Goal: Task Accomplishment & Management: Manage account settings

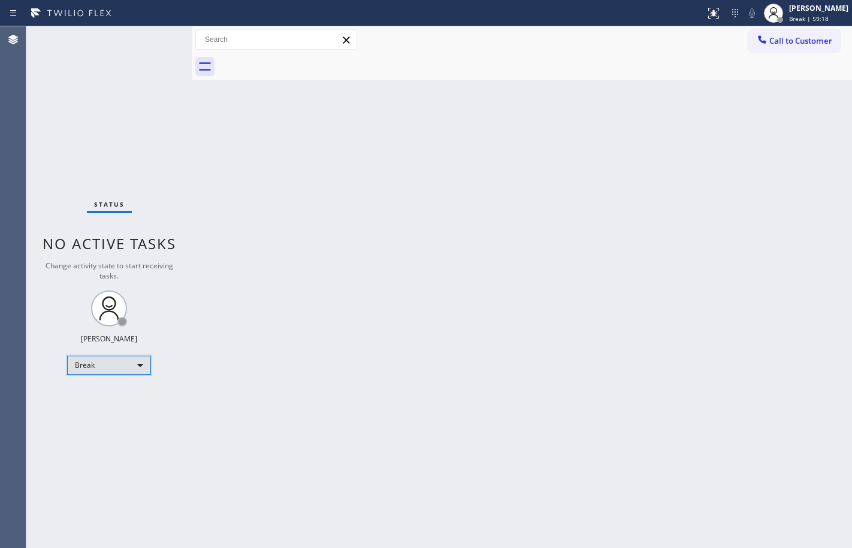
click at [132, 364] on div "Break" at bounding box center [109, 365] width 84 height 19
click at [117, 414] on li "Unavailable" at bounding box center [108, 412] width 81 height 14
click at [104, 362] on div "Unavailable" at bounding box center [109, 365] width 84 height 19
click at [103, 395] on li "Available" at bounding box center [108, 397] width 81 height 14
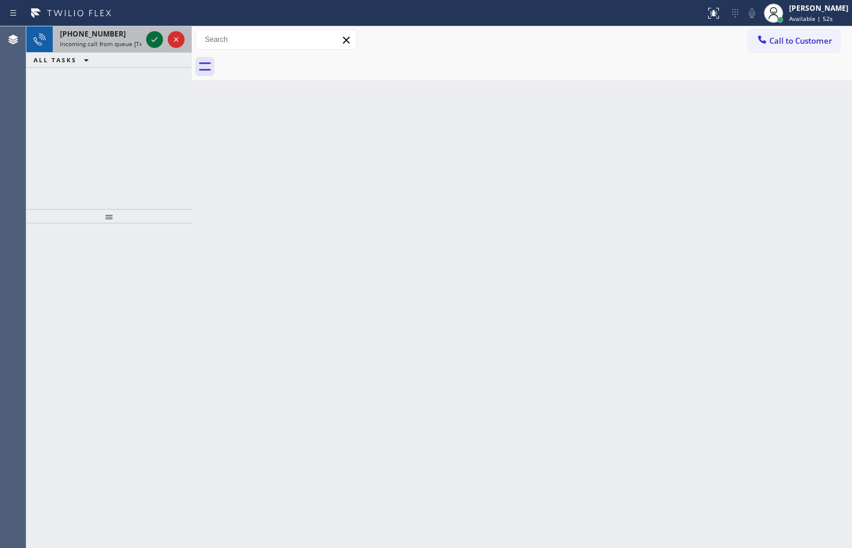
click at [160, 37] on icon at bounding box center [154, 39] width 14 height 14
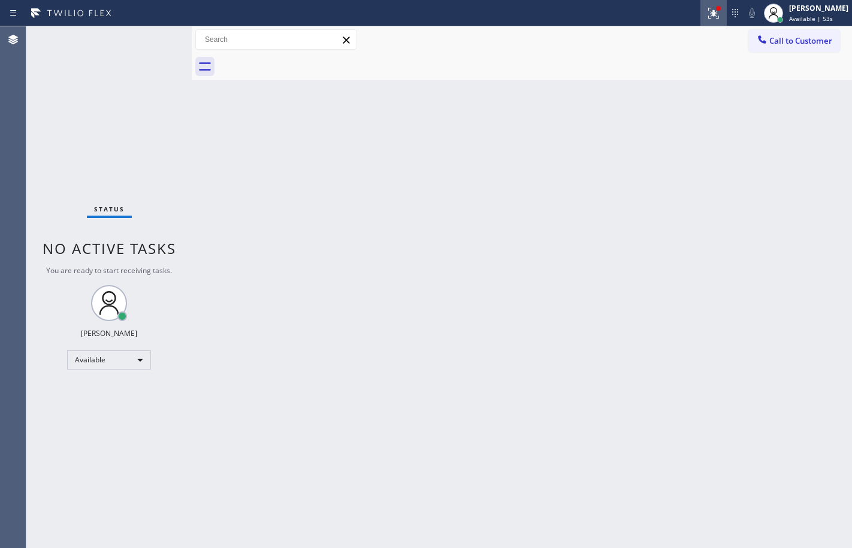
click at [716, 11] on div at bounding box center [713, 13] width 26 height 14
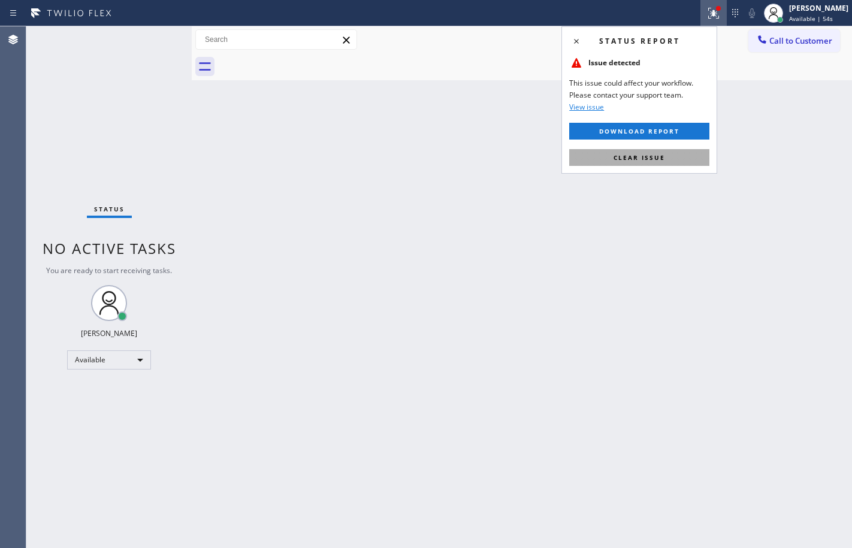
click at [701, 159] on button "Clear issue" at bounding box center [639, 157] width 140 height 17
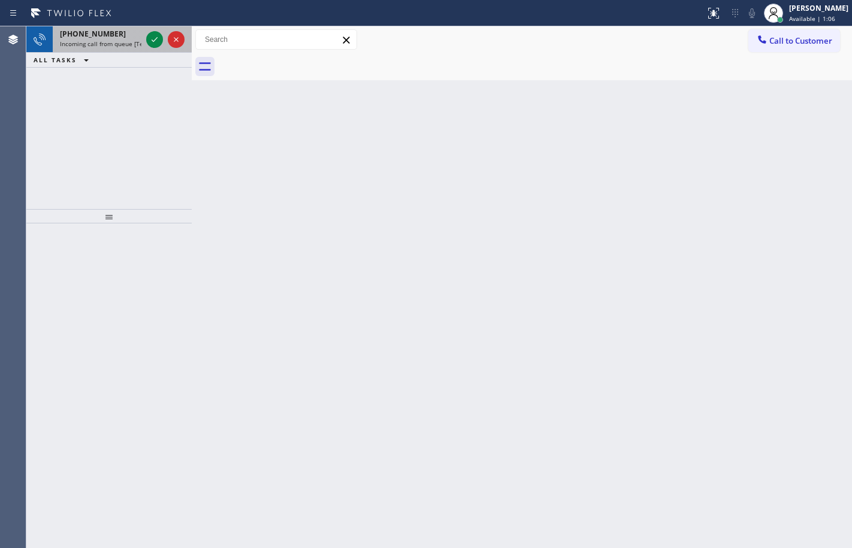
click at [133, 34] on div "[PHONE_NUMBER]" at bounding box center [100, 34] width 81 height 10
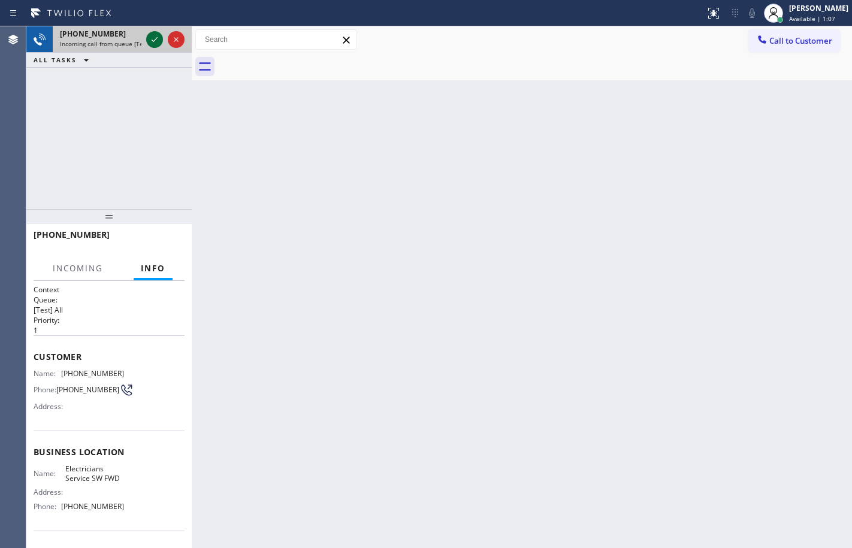
click at [158, 38] on icon at bounding box center [154, 39] width 14 height 14
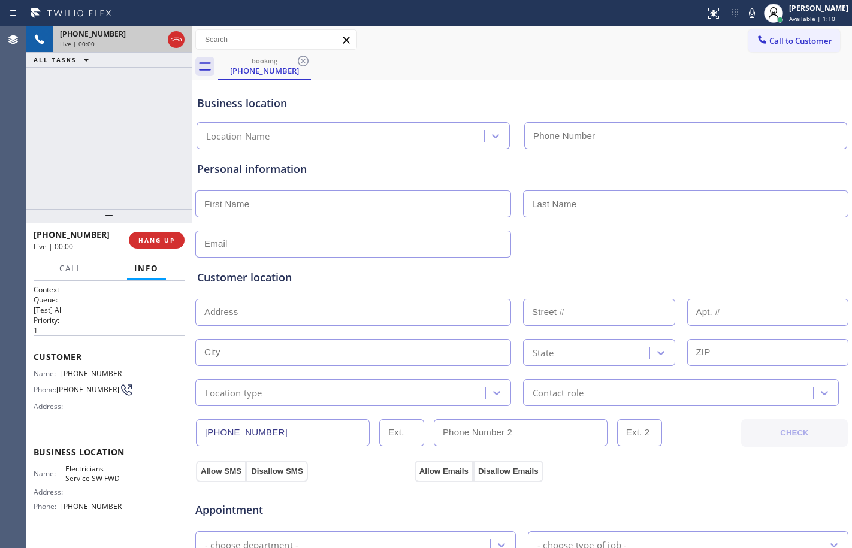
type input "[PHONE_NUMBER]"
click at [162, 240] on span "HANG UP" at bounding box center [156, 240] width 37 height 8
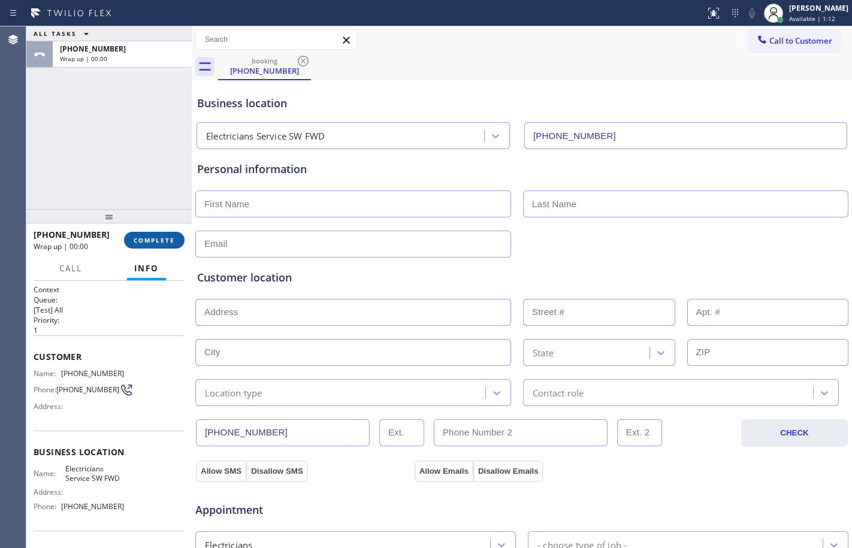
click at [162, 240] on span "COMPLETE" at bounding box center [154, 240] width 41 height 8
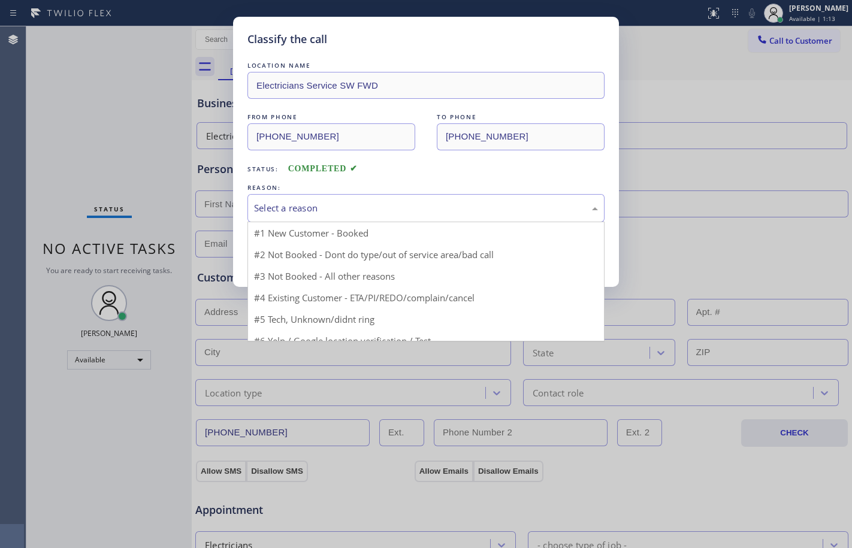
click at [404, 202] on div "Select a reason" at bounding box center [426, 208] width 344 height 14
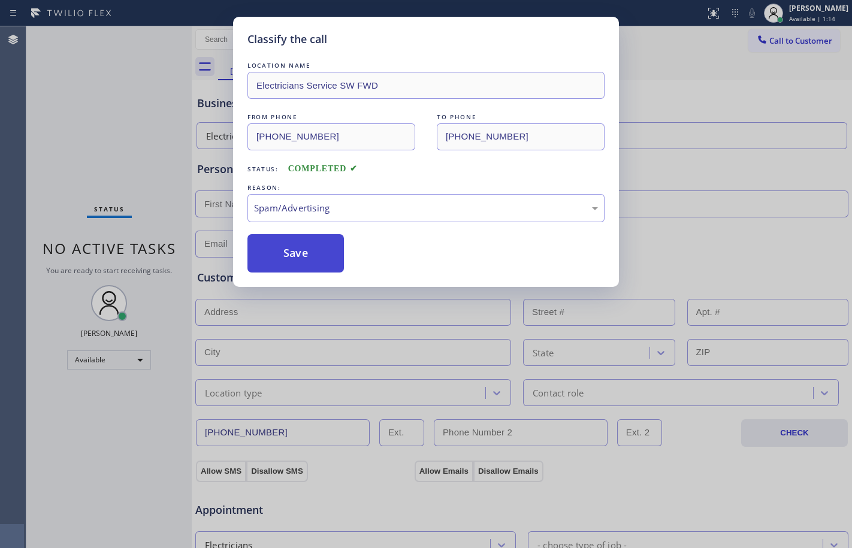
click at [268, 267] on button "Save" at bounding box center [295, 253] width 96 height 38
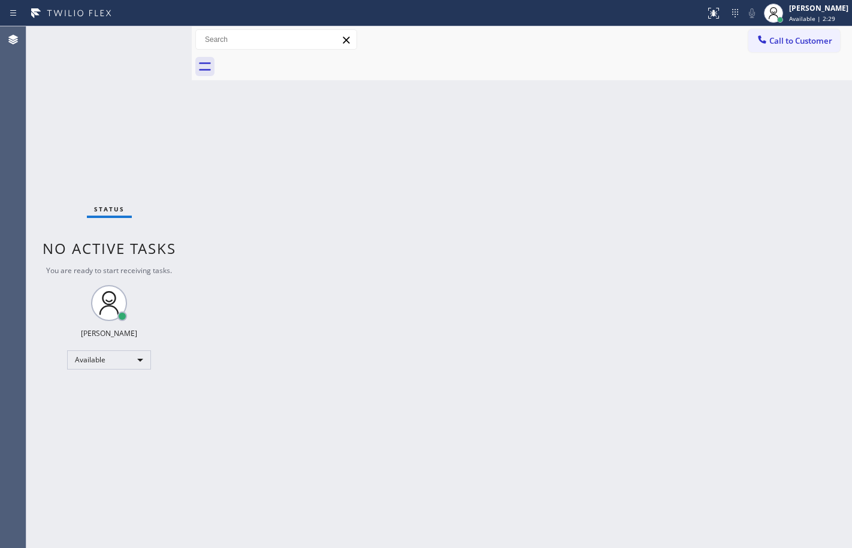
click at [175, 146] on div "Status No active tasks You are ready to start receiving tasks. [PERSON_NAME] Av…" at bounding box center [108, 287] width 165 height 522
click at [116, 364] on div "Available" at bounding box center [109, 359] width 84 height 19
click at [123, 426] on li "Break" at bounding box center [108, 421] width 81 height 14
click at [206, 208] on div "Back to Dashboard Change Sender ID Customers Technicians Select a contact Outbo…" at bounding box center [522, 287] width 660 height 522
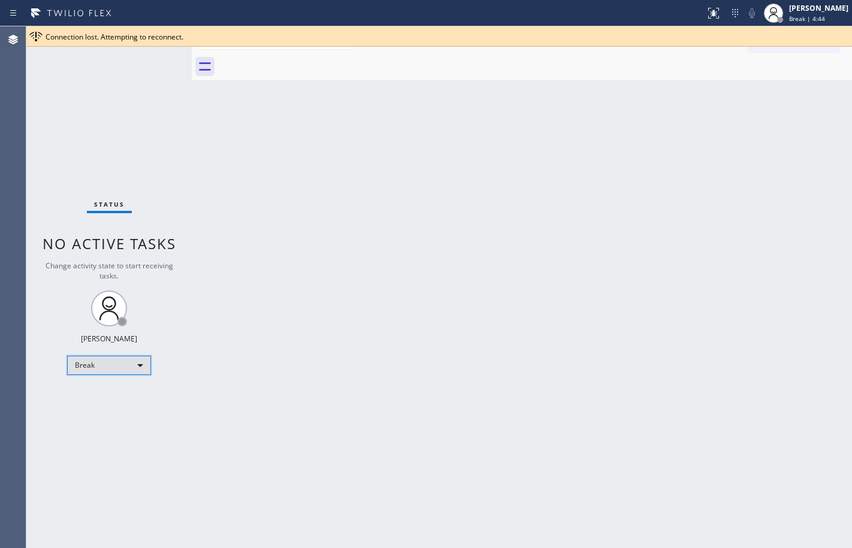
click at [126, 358] on div "Break" at bounding box center [109, 365] width 84 height 19
click at [114, 394] on li "Available" at bounding box center [108, 397] width 81 height 14
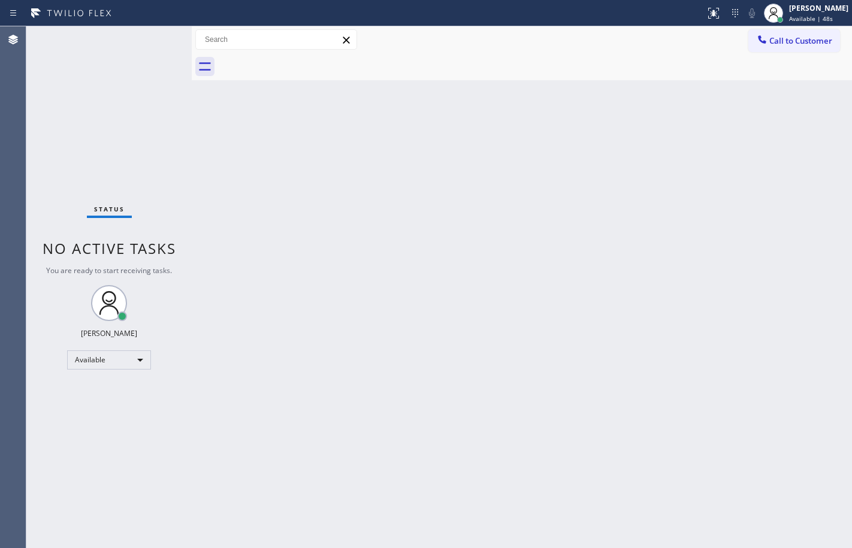
click at [535, 355] on div "Back to Dashboard Change Sender ID Customers Technicians Select a contact Outbo…" at bounding box center [522, 287] width 660 height 522
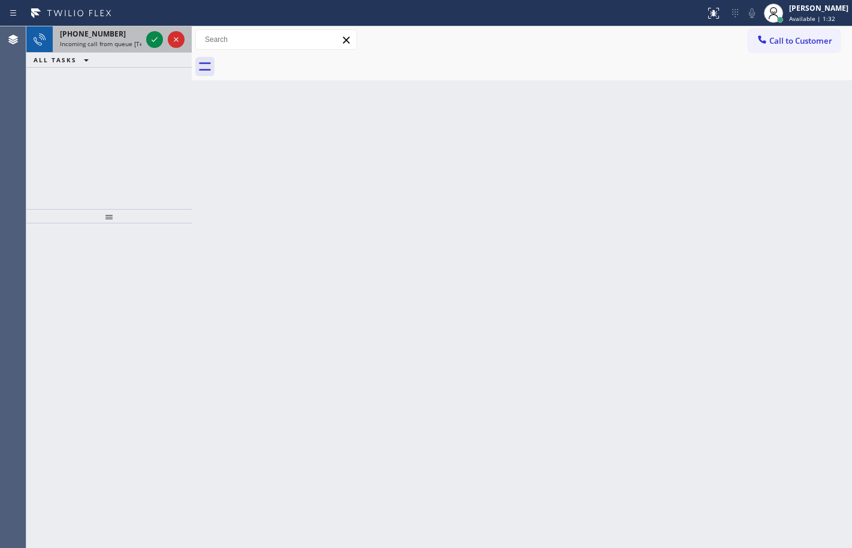
click at [156, 30] on div at bounding box center [165, 39] width 43 height 26
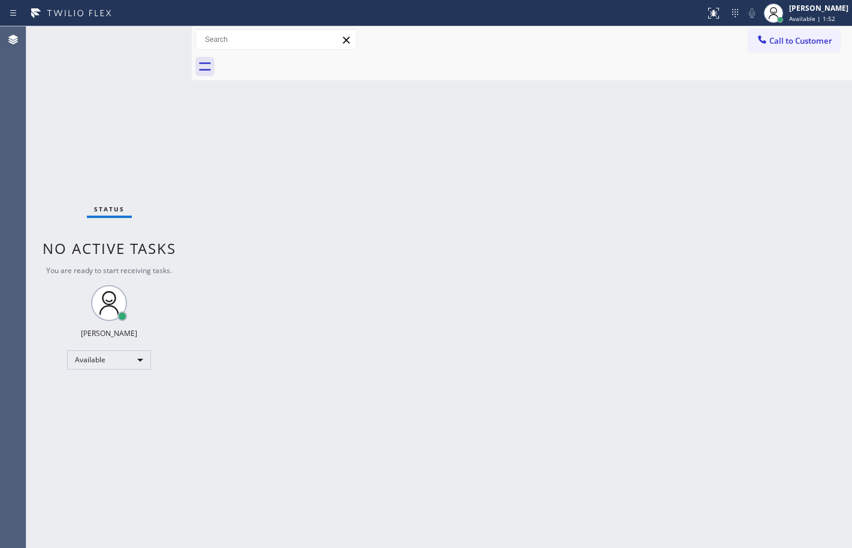
click at [137, 156] on div "Status No active tasks You are ready to start receiving tasks. [PERSON_NAME] Av…" at bounding box center [108, 287] width 165 height 522
click at [182, 128] on div "Status No active tasks You are ready to start receiving tasks. [PERSON_NAME] Av…" at bounding box center [108, 287] width 165 height 522
click at [155, 160] on div "Status No active tasks You are ready to start receiving tasks. [PERSON_NAME] Av…" at bounding box center [108, 287] width 165 height 522
click at [153, 168] on div "Status No active tasks You are ready to start receiving tasks. [PERSON_NAME] Av…" at bounding box center [108, 287] width 165 height 522
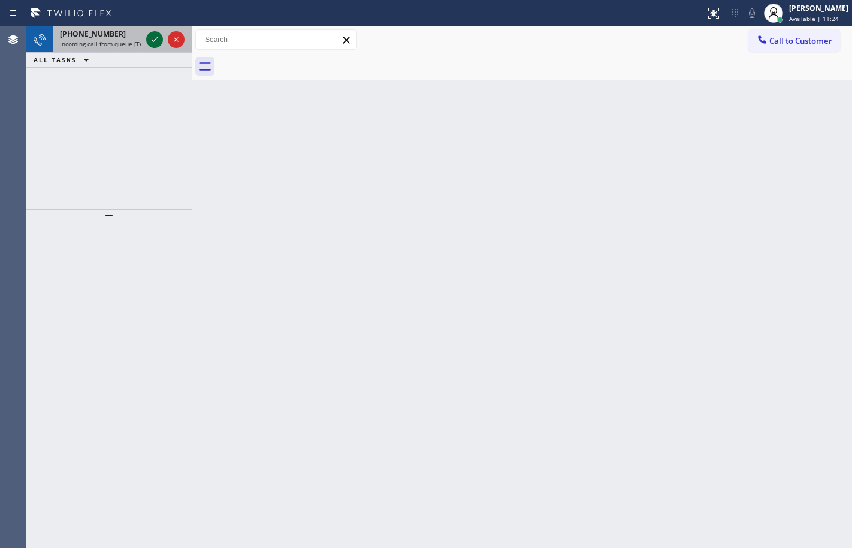
click at [158, 41] on icon at bounding box center [154, 39] width 14 height 14
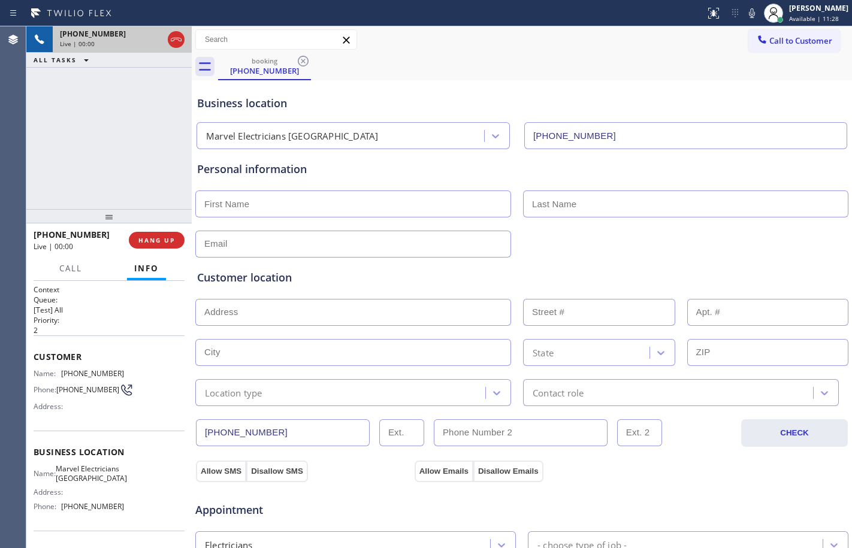
type input "[PHONE_NUMBER]"
click at [162, 231] on div "[PHONE_NUMBER] Live | 00:00 HANG UP" at bounding box center [109, 240] width 151 height 31
click at [162, 234] on button "HANG UP" at bounding box center [157, 240] width 56 height 17
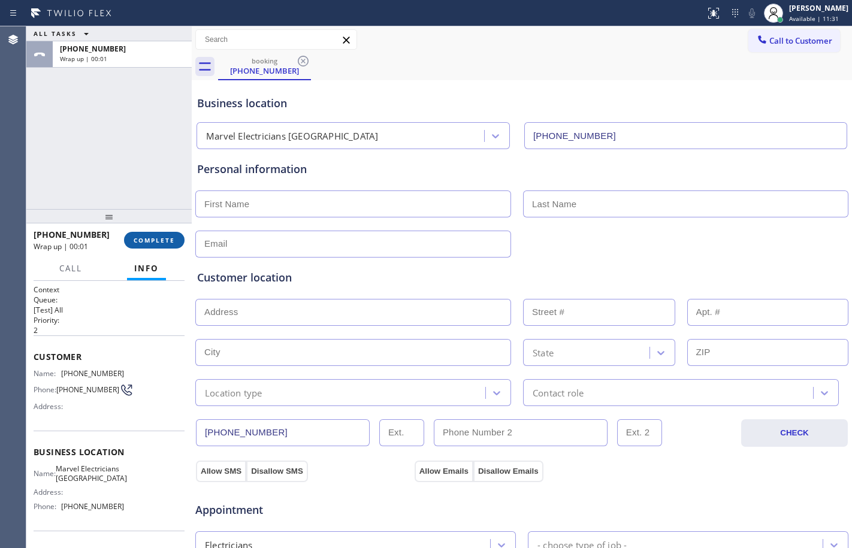
click at [176, 238] on button "COMPLETE" at bounding box center [154, 240] width 60 height 17
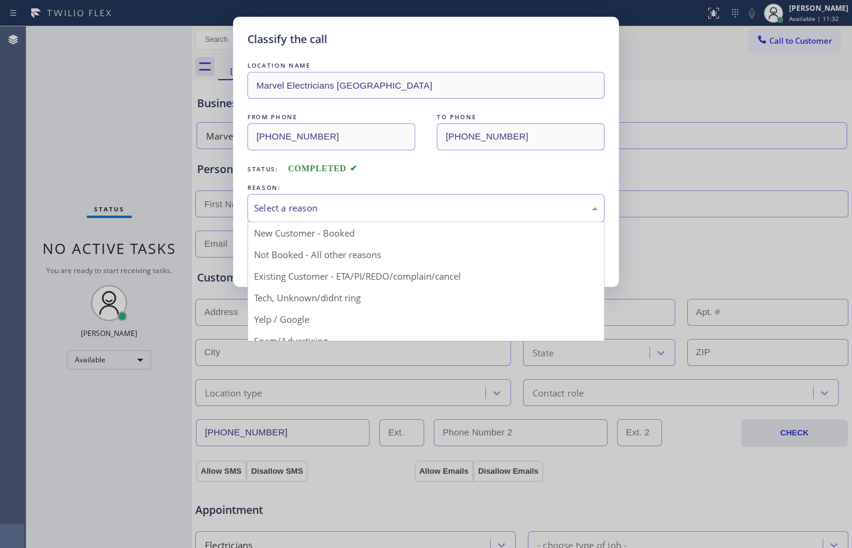
click at [393, 206] on div "Select a reason" at bounding box center [426, 208] width 344 height 14
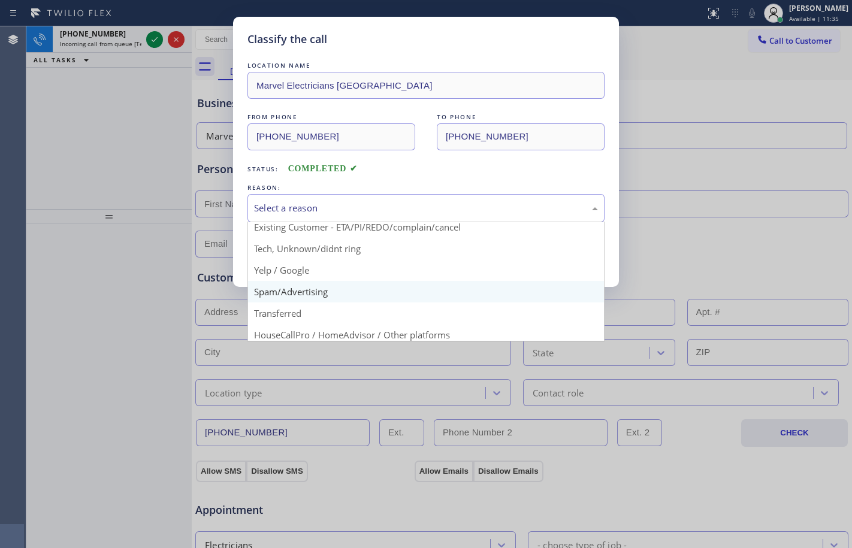
scroll to position [75, 0]
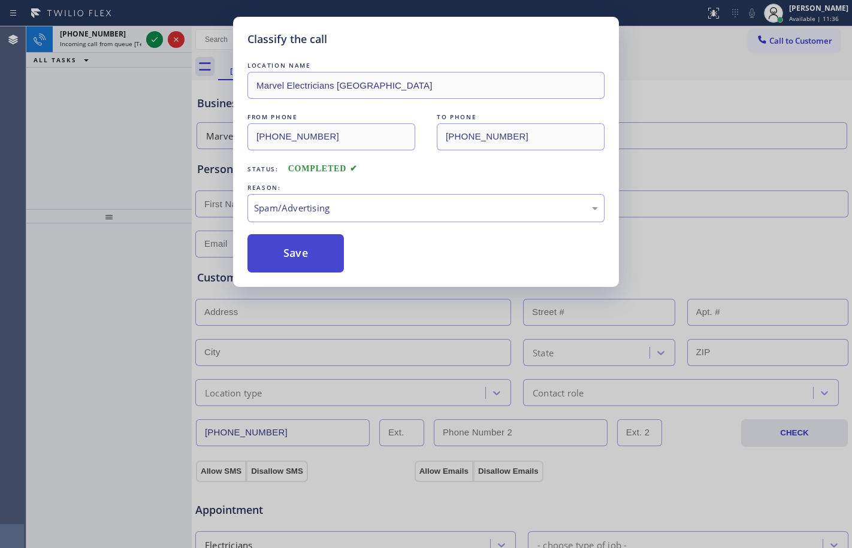
click at [285, 256] on button "Save" at bounding box center [295, 253] width 96 height 38
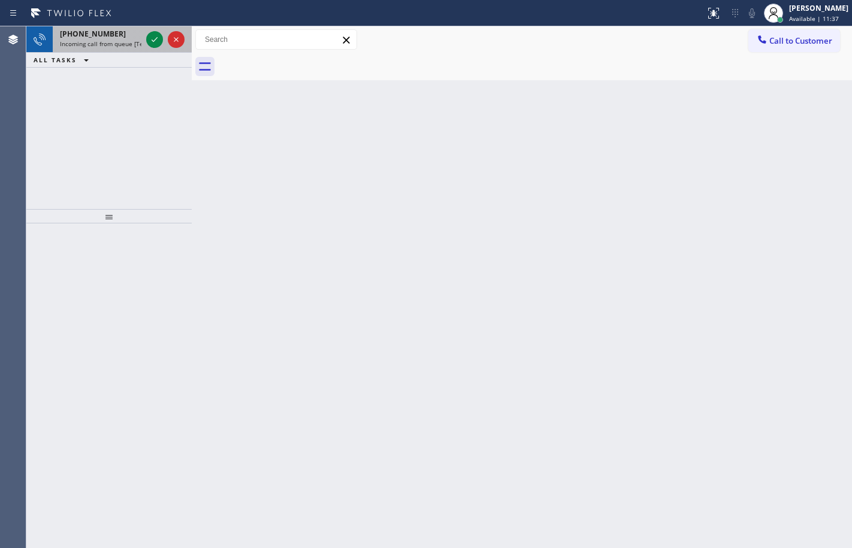
click at [154, 48] on div at bounding box center [165, 39] width 43 height 26
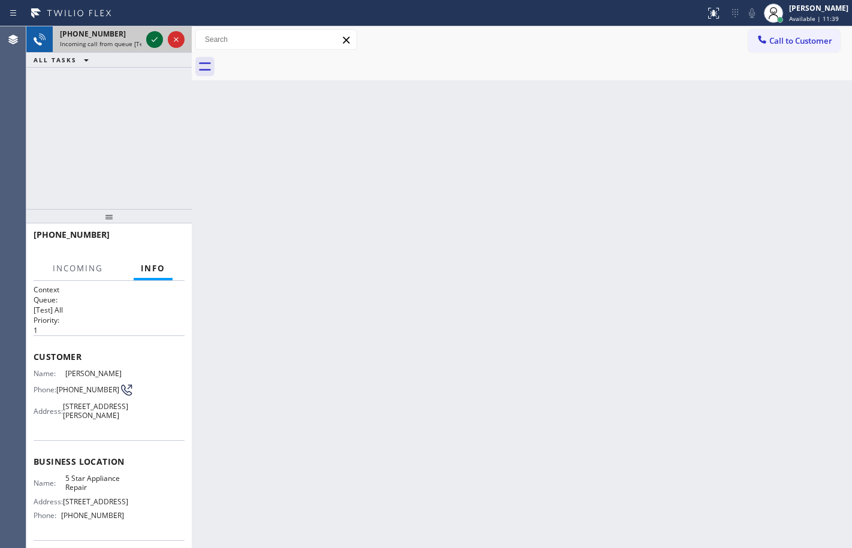
click at [154, 45] on icon at bounding box center [154, 39] width 14 height 14
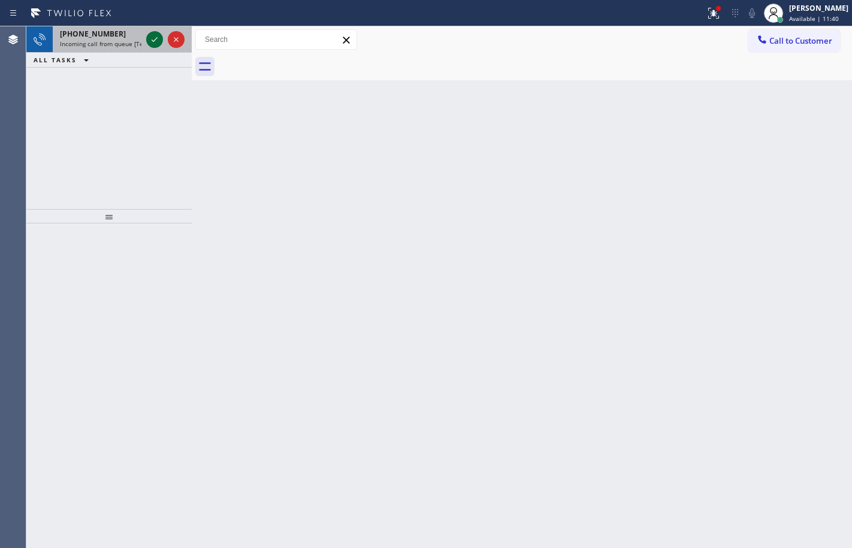
click at [158, 41] on icon at bounding box center [154, 39] width 14 height 14
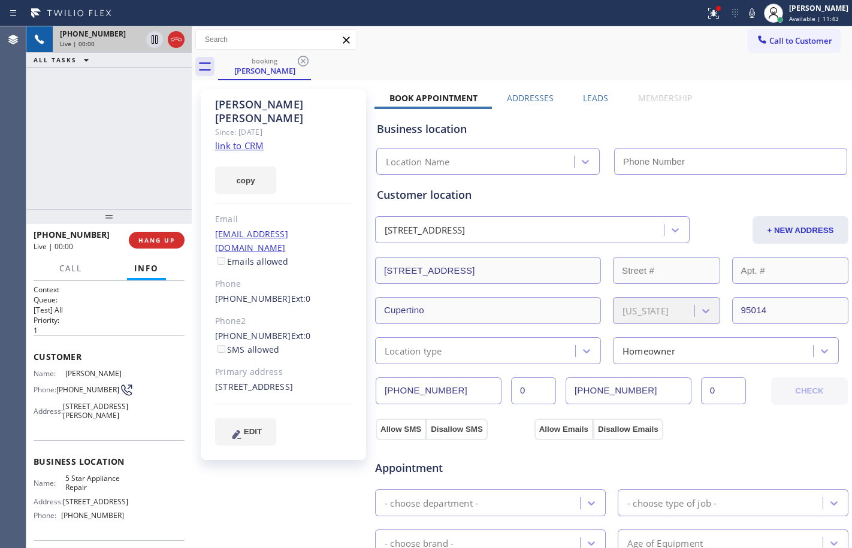
type input "[PHONE_NUMBER]"
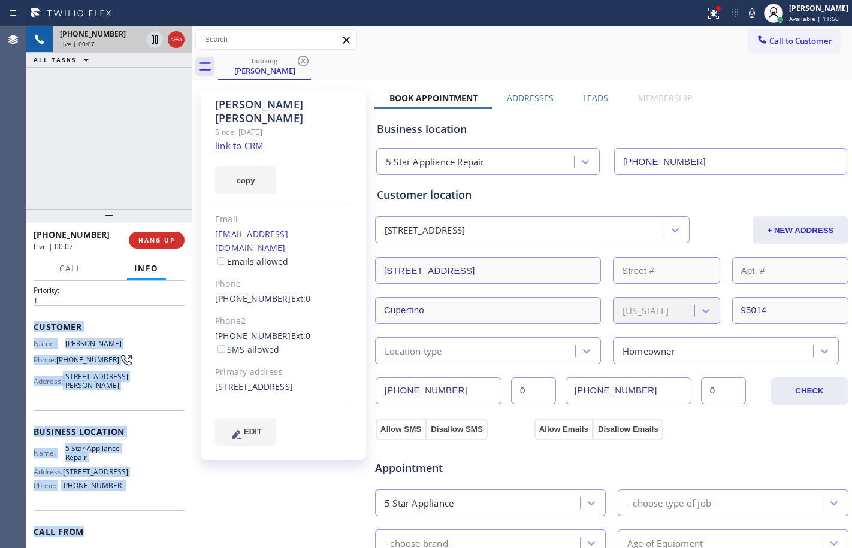
scroll to position [109, 0]
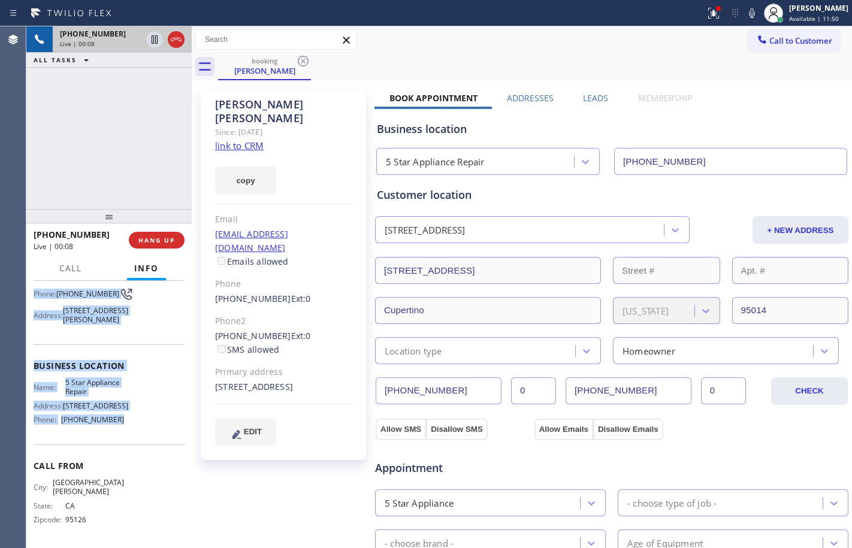
drag, startPoint x: 32, startPoint y: 355, endPoint x: 135, endPoint y: 439, distance: 132.4
click at [135, 439] on div "Context Queue: [Test] All Priority: 1 Customer Name: [PERSON_NAME] Phone: [PHON…" at bounding box center [108, 414] width 165 height 267
copy div "Customer Name: [PERSON_NAME] Phone: [PHONE_NUMBER] Address: [STREET_ADDRESS] Bu…"
click at [220, 140] on link "link to CRM" at bounding box center [239, 146] width 49 height 12
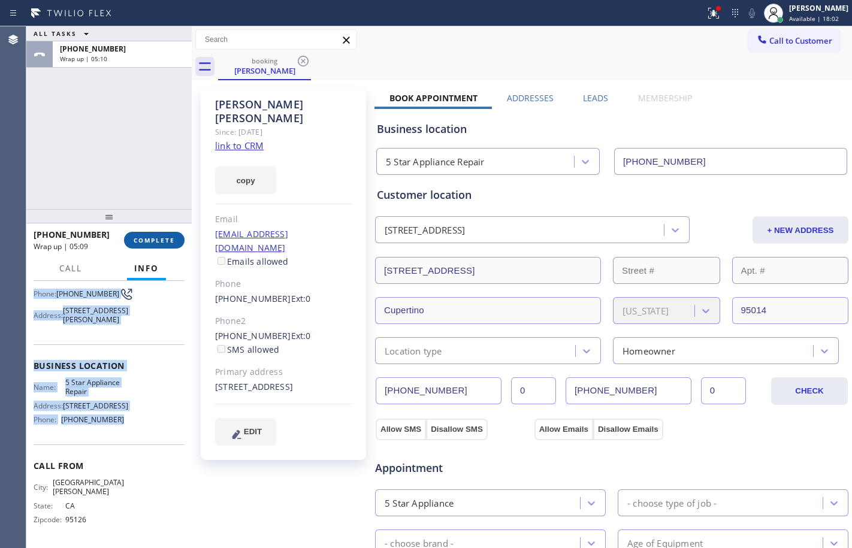
click at [154, 241] on span "COMPLETE" at bounding box center [154, 240] width 41 height 8
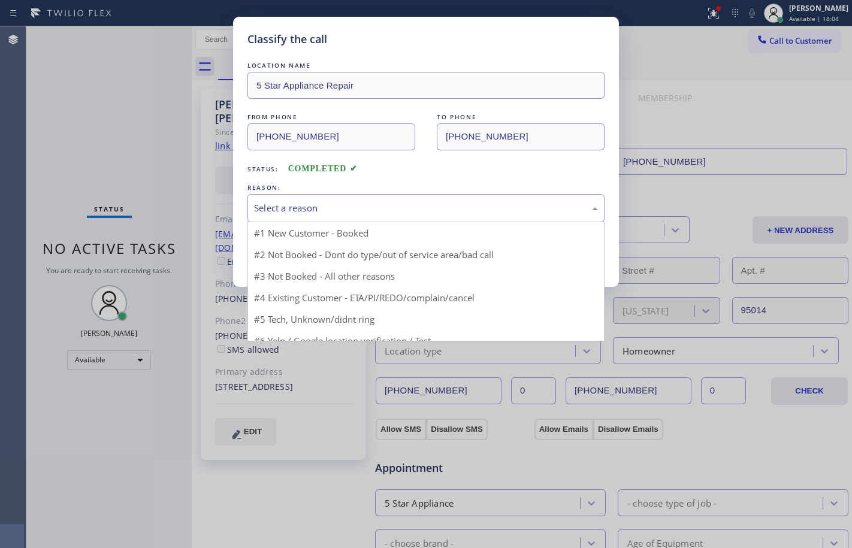
click at [401, 207] on div "Select a reason" at bounding box center [426, 208] width 344 height 14
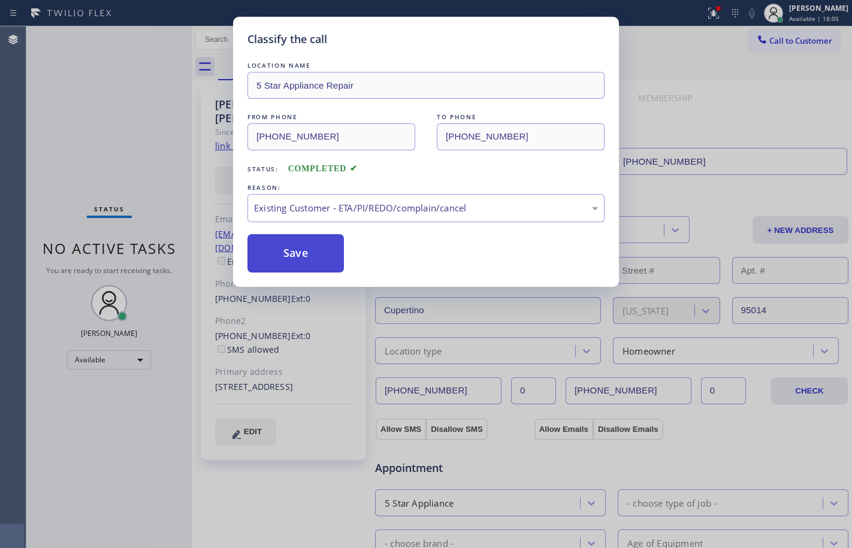
click at [291, 256] on button "Save" at bounding box center [295, 253] width 96 height 38
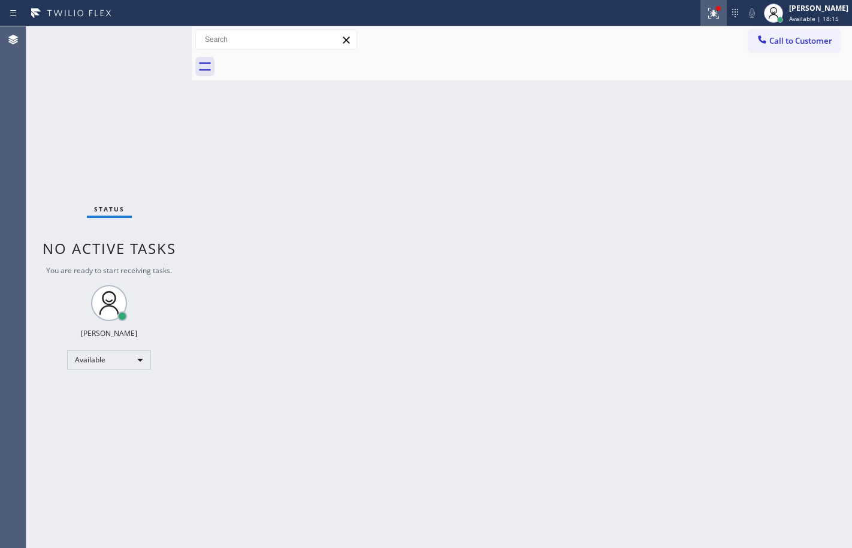
click at [702, 4] on button at bounding box center [713, 13] width 26 height 26
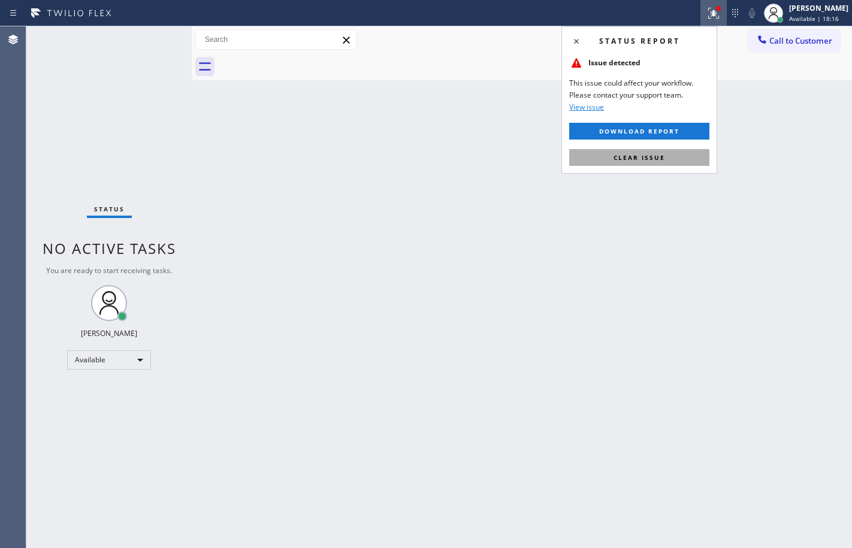
click at [647, 157] on span "Clear issue" at bounding box center [639, 157] width 52 height 8
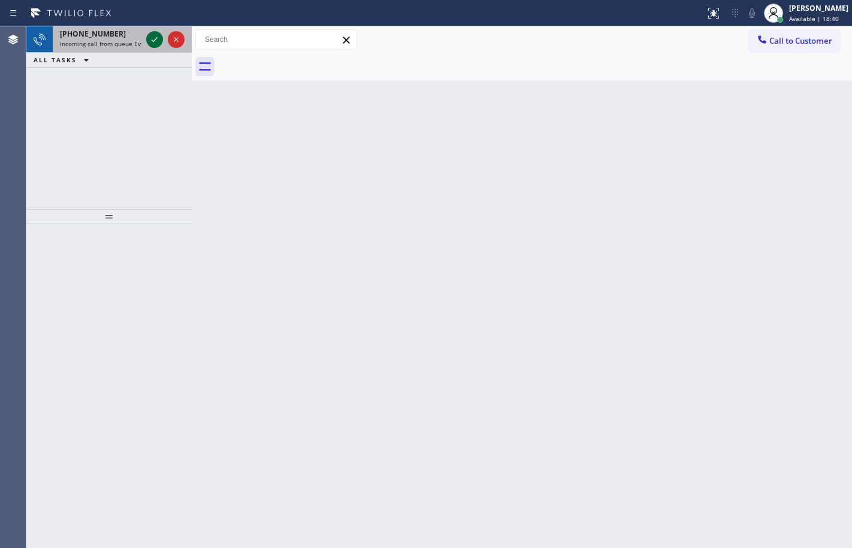
click at [153, 38] on icon at bounding box center [154, 39] width 14 height 14
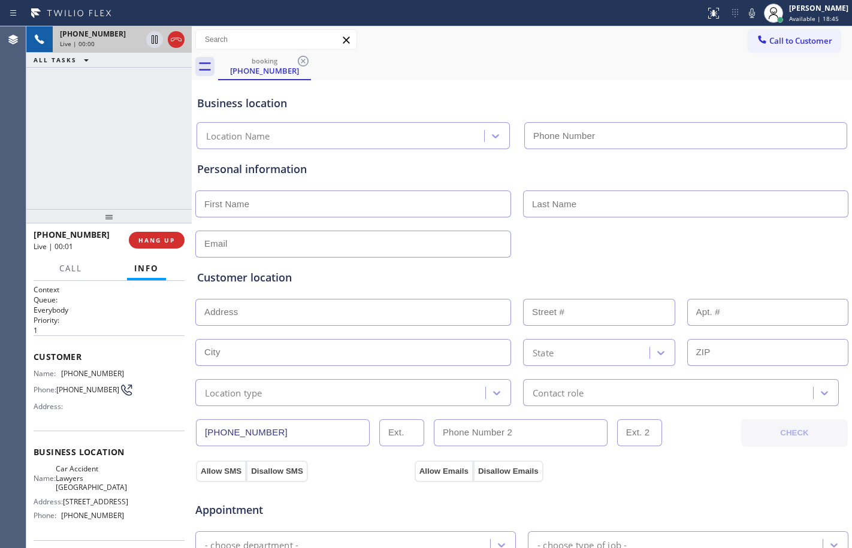
type input "[PHONE_NUMBER]"
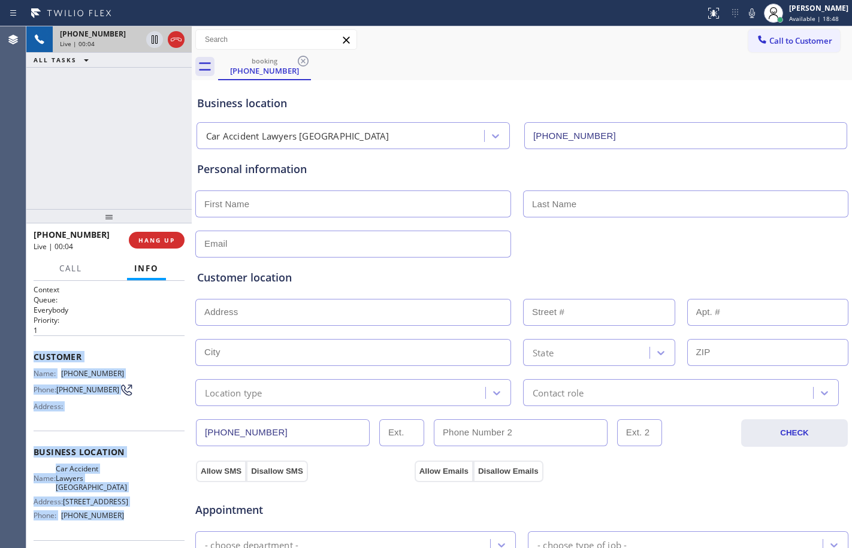
scroll to position [110, 0]
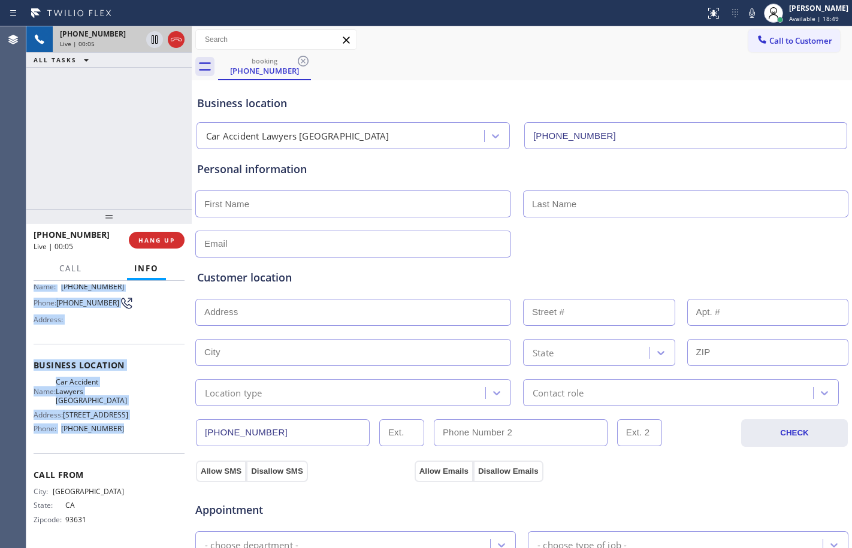
drag, startPoint x: 31, startPoint y: 355, endPoint x: 141, endPoint y: 426, distance: 132.1
click at [141, 426] on div "Context Queue: Everybody Priority: 1 Customer Name: [PHONE_NUMBER] Phone: [PHON…" at bounding box center [108, 414] width 165 height 267
copy div "Customer Name: [PHONE_NUMBER] Phone: [PHONE_NUMBER] Address: Business location …"
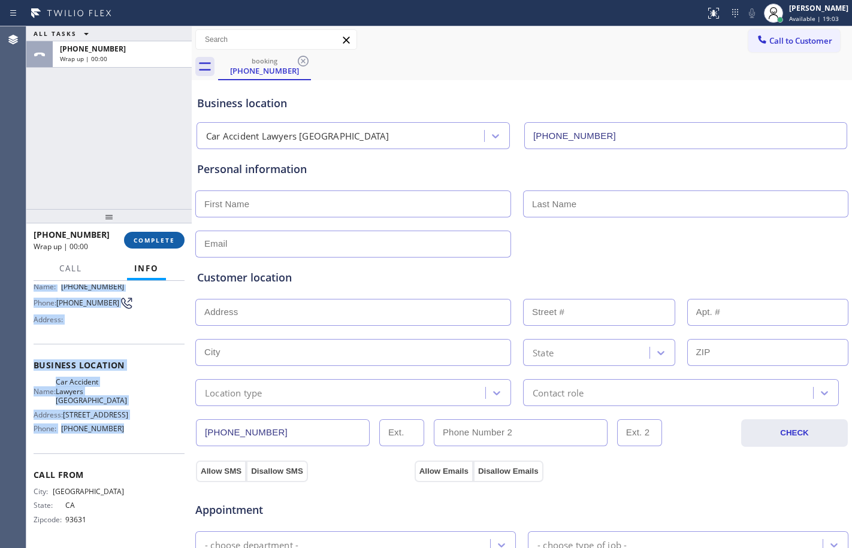
click at [158, 244] on span "COMPLETE" at bounding box center [154, 240] width 41 height 8
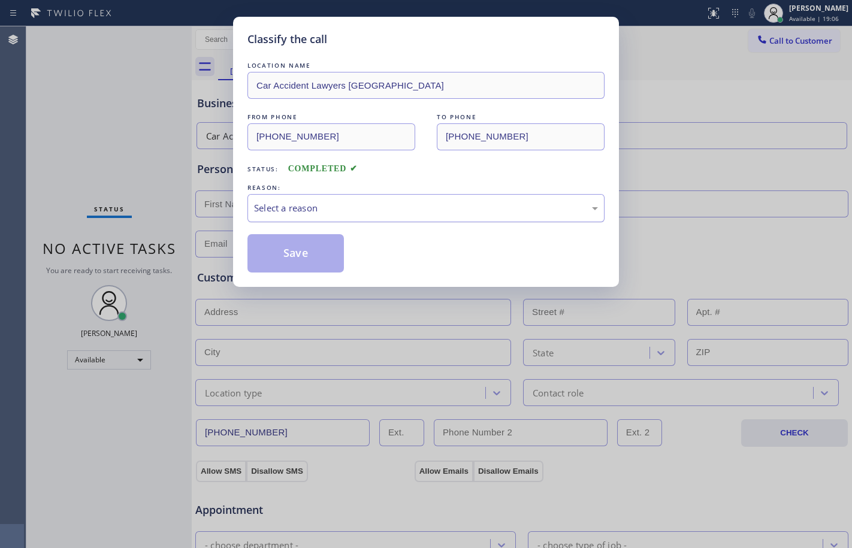
click at [399, 209] on div "Select a reason" at bounding box center [426, 208] width 344 height 14
click at [275, 249] on button "Save" at bounding box center [295, 253] width 96 height 38
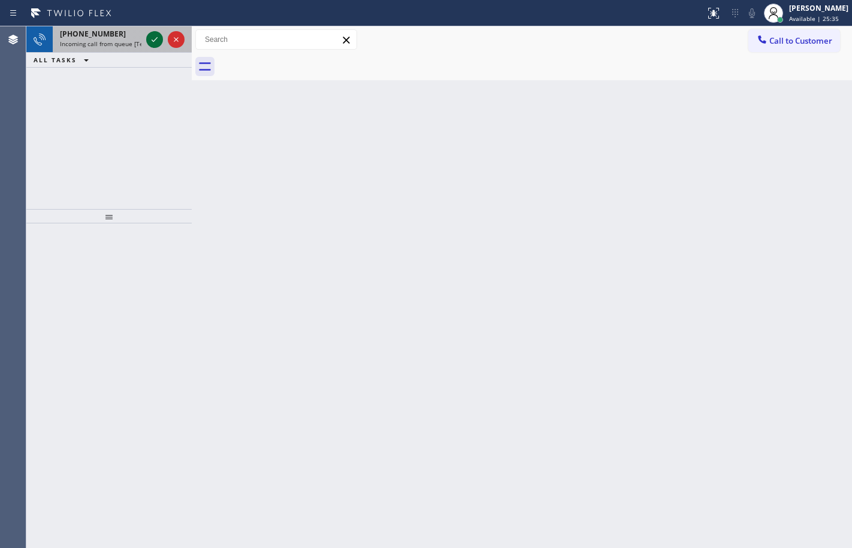
click at [162, 40] on div at bounding box center [154, 39] width 17 height 14
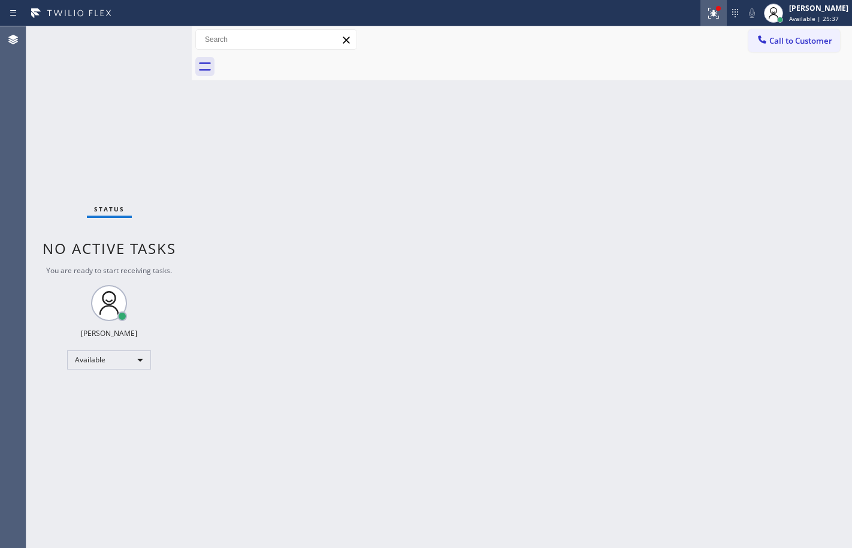
click at [706, 20] on icon at bounding box center [713, 13] width 14 height 14
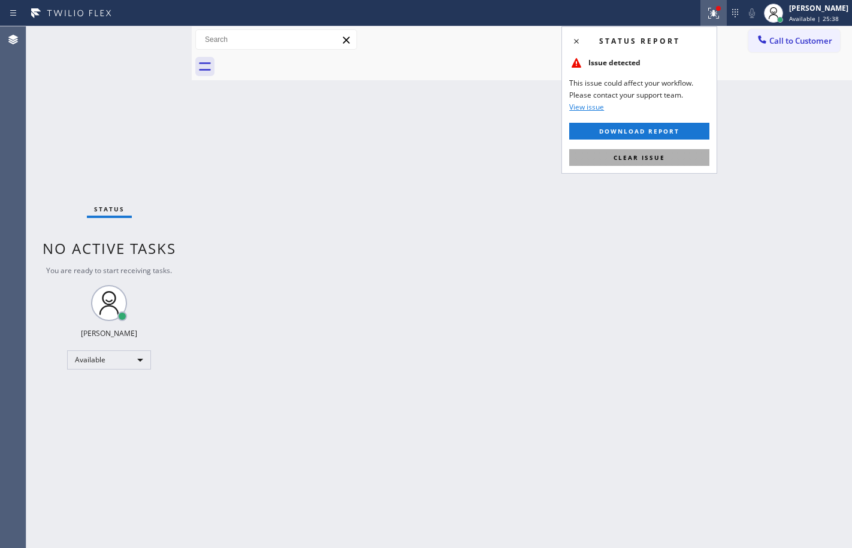
click at [665, 158] on button "Clear issue" at bounding box center [639, 157] width 140 height 17
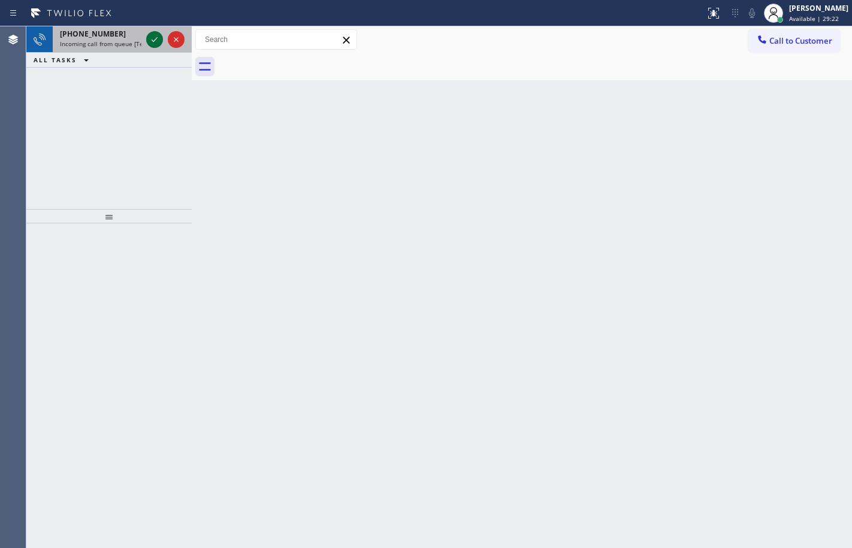
click at [159, 39] on icon at bounding box center [154, 39] width 14 height 14
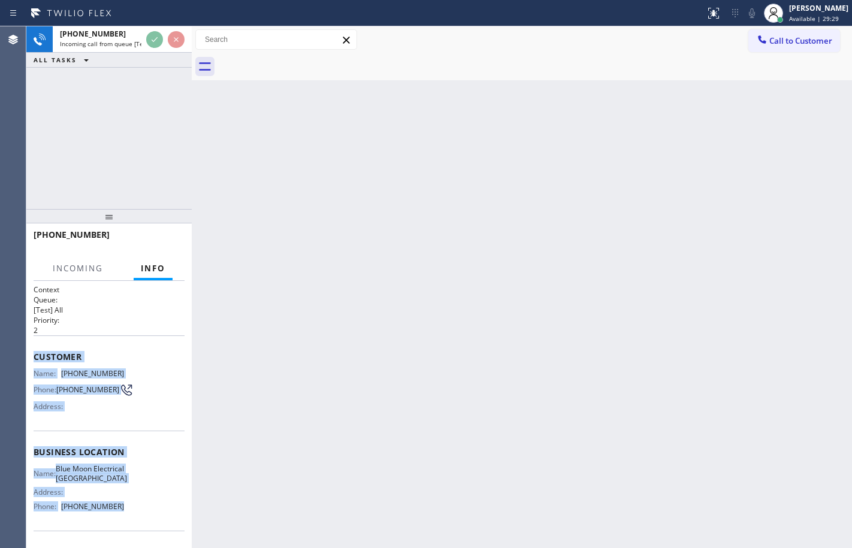
drag, startPoint x: 32, startPoint y: 356, endPoint x: 135, endPoint y: 530, distance: 202.0
click at [135, 530] on div "Context Queue: [Test] All Priority: 2 Customer Name: [PHONE_NUMBER] Phone: [PHO…" at bounding box center [108, 414] width 165 height 267
copy div "Customer Name: [PHONE_NUMBER] Phone: [PHONE_NUMBER] Address: Business location …"
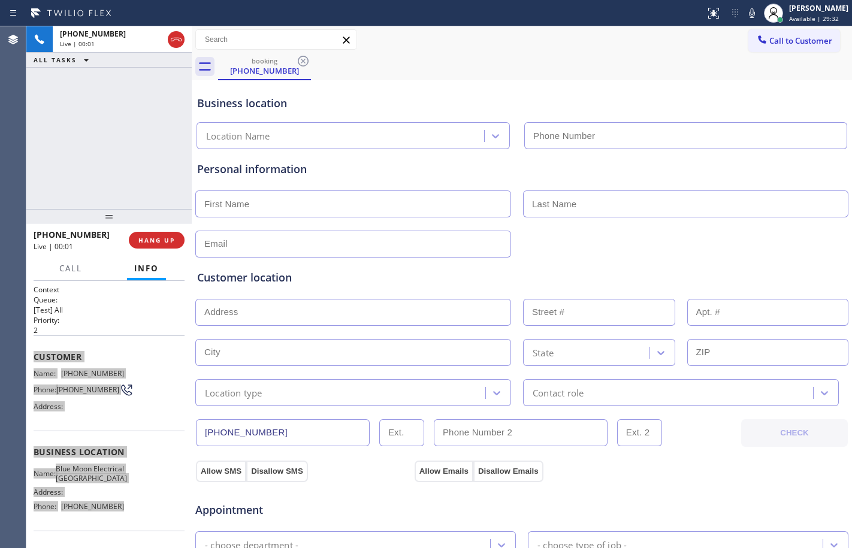
type input "[PHONE_NUMBER]"
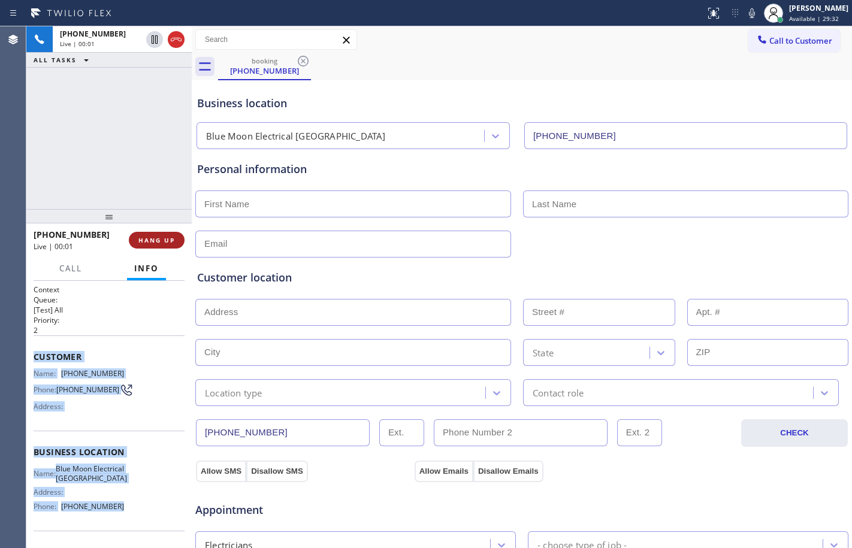
click at [146, 234] on button "HANG UP" at bounding box center [157, 240] width 56 height 17
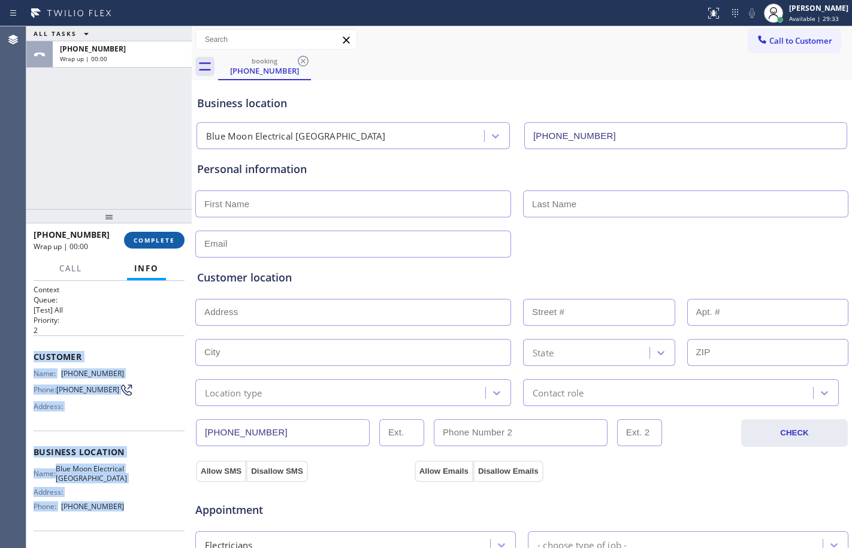
click at [159, 241] on span "COMPLETE" at bounding box center [154, 240] width 41 height 8
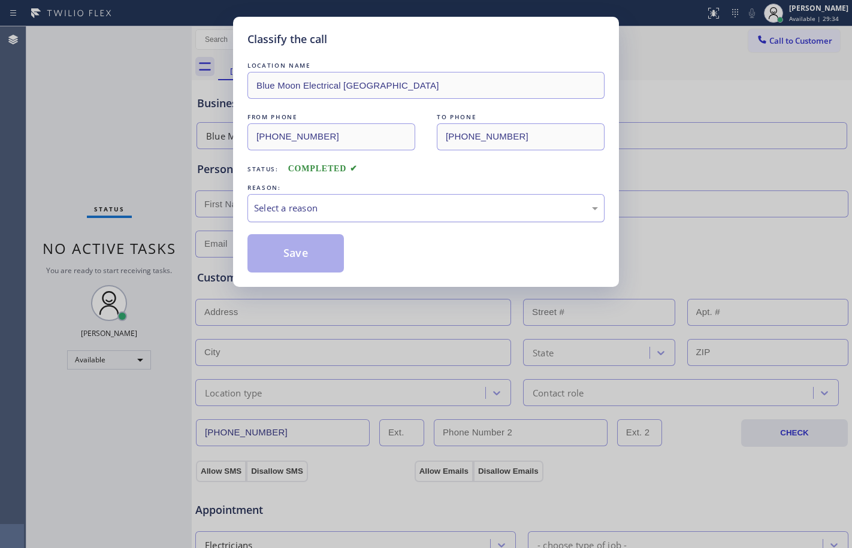
click at [282, 207] on div "Select a reason" at bounding box center [426, 208] width 344 height 14
click at [279, 265] on button "Save" at bounding box center [295, 253] width 96 height 38
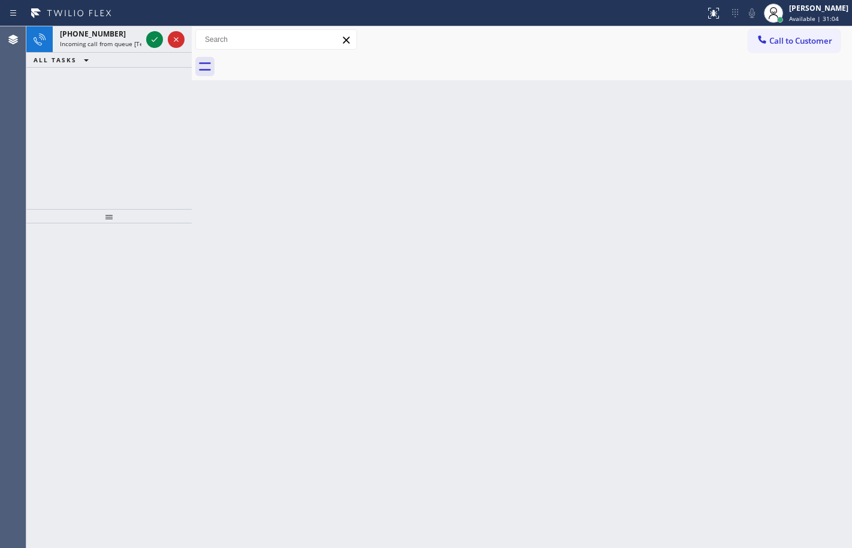
drag, startPoint x: 111, startPoint y: 47, endPoint x: 150, endPoint y: 57, distance: 40.7
click at [111, 47] on span "Incoming call from queue [Test] All" at bounding box center [109, 44] width 99 height 8
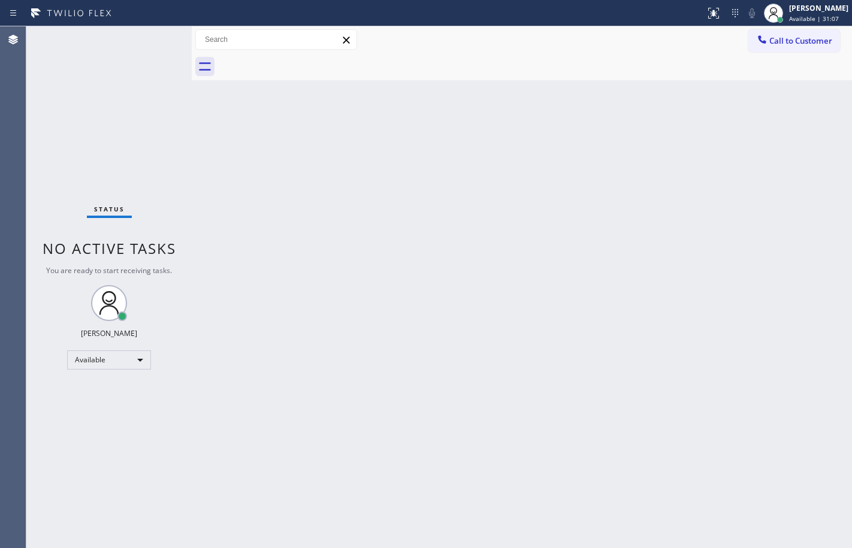
click at [153, 45] on div "Status No active tasks You are ready to start receiving tasks. [PERSON_NAME] Av…" at bounding box center [108, 287] width 165 height 522
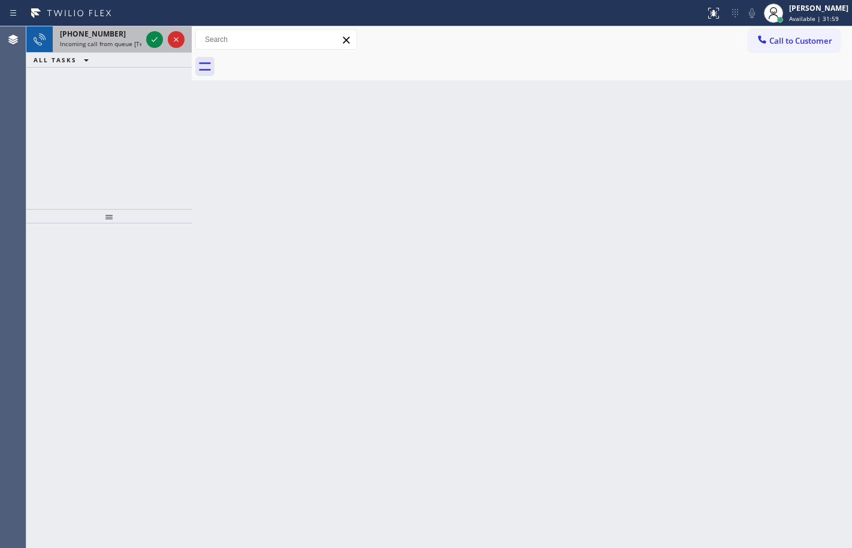
click at [104, 47] on span "Incoming call from queue [Test] All" at bounding box center [109, 44] width 99 height 8
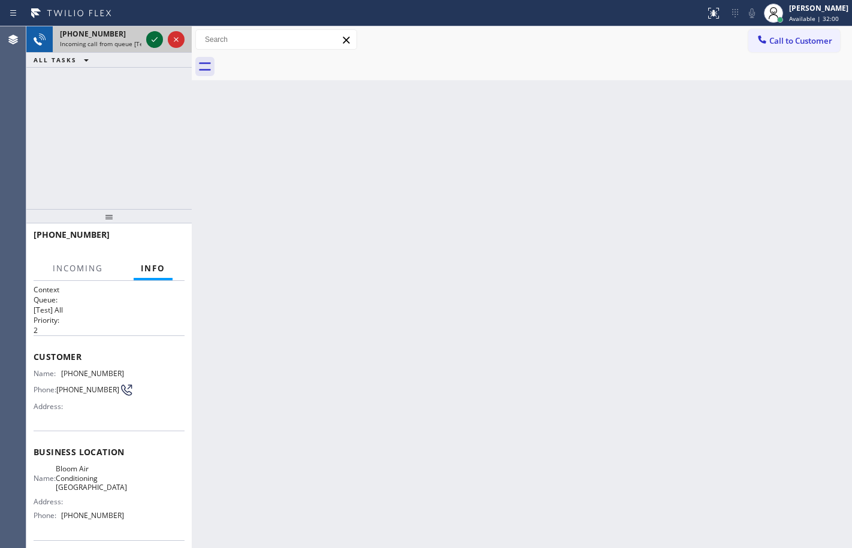
click at [158, 40] on icon at bounding box center [154, 39] width 14 height 14
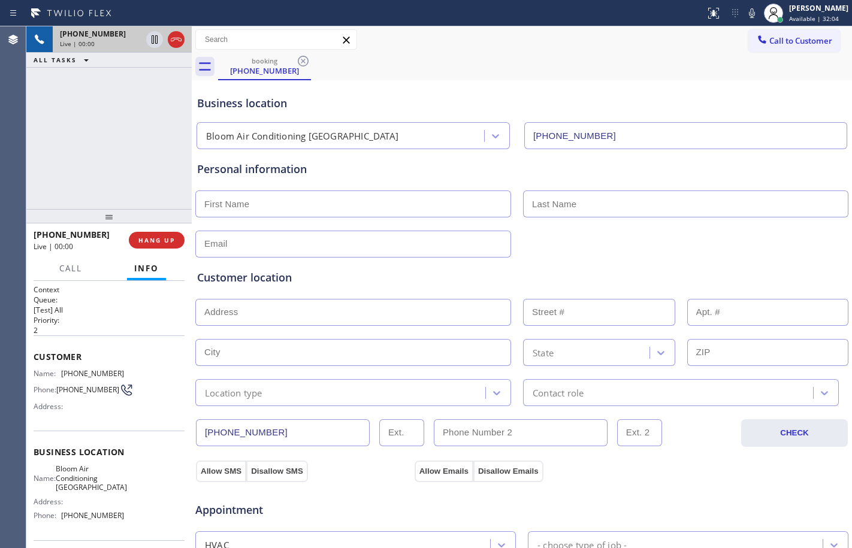
type input "[PHONE_NUMBER]"
click at [153, 241] on span "HANG UP" at bounding box center [156, 240] width 37 height 8
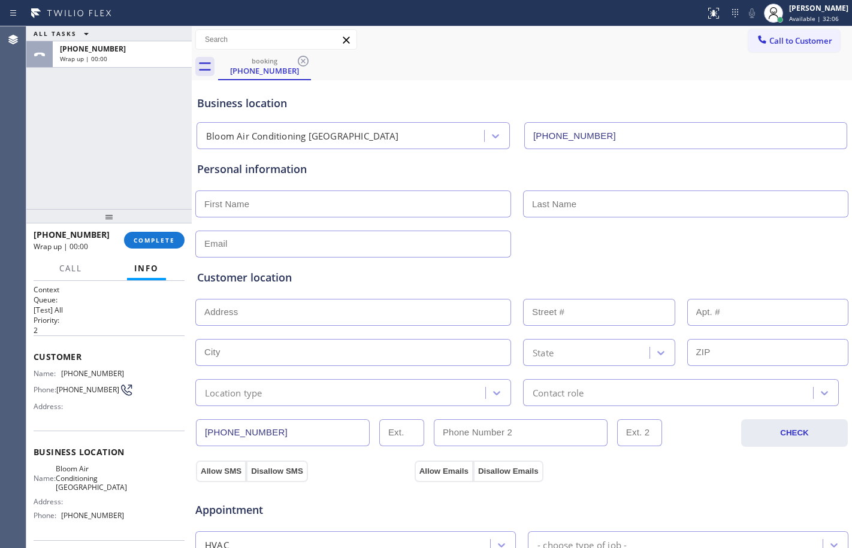
click at [143, 249] on div "[PHONE_NUMBER] Wrap up | 00:00 COMPLETE" at bounding box center [109, 240] width 151 height 31
click at [143, 230] on div "[PHONE_NUMBER] Wrap up | 00:00 COMPLETE" at bounding box center [109, 240] width 151 height 31
click at [143, 232] on button "COMPLETE" at bounding box center [154, 240] width 60 height 17
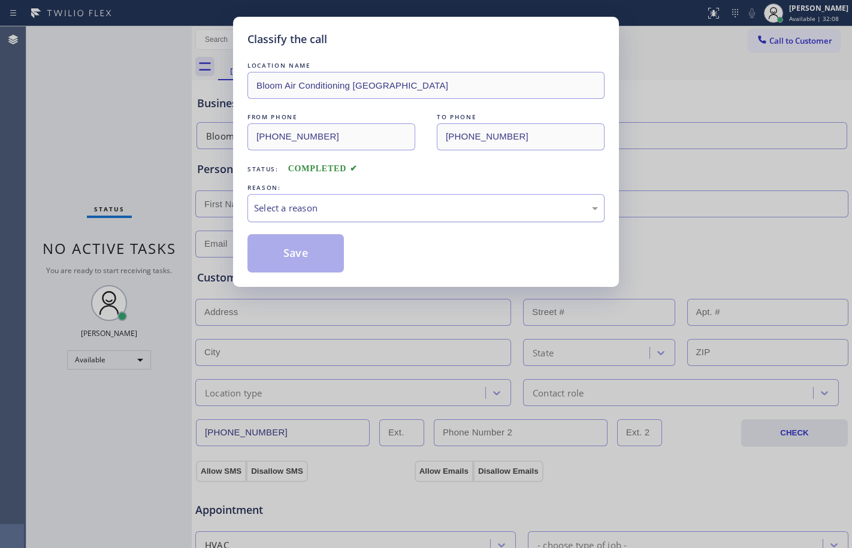
click at [300, 201] on div "Select a reason" at bounding box center [426, 208] width 344 height 14
click at [288, 251] on button "Save" at bounding box center [295, 253] width 96 height 38
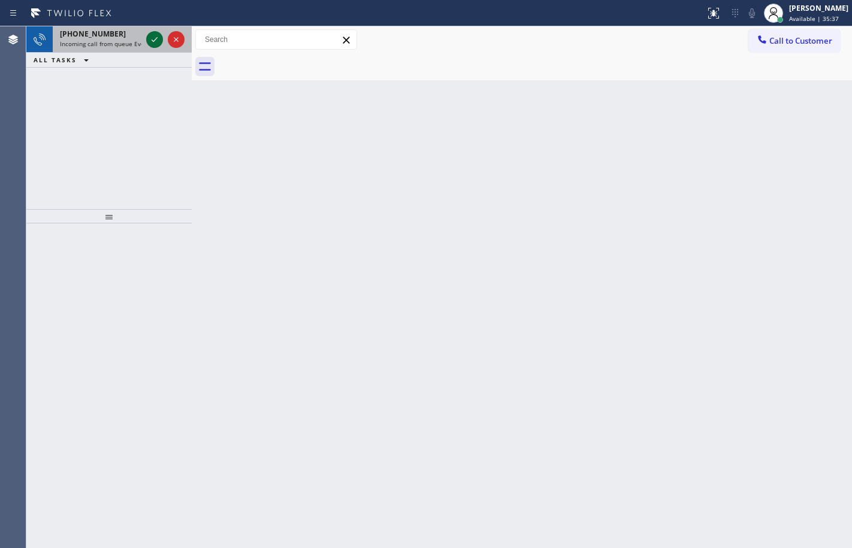
click at [151, 45] on icon at bounding box center [154, 39] width 14 height 14
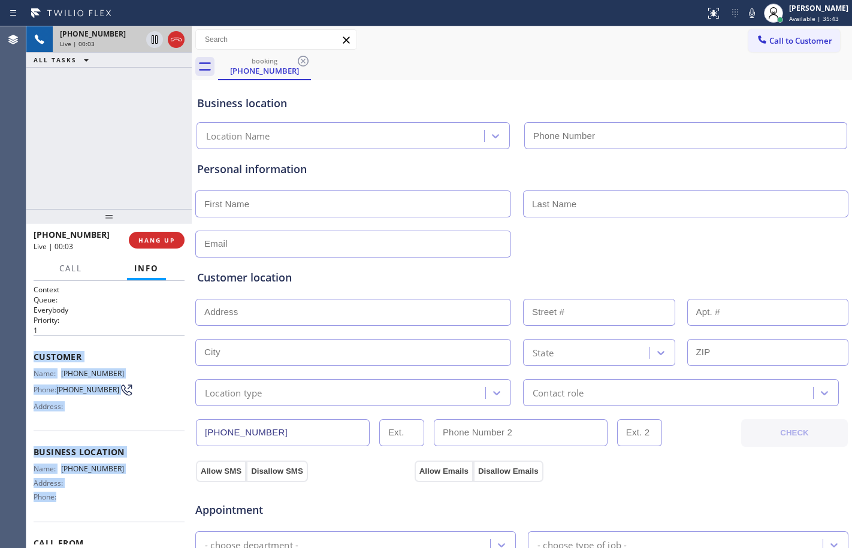
drag, startPoint x: 32, startPoint y: 352, endPoint x: 131, endPoint y: 505, distance: 182.2
click at [131, 505] on div "Context Queue: Everybody Priority: 1 Customer Name: [PHONE_NUMBER] Phone: [PHON…" at bounding box center [108, 414] width 165 height 267
copy div "Customer Name: [PHONE_NUMBER] Phone: [PHONE_NUMBER] Address: Business location …"
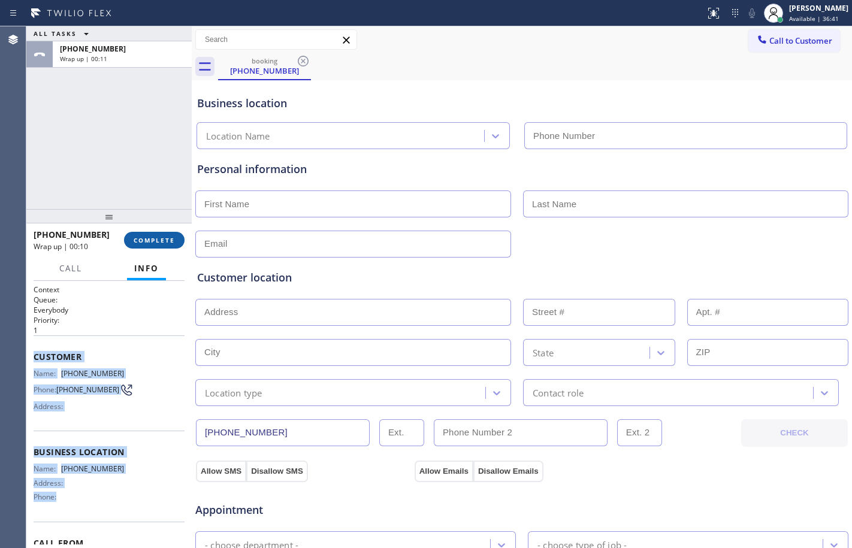
click at [144, 243] on span "COMPLETE" at bounding box center [154, 240] width 41 height 8
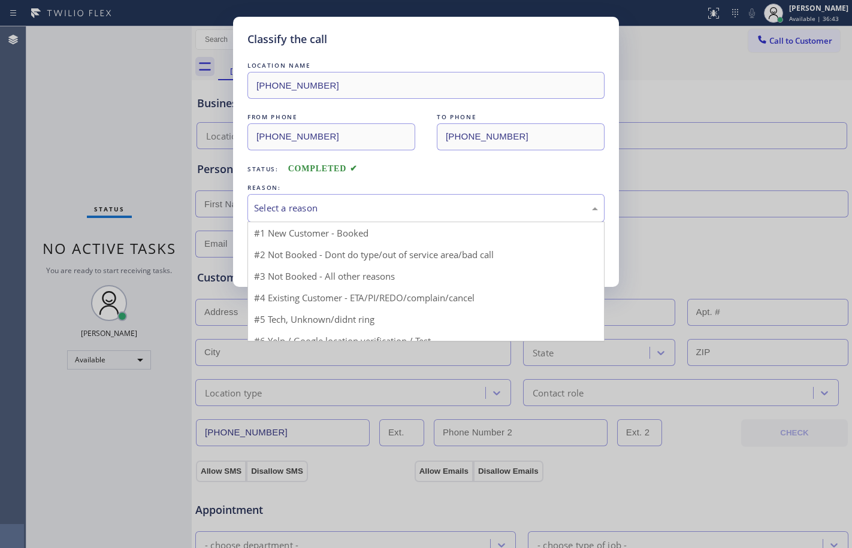
click at [402, 204] on div "Select a reason" at bounding box center [426, 208] width 344 height 14
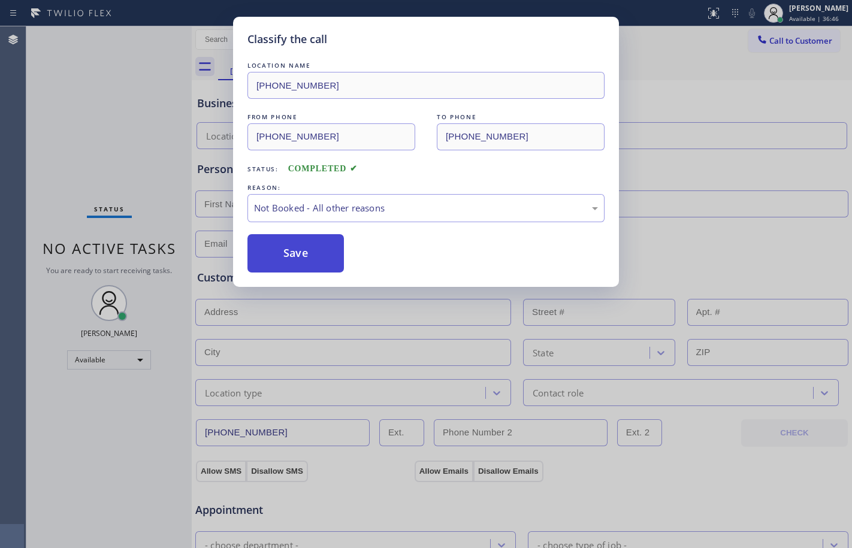
click at [291, 245] on button "Save" at bounding box center [295, 253] width 96 height 38
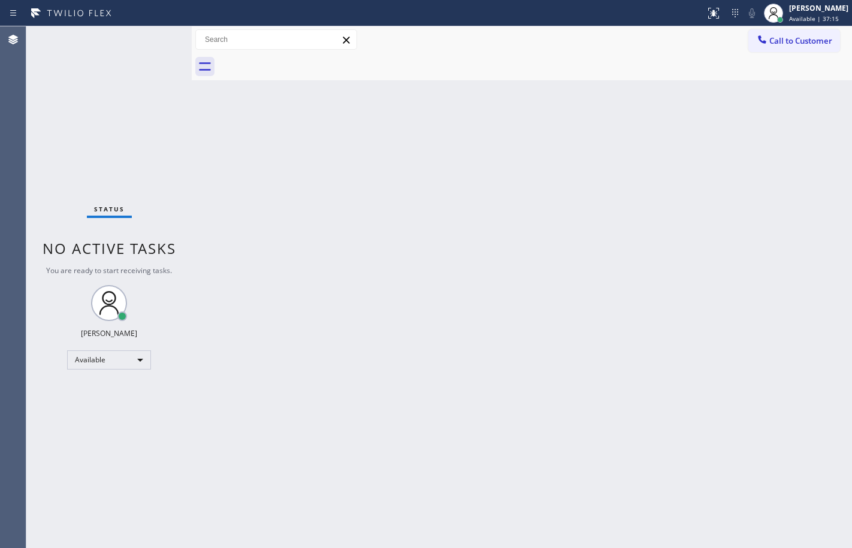
click at [215, 211] on div "Back to Dashboard Change Sender ID Customers Technicians Select a contact Outbo…" at bounding box center [522, 287] width 660 height 522
click at [78, 37] on div "Status No active tasks You are ready to start receiving tasks. [PERSON_NAME] Av…" at bounding box center [108, 287] width 165 height 522
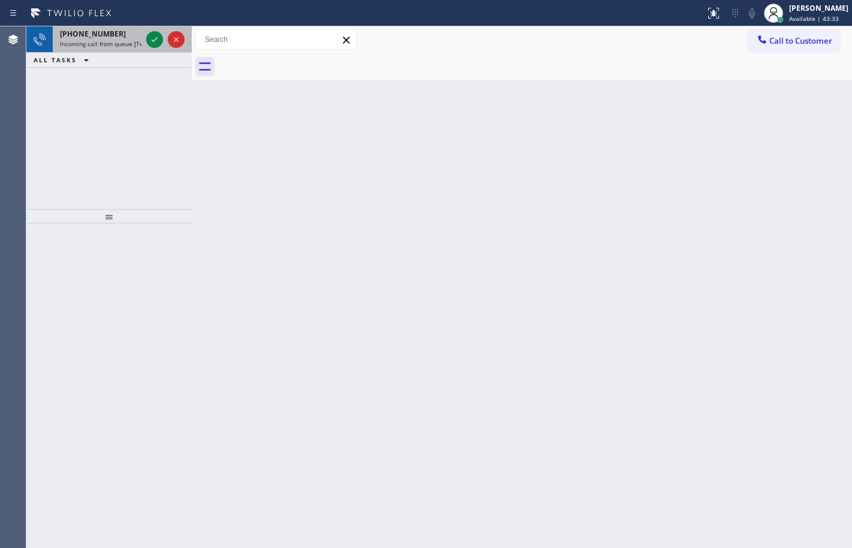
click at [164, 35] on div at bounding box center [165, 39] width 43 height 26
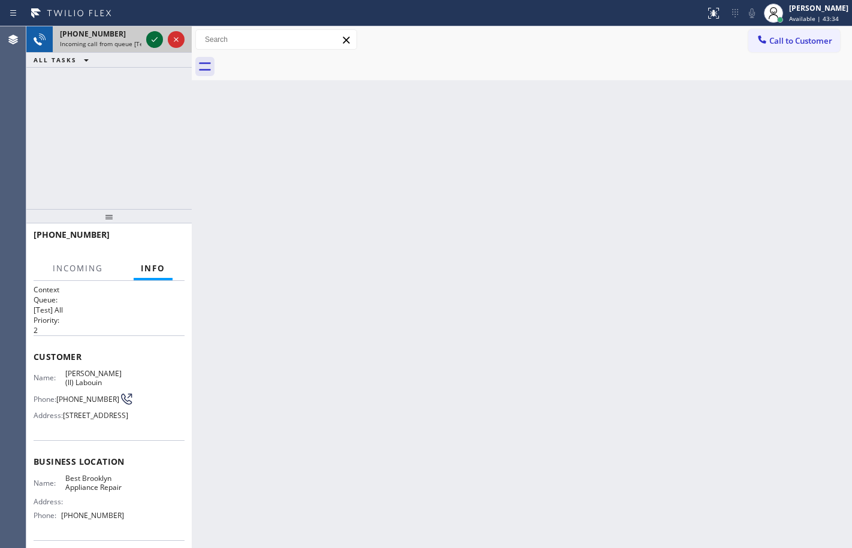
click at [156, 45] on icon at bounding box center [154, 39] width 14 height 14
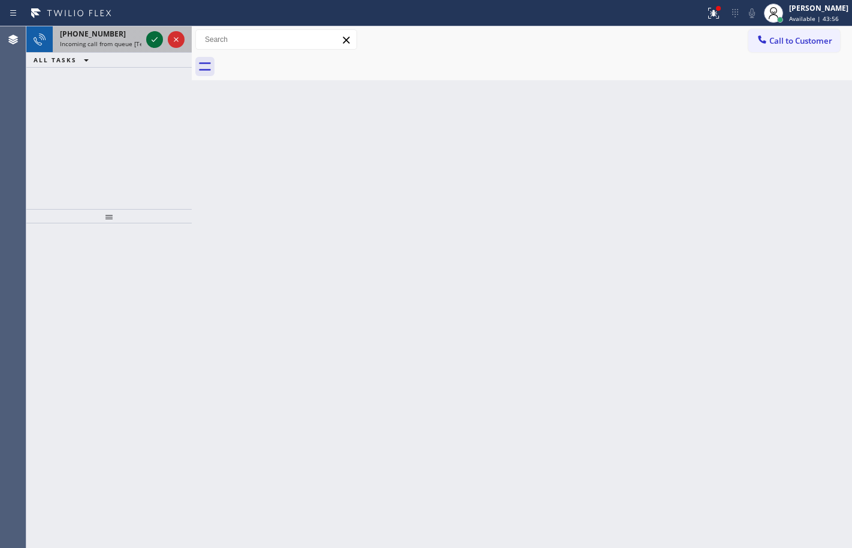
click at [156, 42] on icon at bounding box center [154, 39] width 14 height 14
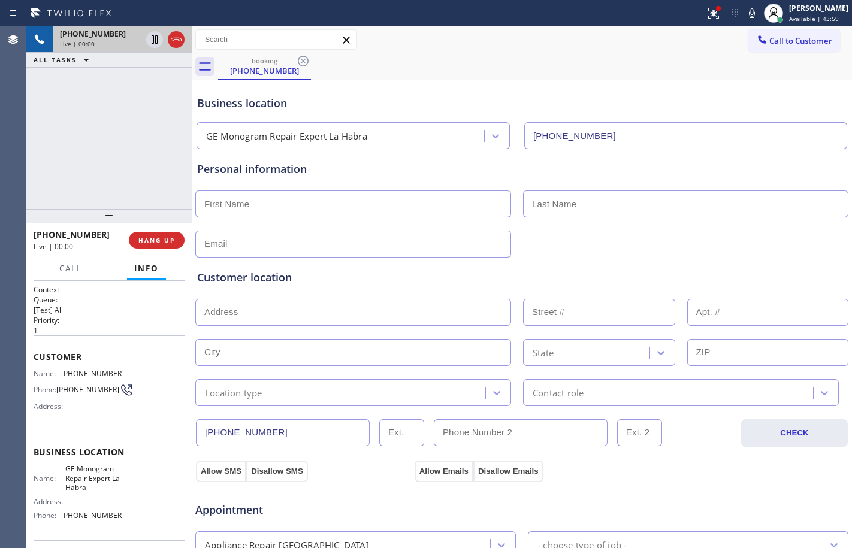
type input "[PHONE_NUMBER]"
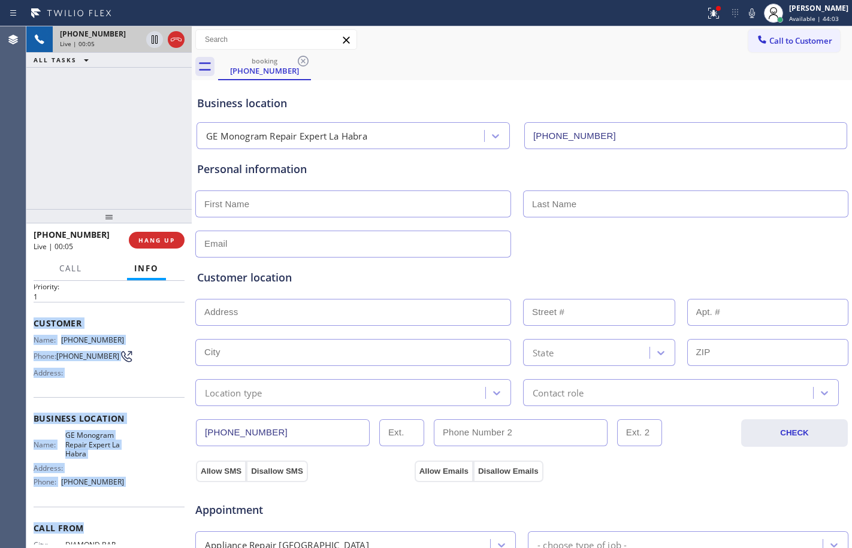
scroll to position [43, 0]
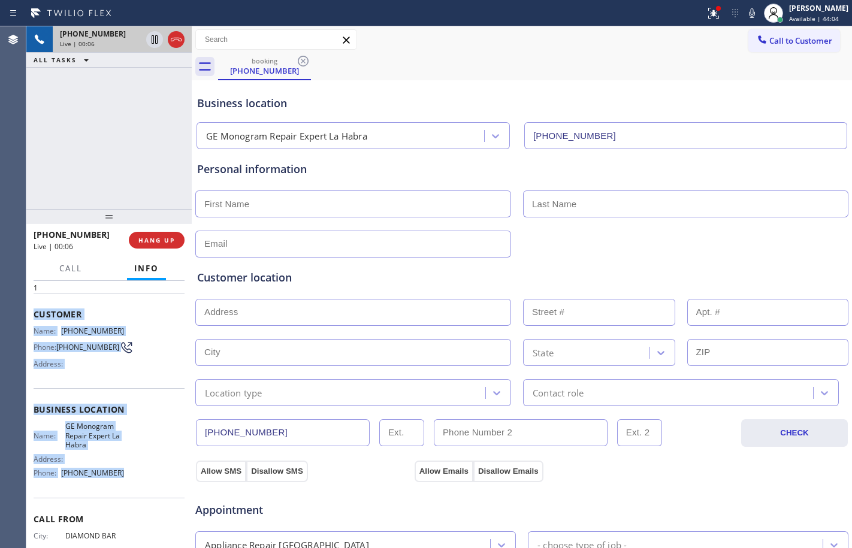
drag, startPoint x: 32, startPoint y: 354, endPoint x: 130, endPoint y: 474, distance: 155.0
click at [130, 474] on div "Context Queue: [Test] All Priority: 1 Customer Name: [PHONE_NUMBER] Phone: [PHO…" at bounding box center [108, 414] width 165 height 267
copy div "Customer Name: [PHONE_NUMBER] Phone: [PHONE_NUMBER] Address: Business location …"
click at [706, 20] on button at bounding box center [713, 13] width 26 height 26
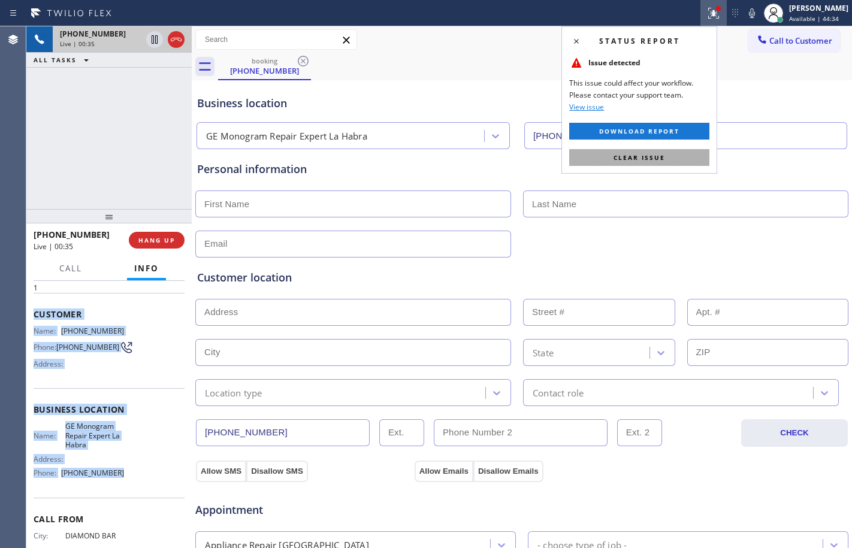
click at [676, 161] on button "Clear issue" at bounding box center [639, 157] width 140 height 17
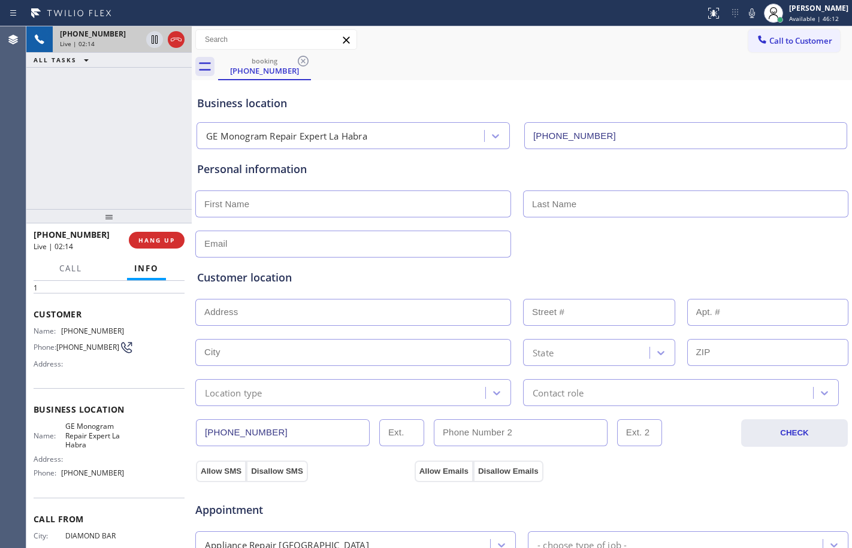
click at [133, 167] on div "[PHONE_NUMBER] Live | 02:14 ALL TASKS ALL TASKS ACTIVE TASKS TASKS IN WRAP UP" at bounding box center [108, 117] width 165 height 183
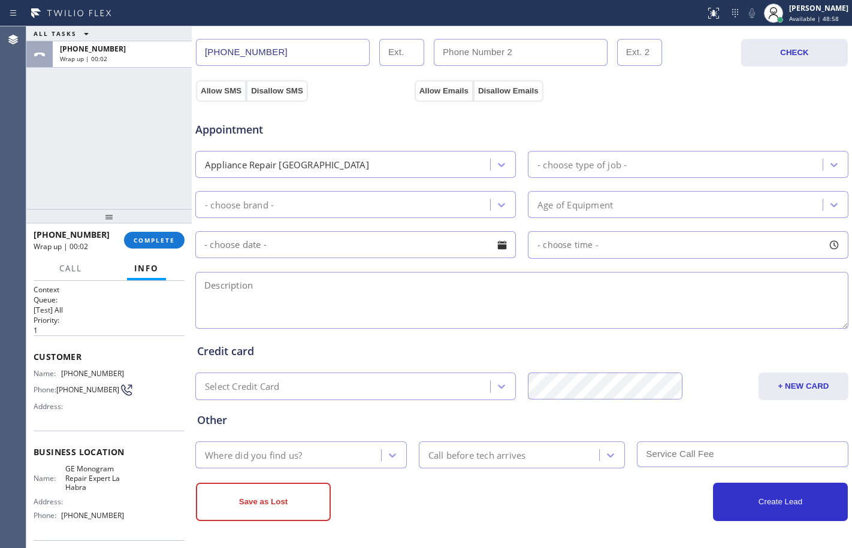
scroll to position [0, 0]
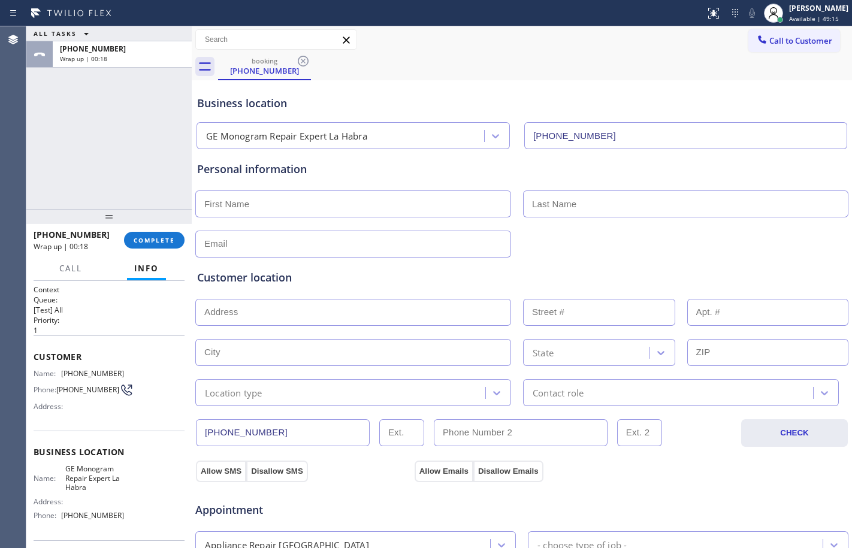
click at [296, 319] on input "text" at bounding box center [353, 312] width 316 height 27
paste input "[STREET_ADDRESS],"
type input "1964 Las Palomas Dr"
type input "1964"
type input "[GEOGRAPHIC_DATA]"
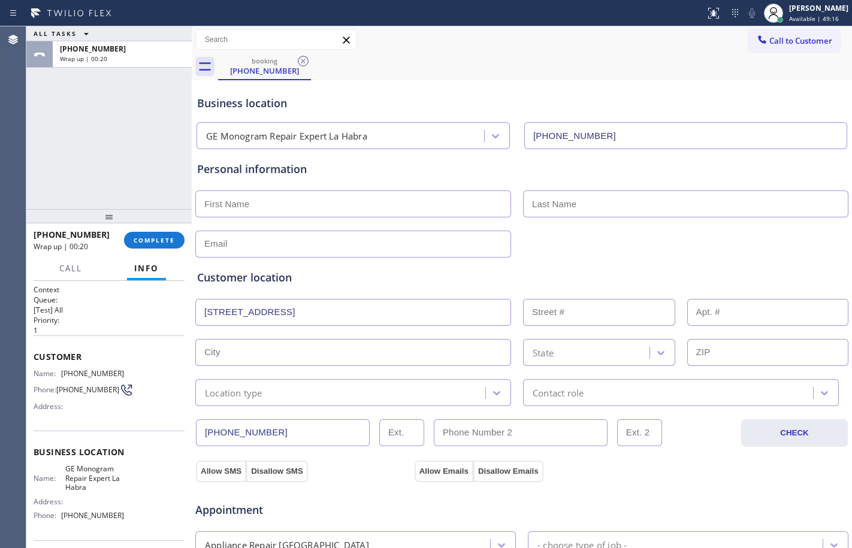
type input "90631"
click at [378, 212] on input "text" at bounding box center [353, 203] width 316 height 27
paste input "Grace"
type input "Grace"
click at [711, 199] on input "text" at bounding box center [685, 203] width 325 height 27
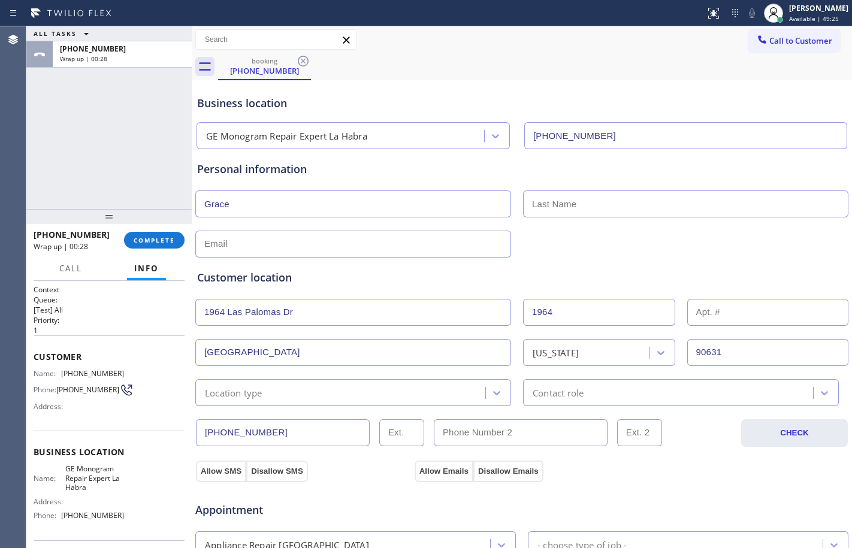
paste input "[PERSON_NAME]"
type input "[PERSON_NAME]"
click at [328, 243] on input "text" at bounding box center [353, 244] width 316 height 27
paste input "[EMAIL_ADDRESS][DOMAIN_NAME]"
type input "[EMAIL_ADDRESS][DOMAIN_NAME]"
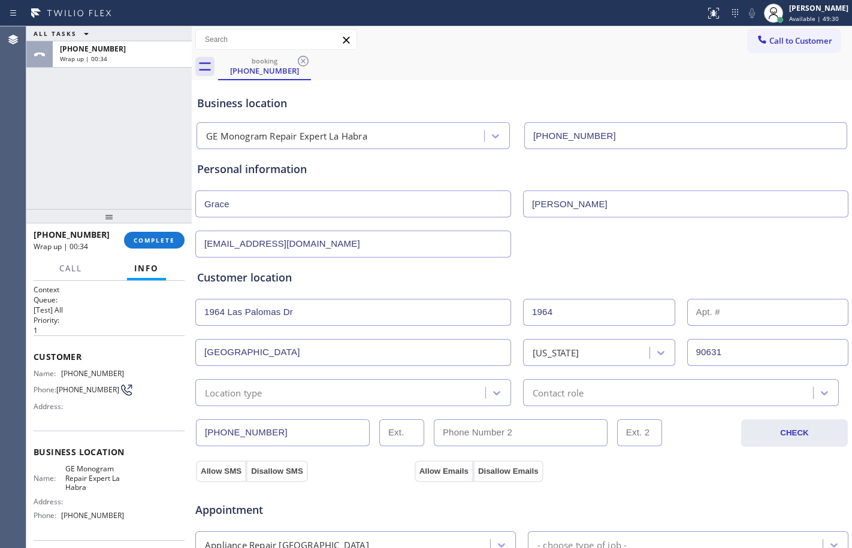
click at [289, 397] on div "Location type" at bounding box center [342, 392] width 286 height 21
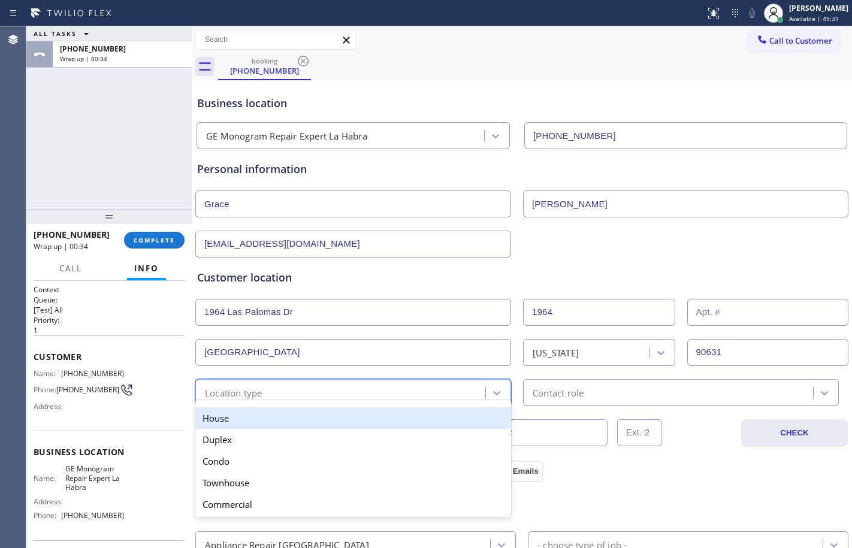
click at [274, 417] on div "House" at bounding box center [353, 418] width 316 height 22
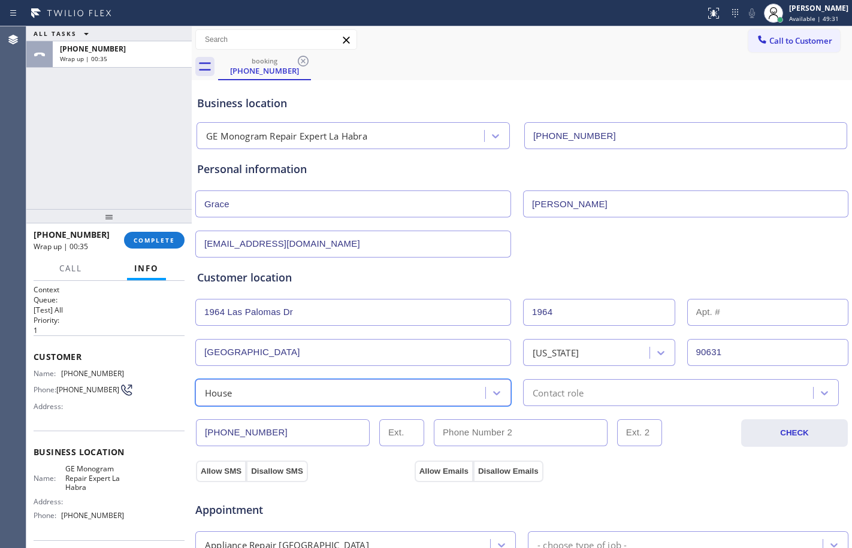
click at [578, 386] on div "Contact role" at bounding box center [557, 393] width 51 height 14
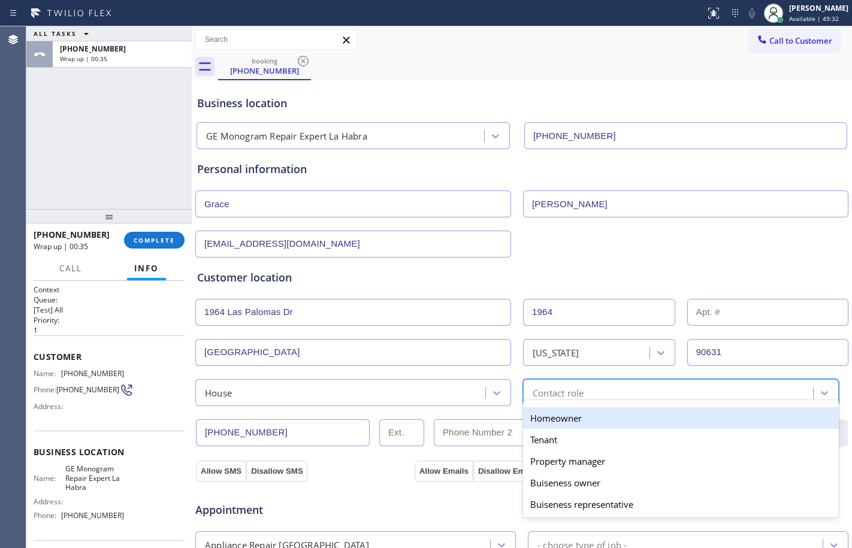
click at [562, 414] on div "Homeowner" at bounding box center [681, 418] width 316 height 22
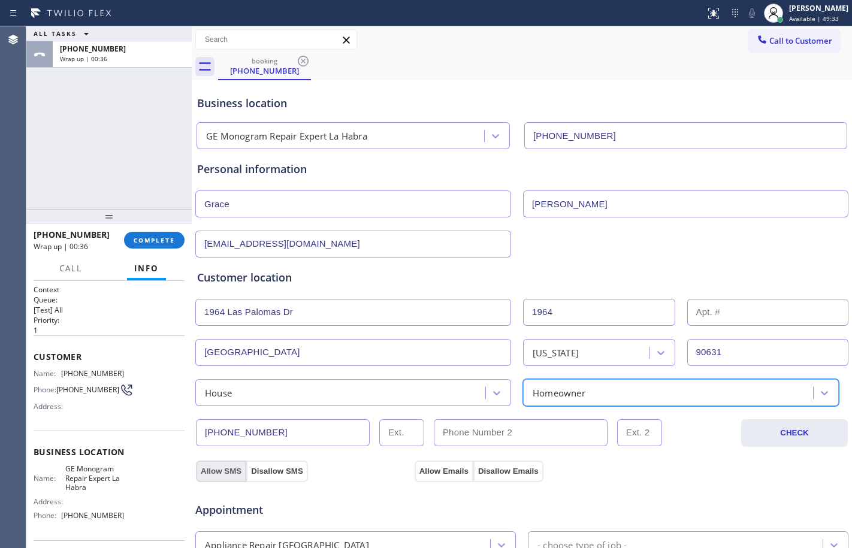
click at [219, 467] on button "Allow SMS" at bounding box center [221, 472] width 50 height 22
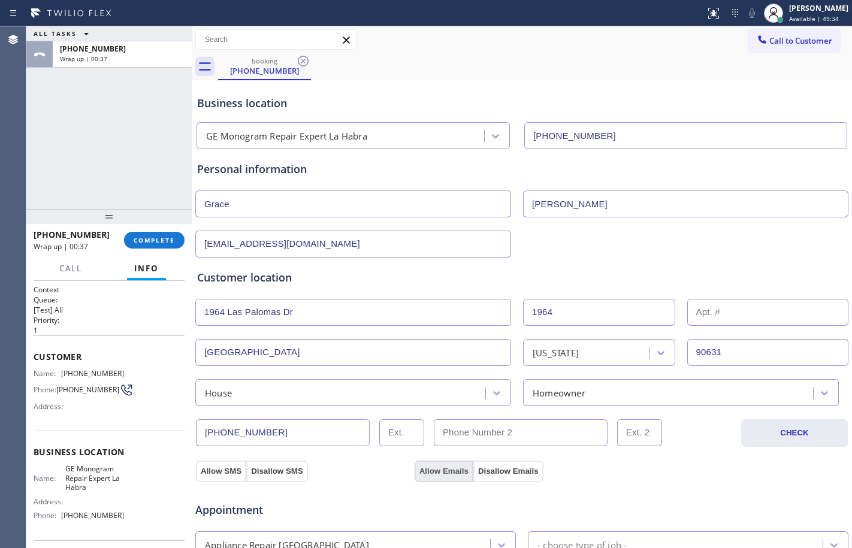
click at [437, 473] on button "Allow Emails" at bounding box center [443, 472] width 59 height 22
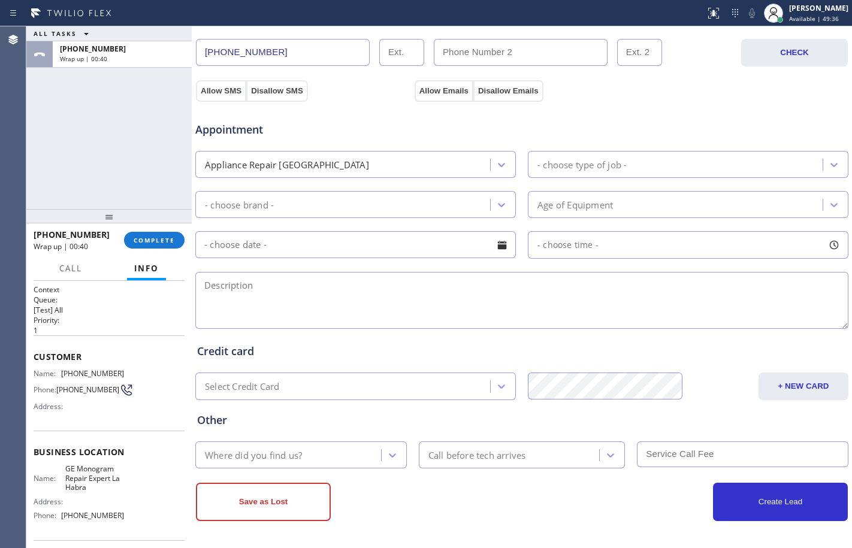
click at [391, 162] on div "Appliance Repair [GEOGRAPHIC_DATA]" at bounding box center [344, 164] width 291 height 21
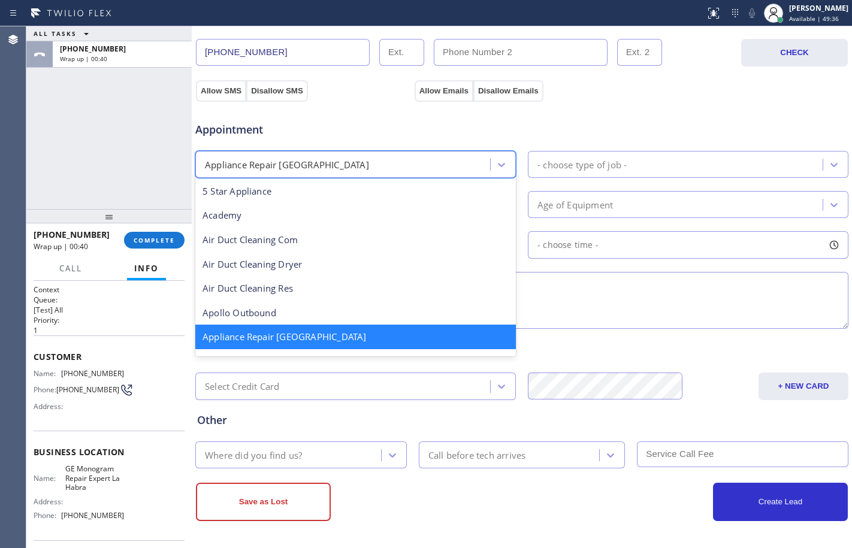
scroll to position [2, 0]
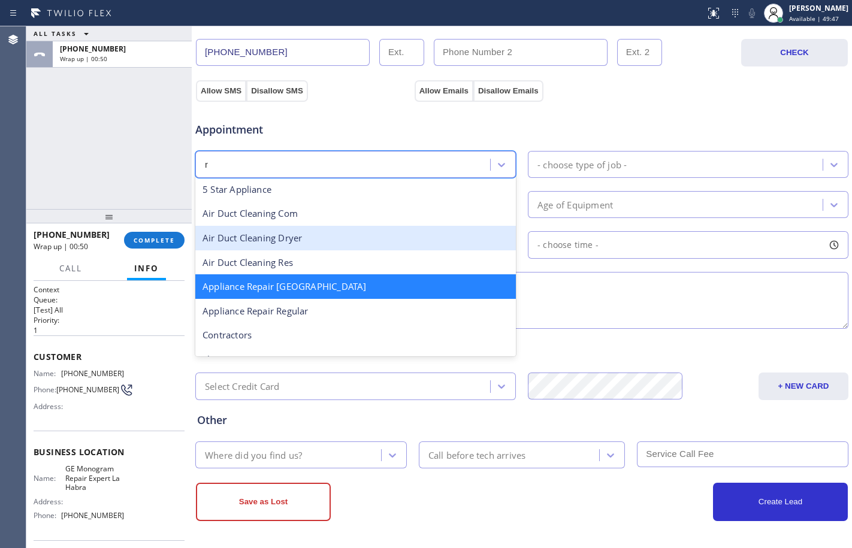
type input "re"
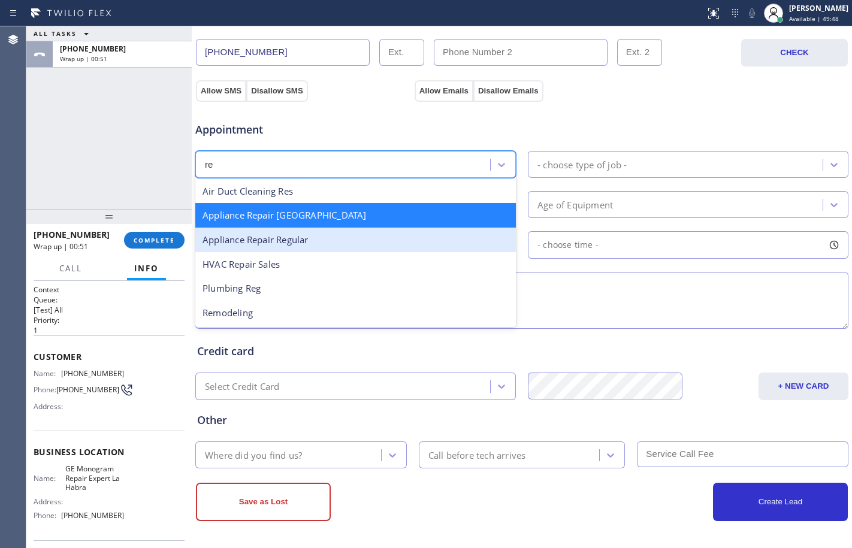
click at [314, 242] on div "Appliance Repair Regular" at bounding box center [355, 240] width 320 height 25
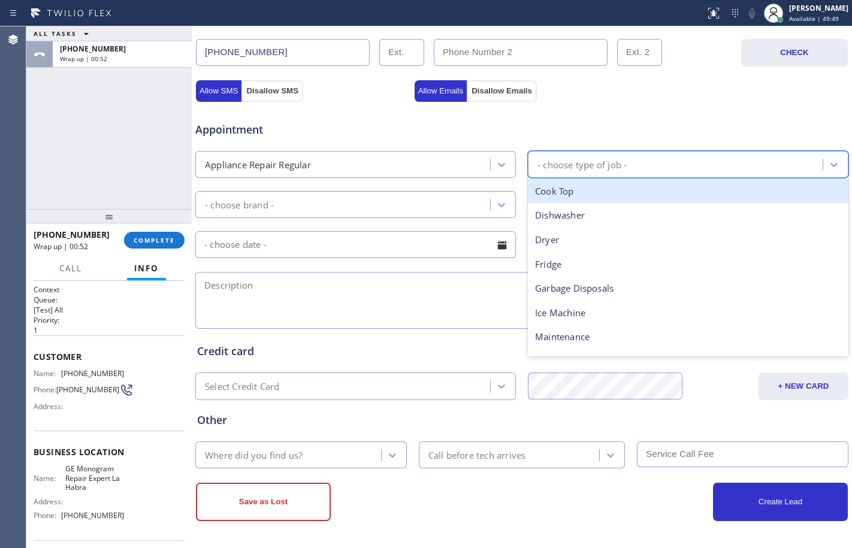
click at [544, 159] on div "- choose type of job -" at bounding box center [581, 165] width 89 height 14
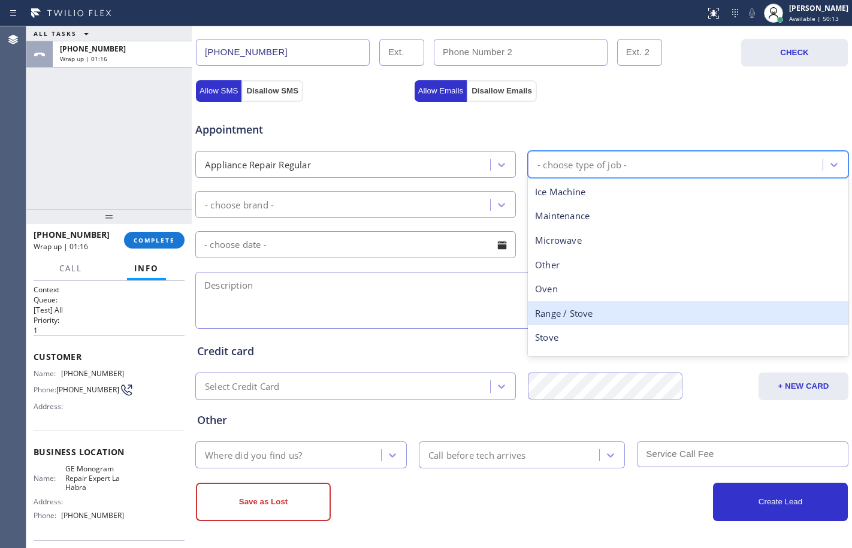
scroll to position [165, 0]
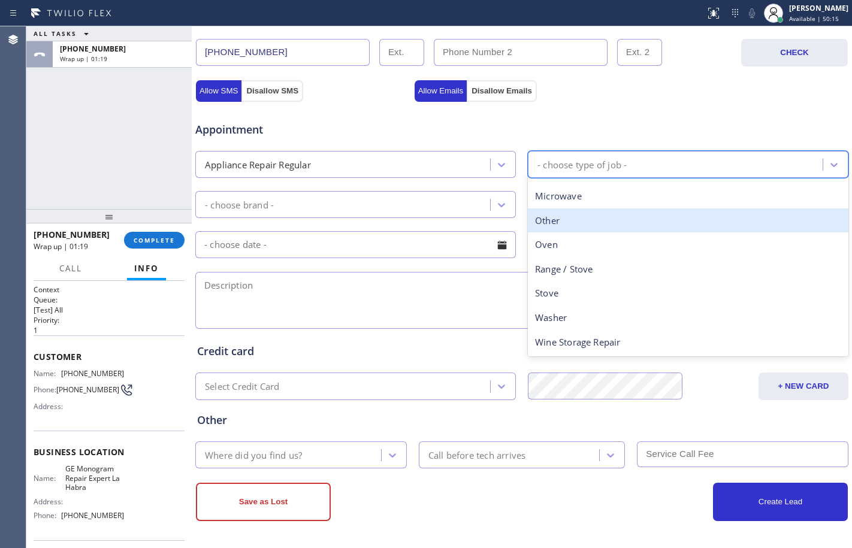
click at [588, 217] on div "Other" at bounding box center [688, 220] width 320 height 25
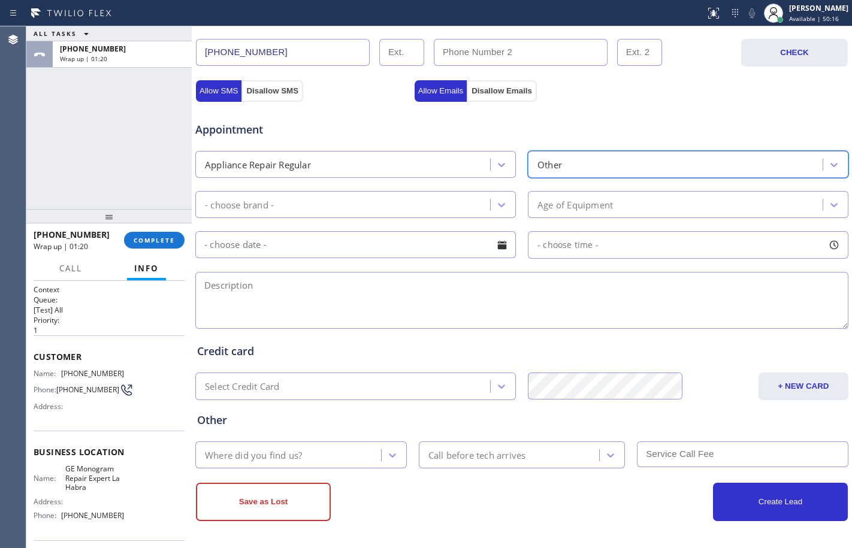
click at [335, 206] on div "- choose brand -" at bounding box center [344, 204] width 291 height 21
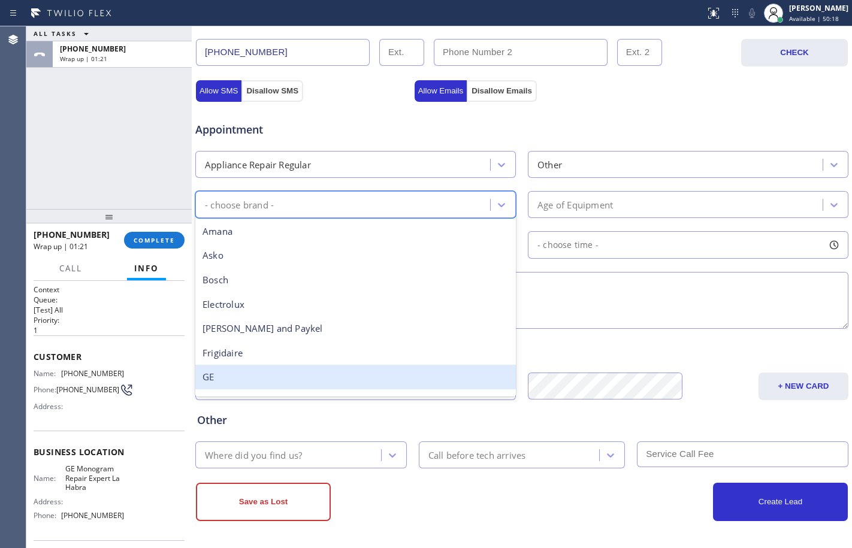
click at [283, 385] on div "GE" at bounding box center [355, 377] width 320 height 25
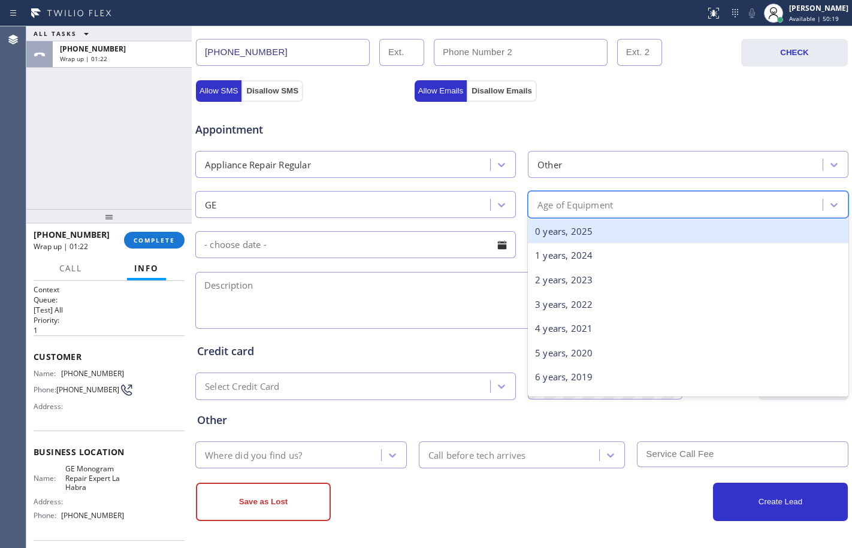
click at [627, 205] on div "Age of Equipment" at bounding box center [676, 204] width 291 height 21
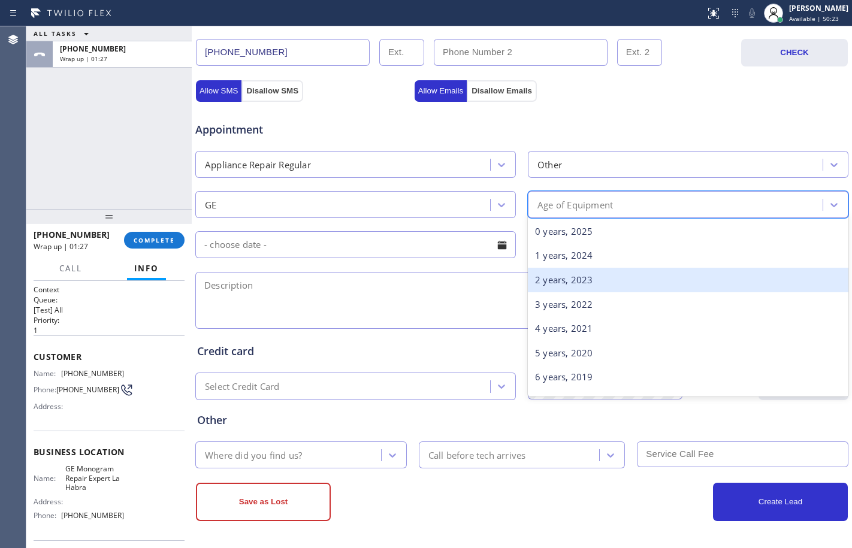
click at [569, 279] on div "2 years, 2023" at bounding box center [688, 280] width 320 height 25
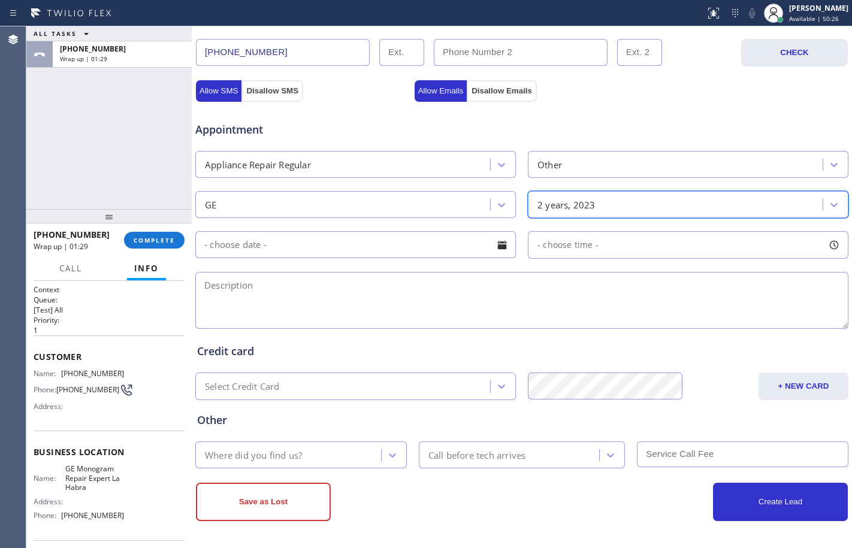
click at [292, 244] on input "text" at bounding box center [355, 244] width 320 height 27
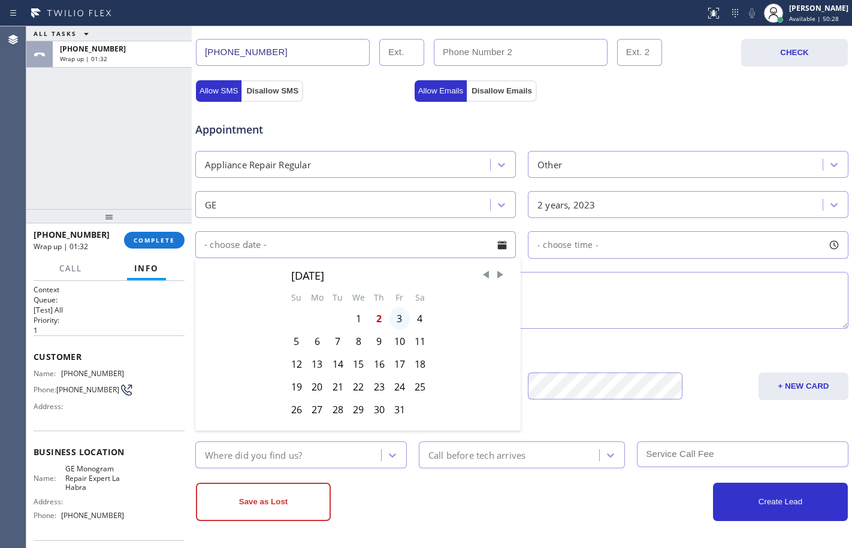
click at [394, 322] on div "3" at bounding box center [399, 318] width 20 height 23
type input "[DATE]"
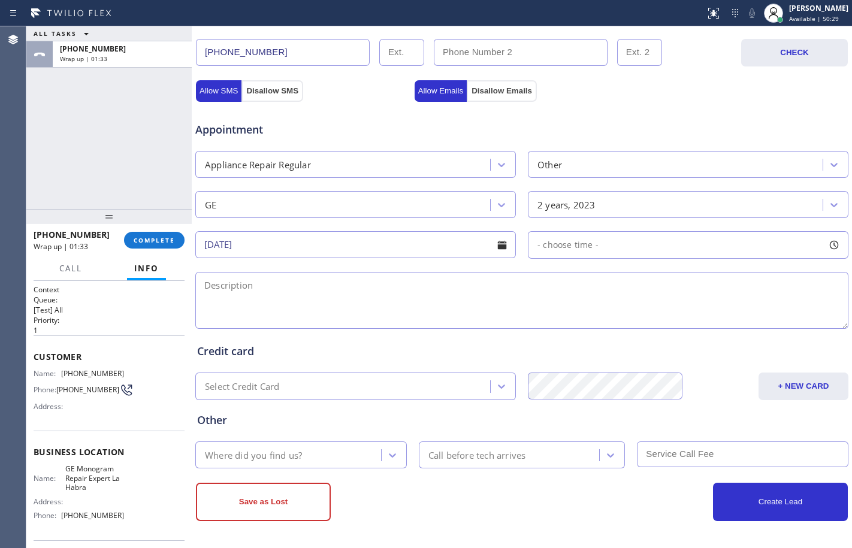
click at [570, 245] on span "- choose time -" at bounding box center [567, 244] width 61 height 11
drag, startPoint x: 539, startPoint y: 319, endPoint x: 514, endPoint y: 328, distance: 26.7
click at [522, 331] on div "Business location GE Monogram Repair Expert La Habra [PHONE_NUMBER] Personal in…" at bounding box center [522, 112] width 654 height 818
click at [462, 309] on textarea at bounding box center [521, 300] width 653 height 57
click at [635, 252] on div "8:00 AM - 8:00 AM" at bounding box center [688, 245] width 320 height 28
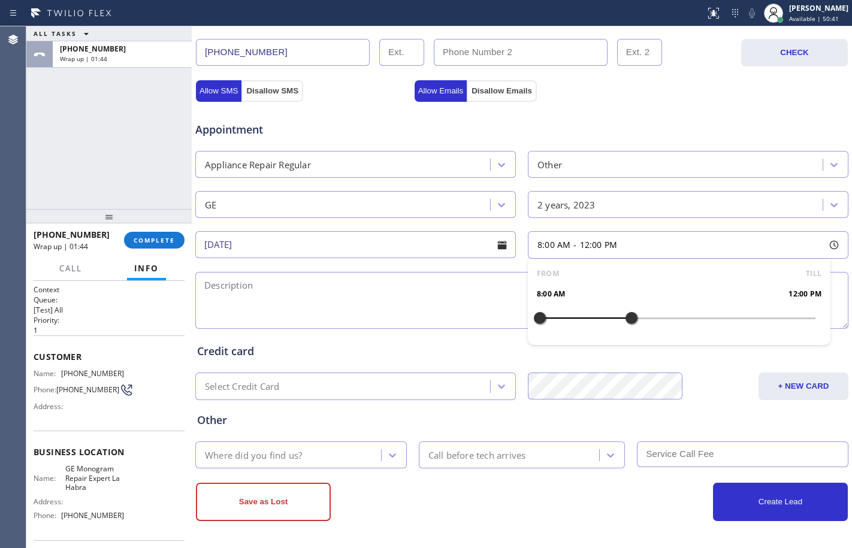
drag, startPoint x: 540, startPoint y: 315, endPoint x: 627, endPoint y: 337, distance: 89.6
click at [627, 337] on div "FROM TILL 8:00 AM 12:00 PM" at bounding box center [679, 302] width 302 height 86
drag, startPoint x: 540, startPoint y: 320, endPoint x: 561, endPoint y: 323, distance: 21.2
click at [561, 323] on div at bounding box center [562, 317] width 14 height 25
click at [361, 288] on textarea at bounding box center [521, 300] width 653 height 57
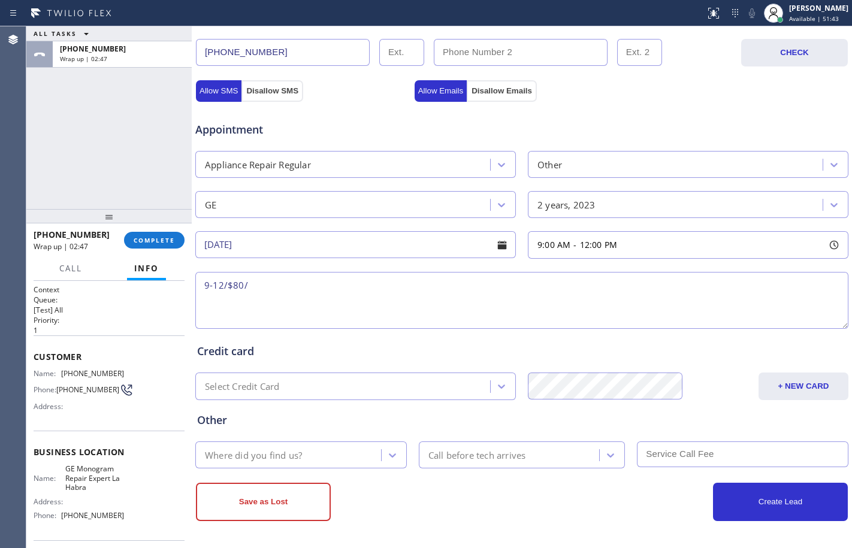
click at [374, 293] on textarea "9-12/$80/" at bounding box center [521, 300] width 653 height 57
paste textarea "GE/Freezer alone/went out [DATE]/bought last 2023 but it's not under warranty/H…"
paste textarea "Please call customer 30 minutes prior to arrival"
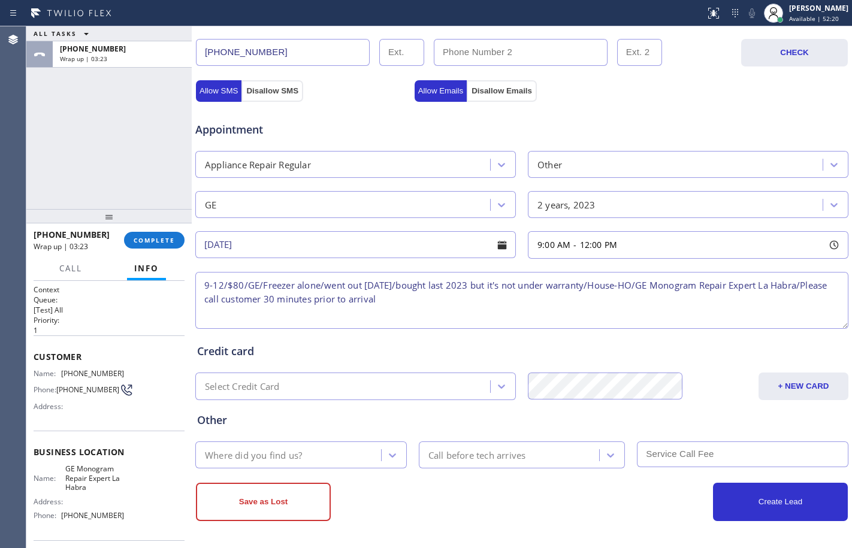
type textarea "9-12/$80/GE/Freezer alone/went out [DATE]/bought last 2023 but it's not under w…"
click at [272, 444] on div "Where did you find us?" at bounding box center [300, 454] width 211 height 27
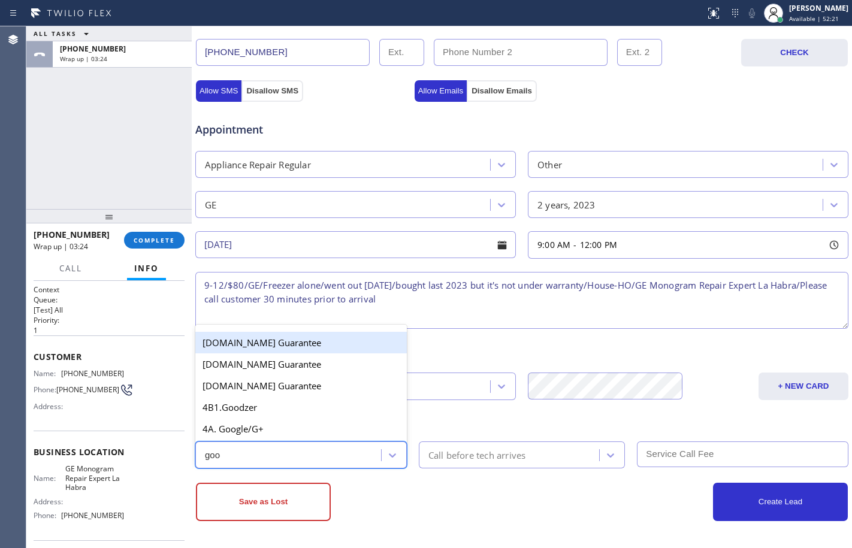
type input "goog"
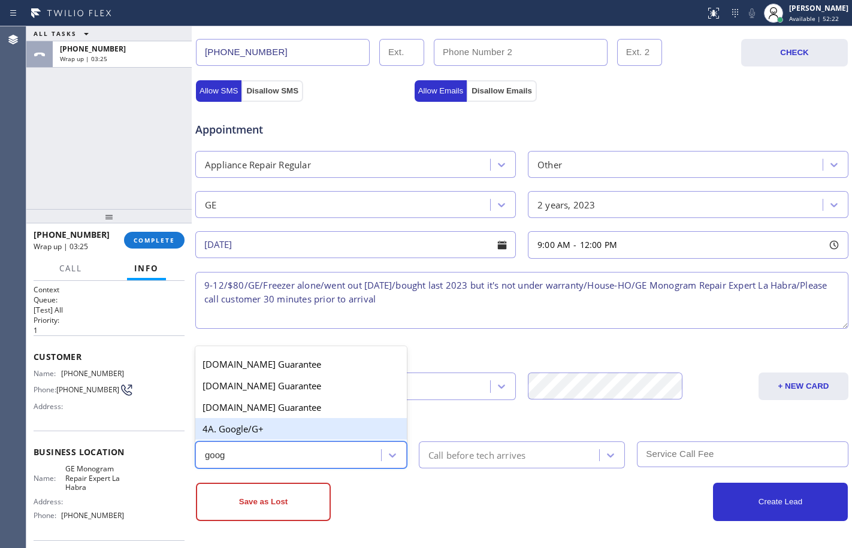
click at [274, 425] on div "4A. Google/G+" at bounding box center [300, 429] width 211 height 22
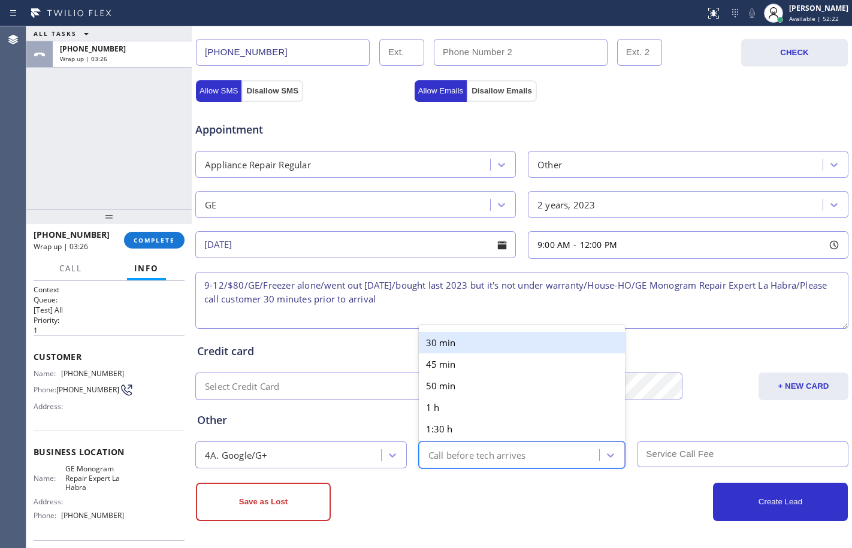
drag, startPoint x: 543, startPoint y: 456, endPoint x: 506, endPoint y: 459, distance: 37.2
click at [542, 455] on div "Call before tech arrives" at bounding box center [510, 454] width 177 height 21
click at [458, 344] on div "30 min" at bounding box center [522, 343] width 207 height 22
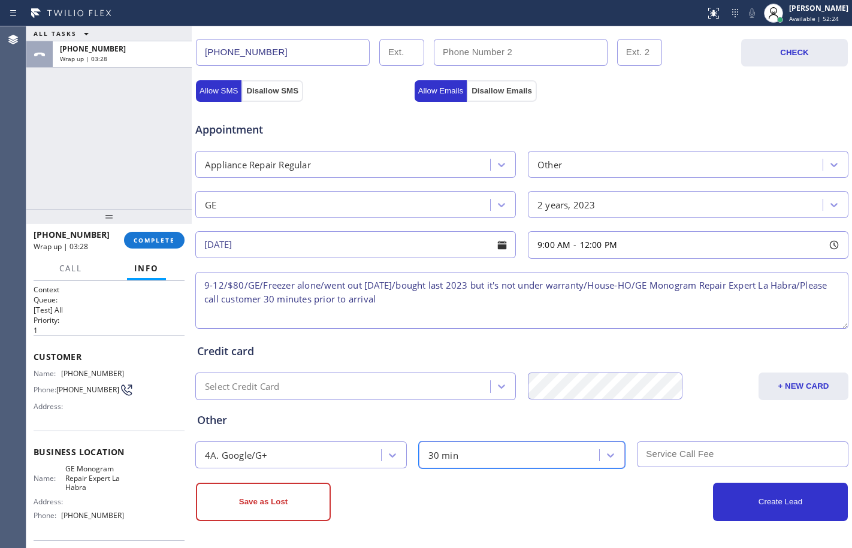
click at [708, 457] on input "text" at bounding box center [742, 454] width 211 height 26
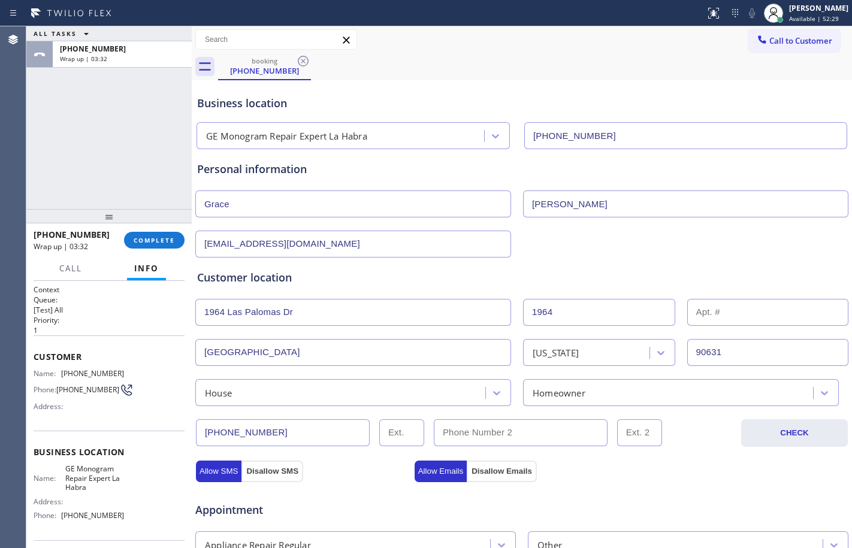
scroll to position [380, 0]
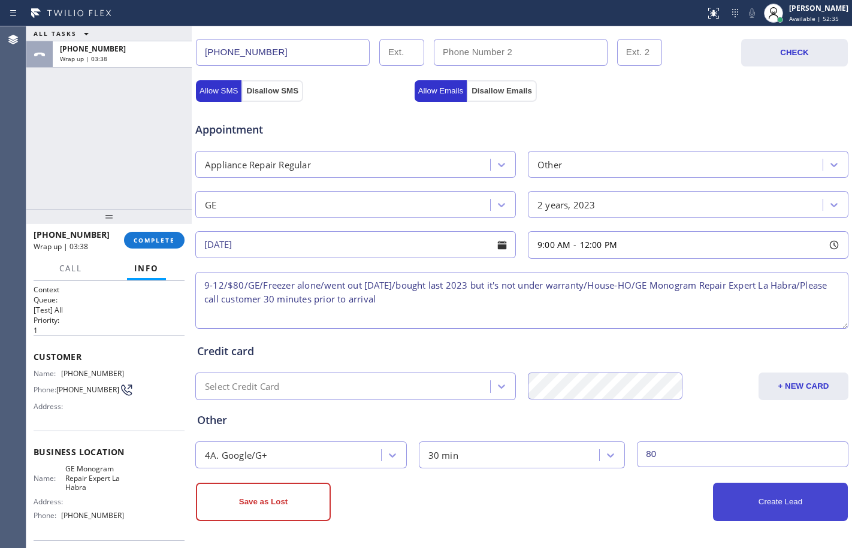
type input "80"
click at [810, 505] on button "Create Lead" at bounding box center [780, 502] width 135 height 38
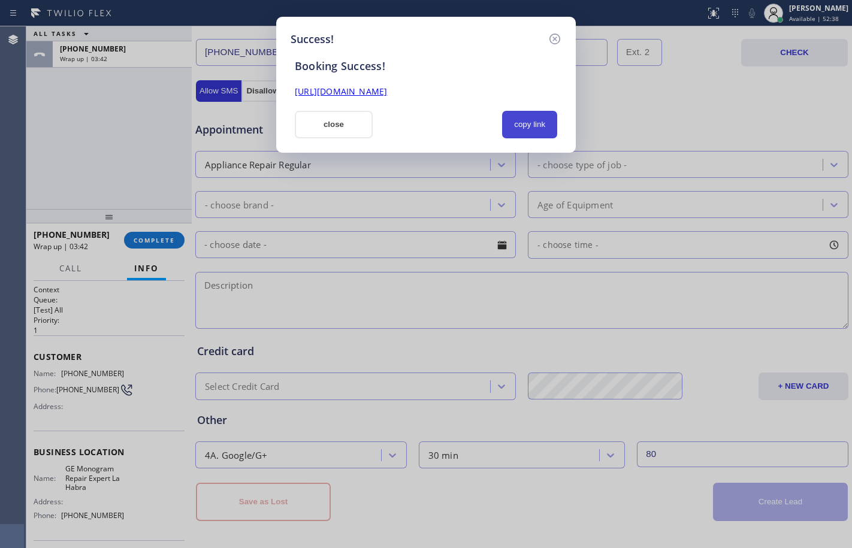
click at [525, 125] on button "copy link" at bounding box center [529, 125] width 55 height 28
click at [370, 89] on link "[URL][DOMAIN_NAME]" at bounding box center [341, 91] width 92 height 11
click at [335, 132] on button "close" at bounding box center [334, 125] width 78 height 28
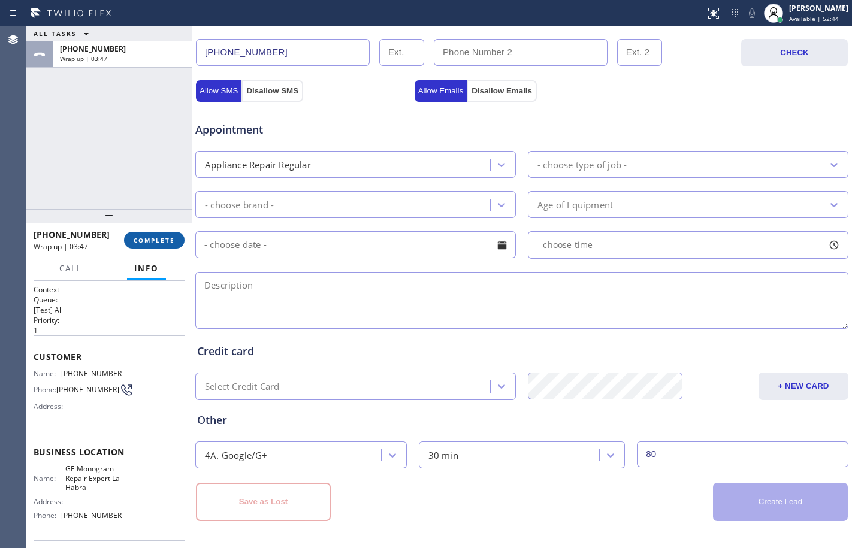
click at [147, 243] on span "COMPLETE" at bounding box center [154, 240] width 41 height 8
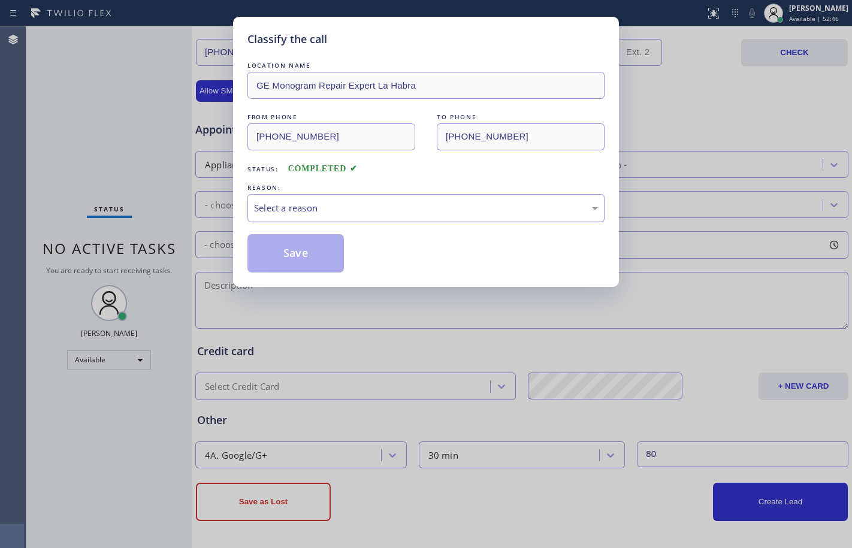
click at [401, 208] on div "Select a reason" at bounding box center [426, 208] width 344 height 14
click at [320, 255] on button "Save" at bounding box center [295, 253] width 96 height 38
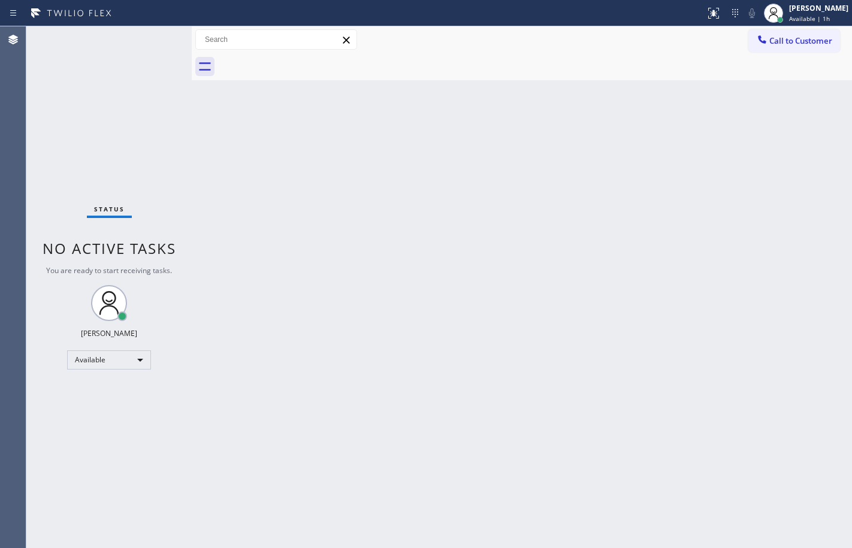
click at [568, 396] on div "Back to Dashboard Change Sender ID Customers Technicians Select a contact Outbo…" at bounding box center [522, 287] width 660 height 522
click at [230, 279] on div "Back to Dashboard Change Sender ID Customers Technicians Select a contact Outbo…" at bounding box center [522, 287] width 660 height 522
click at [196, 194] on div "Back to Dashboard Change Sender ID Customers Technicians Select a contact Outbo…" at bounding box center [522, 287] width 660 height 522
click at [499, 295] on div "Back to Dashboard Change Sender ID Customers Technicians Select a contact Outbo…" at bounding box center [522, 287] width 660 height 522
click at [226, 213] on div "Back to Dashboard Change Sender ID Customers Technicians Select a contact Outbo…" at bounding box center [522, 287] width 660 height 522
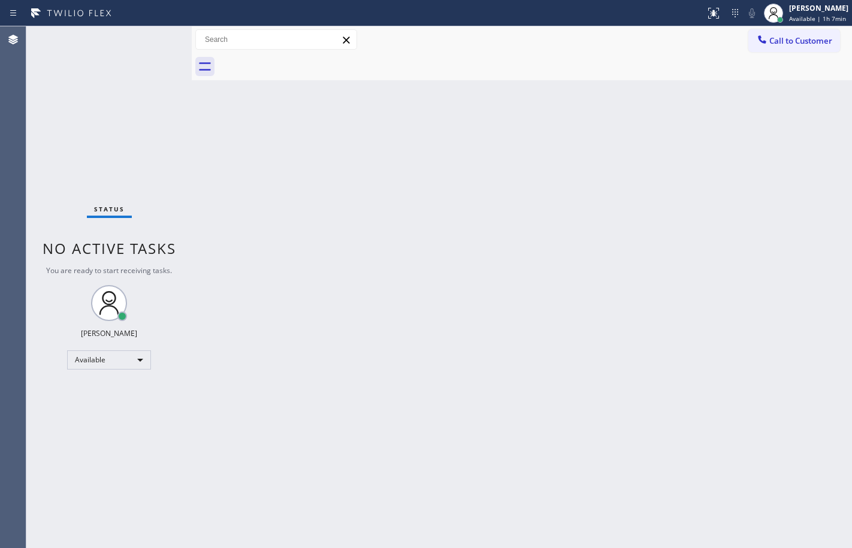
click at [158, 164] on div "Status No active tasks You are ready to start receiving tasks. [PERSON_NAME] Av…" at bounding box center [108, 287] width 165 height 522
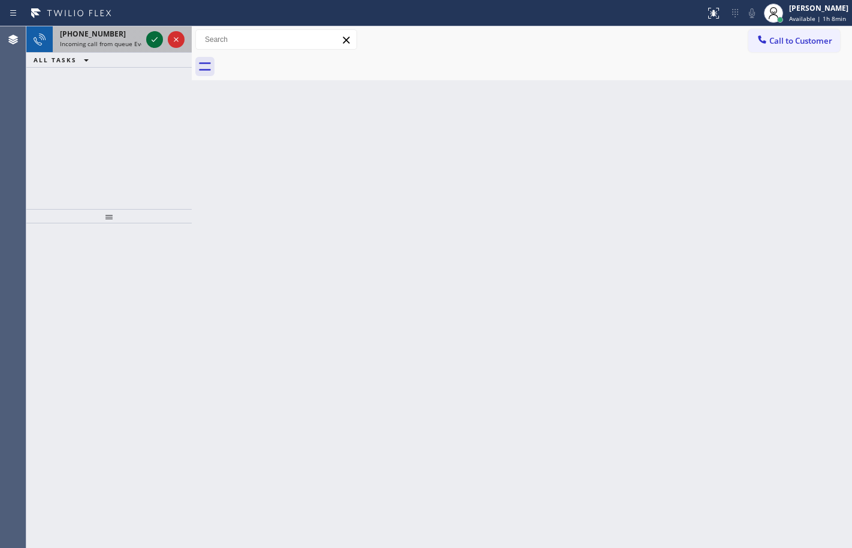
click at [154, 44] on icon at bounding box center [154, 39] width 14 height 14
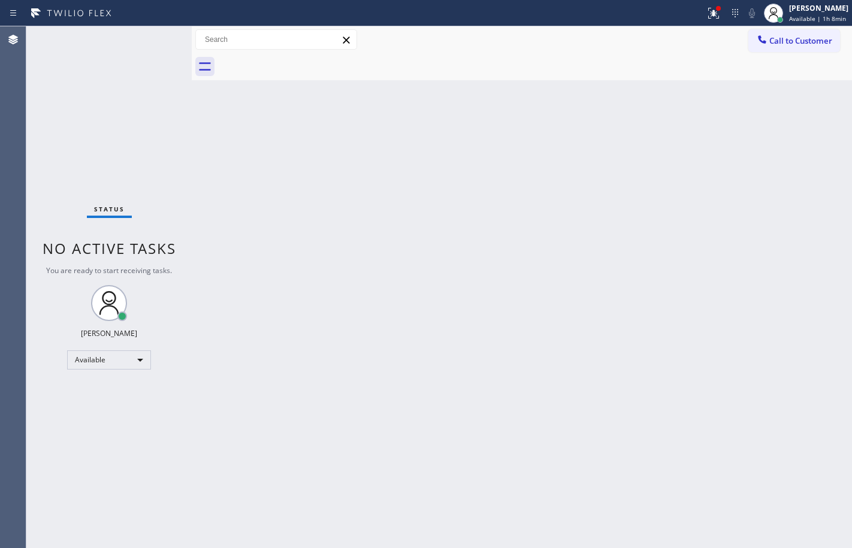
click at [713, 14] on div at bounding box center [713, 13] width 26 height 26
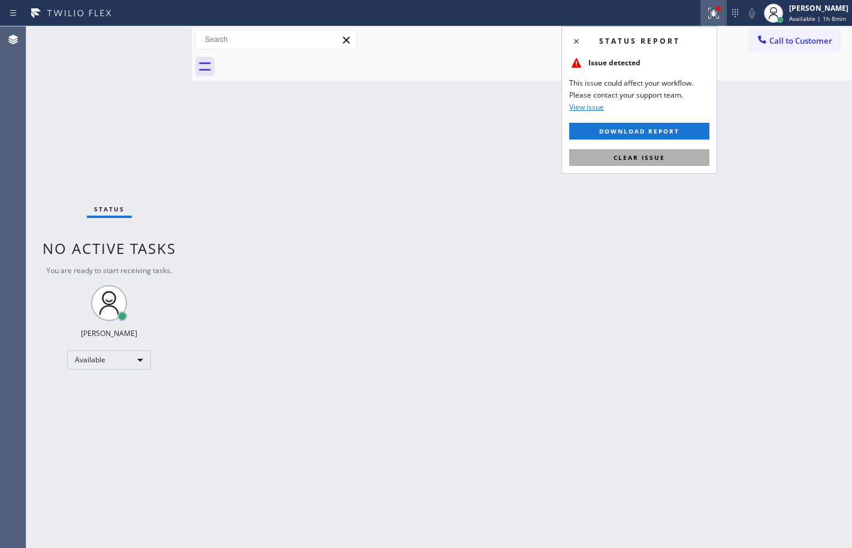
click at [647, 160] on span "Clear issue" at bounding box center [639, 157] width 52 height 8
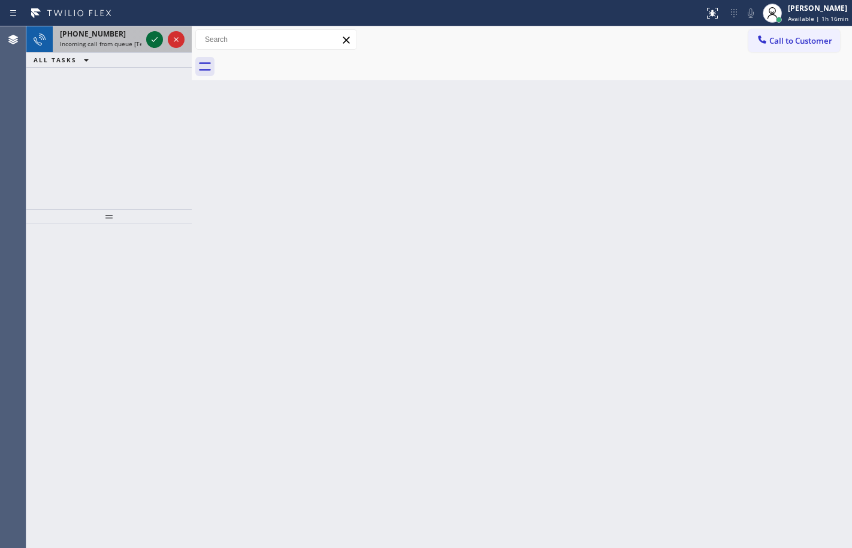
click at [158, 42] on icon at bounding box center [154, 39] width 14 height 14
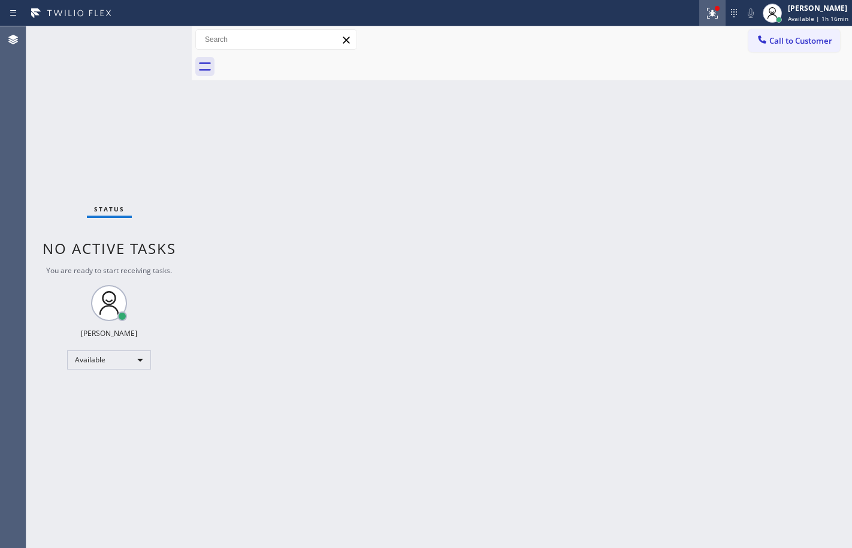
click at [705, 11] on icon at bounding box center [712, 13] width 14 height 14
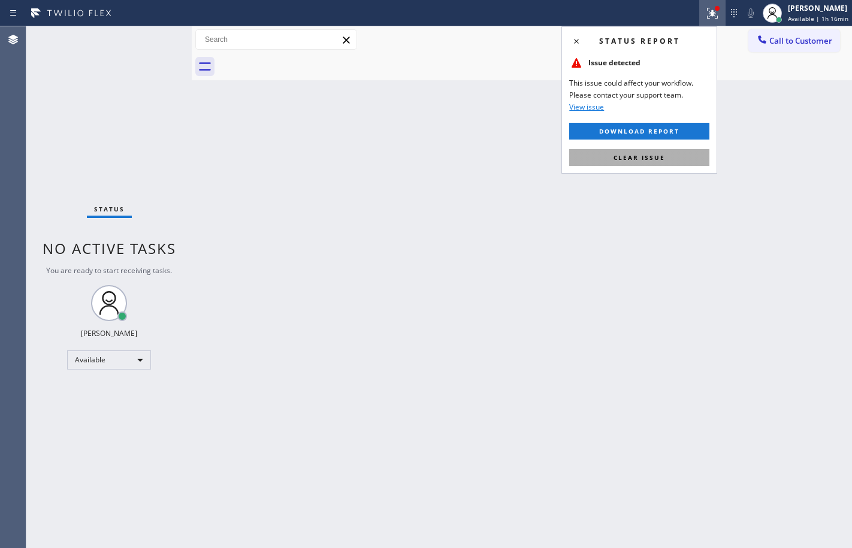
click at [639, 154] on span "Clear issue" at bounding box center [639, 157] width 52 height 8
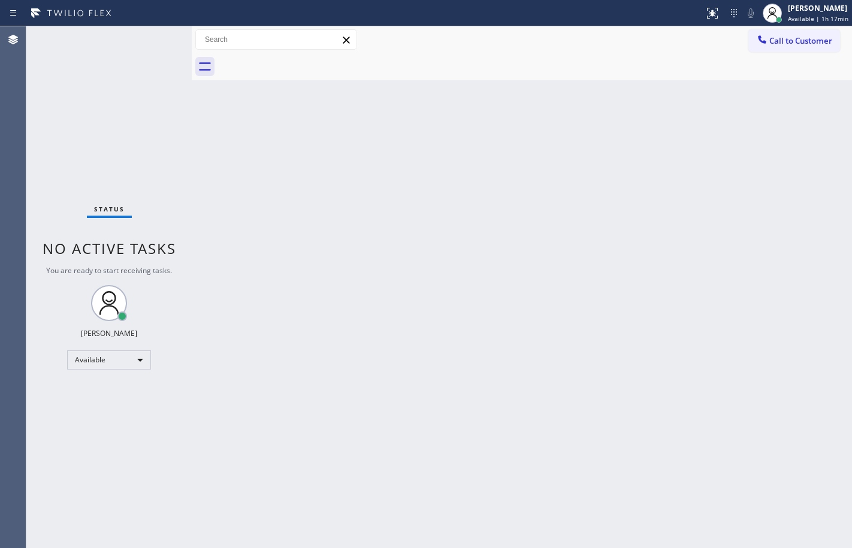
click at [129, 139] on div "Status No active tasks You are ready to start receiving tasks. [PERSON_NAME] Av…" at bounding box center [108, 287] width 165 height 522
click at [71, 162] on div "Status No active tasks You are ready to start receiving tasks. [PERSON_NAME] Av…" at bounding box center [108, 287] width 165 height 522
click at [140, 138] on div "Status No active tasks You are ready to start receiving tasks. [PERSON_NAME] Av…" at bounding box center [108, 287] width 165 height 522
click at [438, 229] on div "Back to Dashboard Change Sender ID Customers Technicians Select a contact Outbo…" at bounding box center [522, 287] width 660 height 522
click at [161, 162] on div "Status No active tasks You are ready to start receiving tasks. [PERSON_NAME] Av…" at bounding box center [108, 287] width 165 height 522
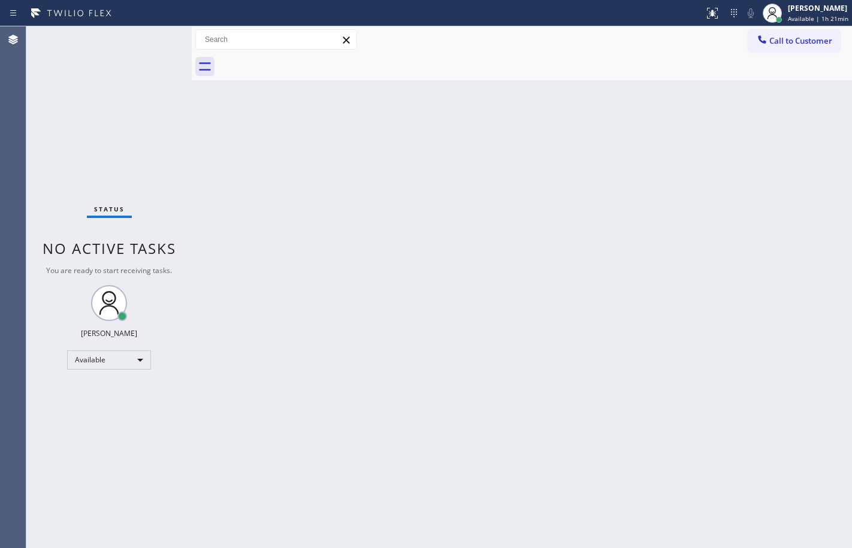
click at [199, 181] on div "Back to Dashboard Change Sender ID Customers Technicians Select a contact Outbo…" at bounding box center [522, 287] width 660 height 522
click at [87, 117] on div "Status No active tasks You are ready to start receiving tasks. [PERSON_NAME] Av…" at bounding box center [108, 287] width 165 height 522
click at [196, 160] on div "Back to Dashboard Change Sender ID Customers Technicians Select a contact Outbo…" at bounding box center [522, 287] width 660 height 522
click at [750, 429] on div "Back to Dashboard Change Sender ID Customers Technicians Select a contact Outbo…" at bounding box center [522, 287] width 660 height 522
click at [201, 177] on div "Back to Dashboard Change Sender ID Customers Technicians Select a contact Outbo…" at bounding box center [522, 287] width 660 height 522
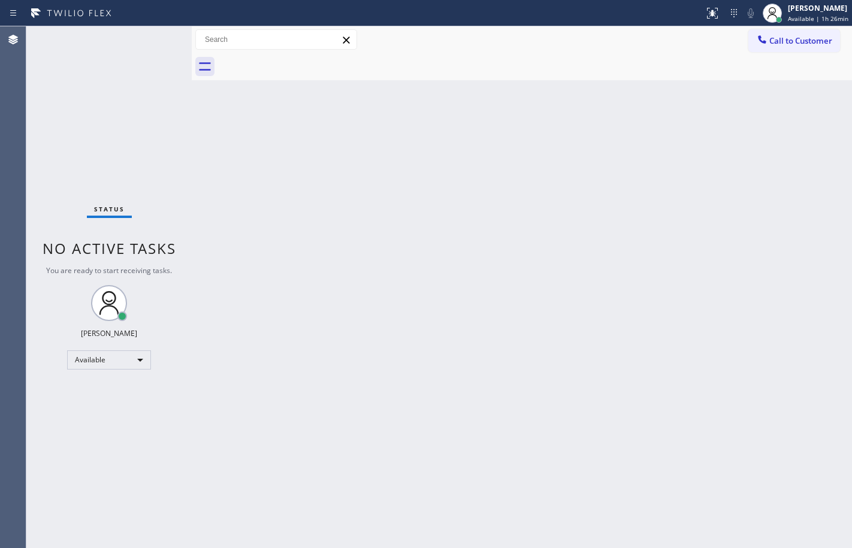
click at [161, 141] on div "Status No active tasks You are ready to start receiving tasks. [PERSON_NAME] Av…" at bounding box center [108, 287] width 165 height 522
click at [529, 522] on div "Back to Dashboard Change Sender ID Customers Technicians Select a contact Outbo…" at bounding box center [522, 287] width 660 height 522
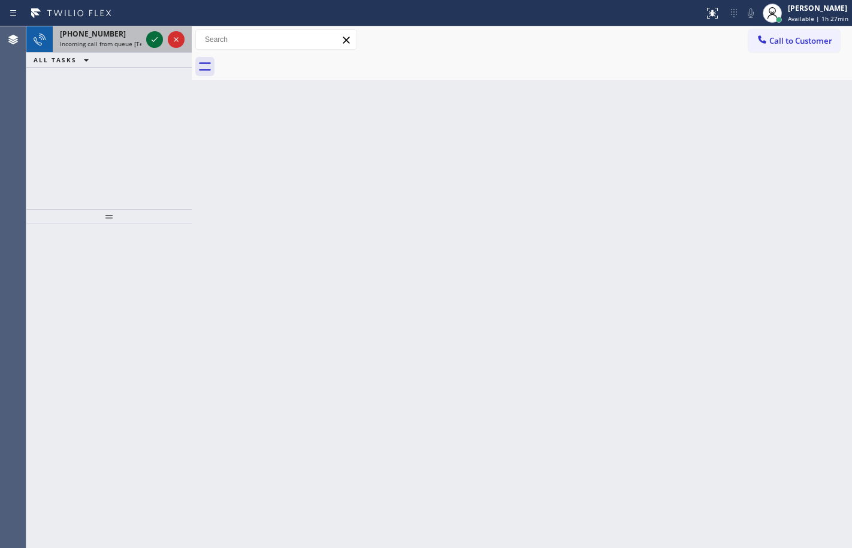
click at [153, 46] on icon at bounding box center [154, 39] width 14 height 14
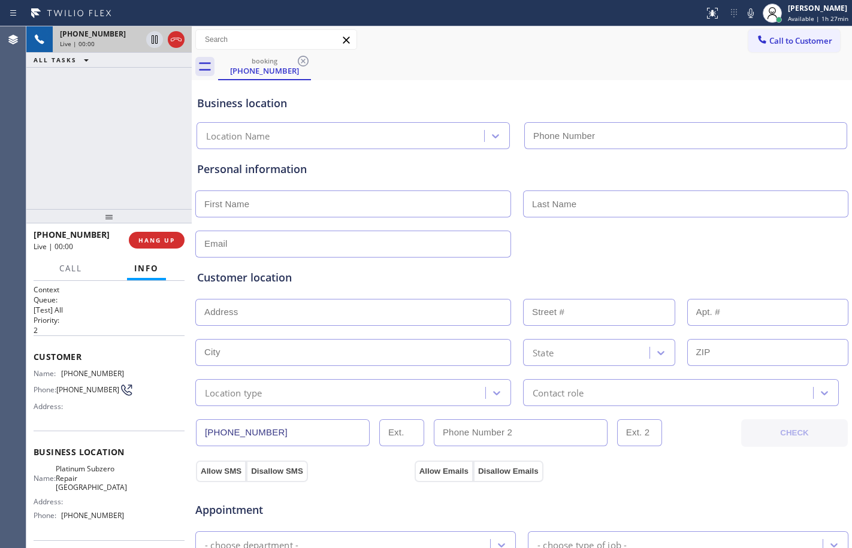
type input "[PHONE_NUMBER]"
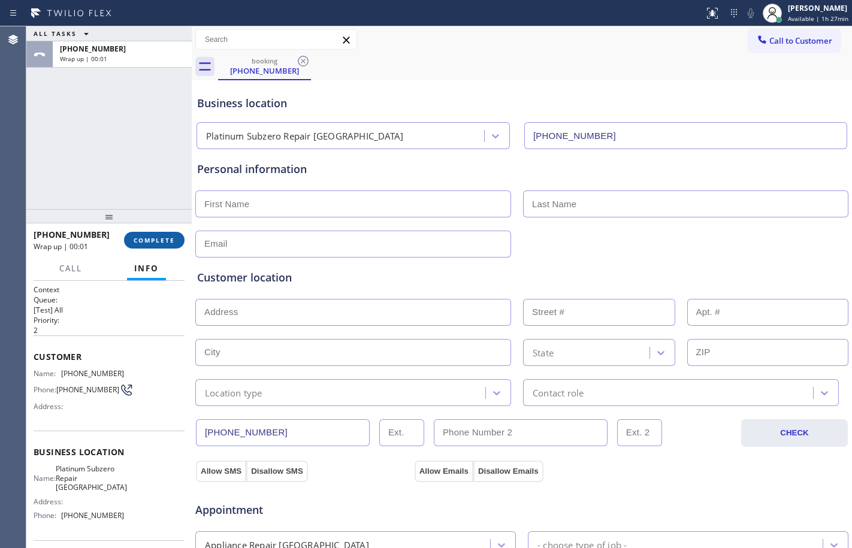
click at [149, 240] on span "COMPLETE" at bounding box center [154, 240] width 41 height 8
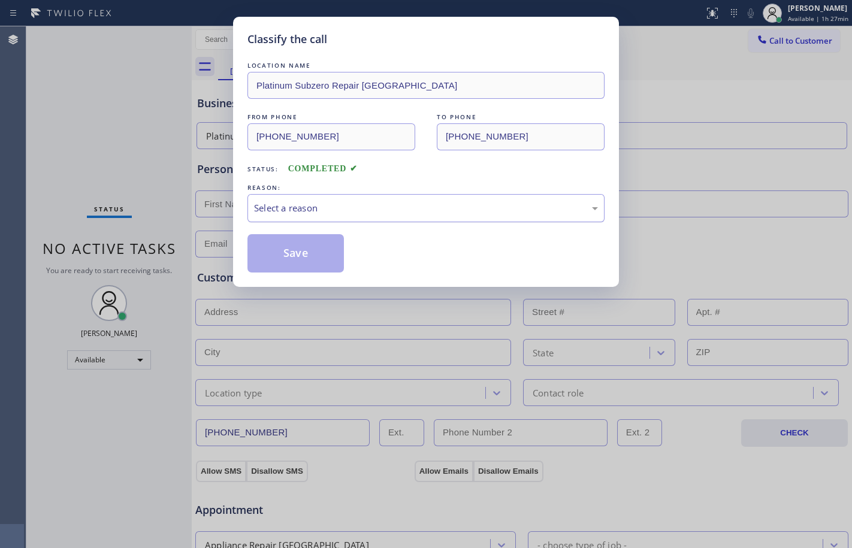
click at [365, 210] on div "Select a reason" at bounding box center [426, 208] width 344 height 14
click at [296, 264] on button "Save" at bounding box center [295, 253] width 96 height 38
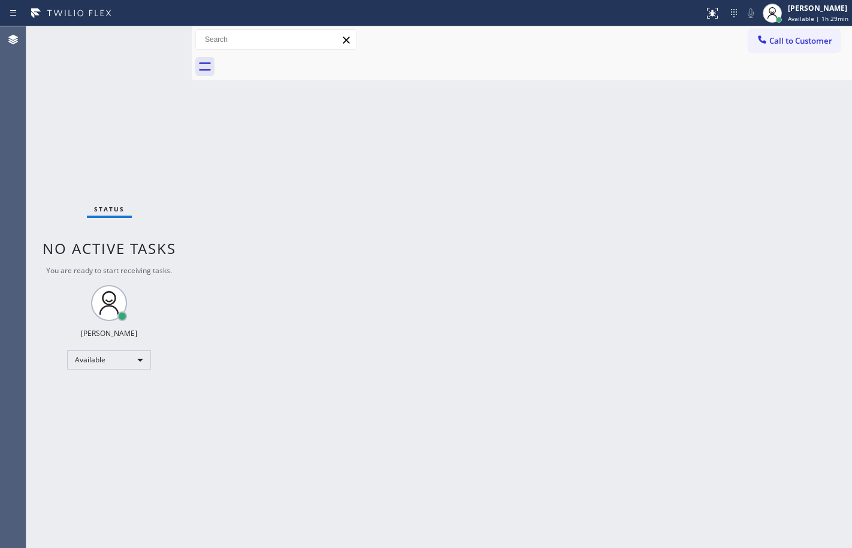
click at [132, 105] on div "Status No active tasks You are ready to start receiving tasks. [PERSON_NAME] Av…" at bounding box center [108, 287] width 165 height 522
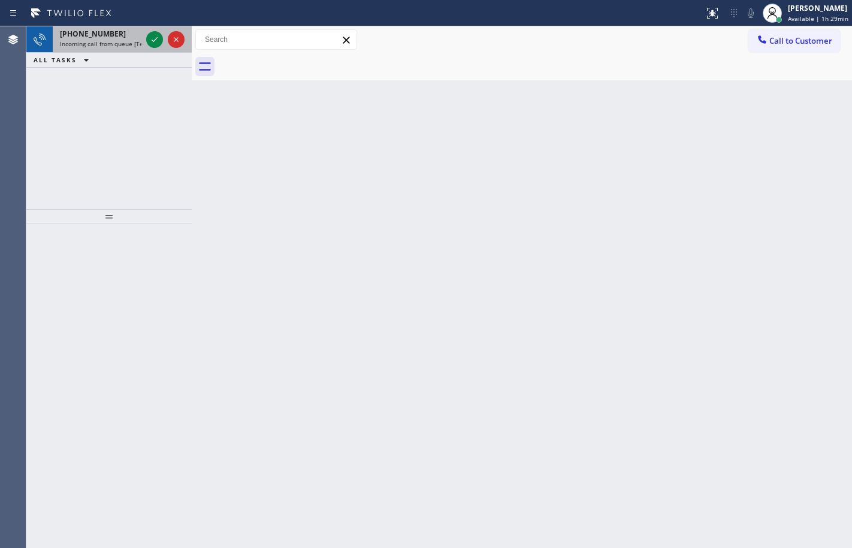
click at [92, 39] on div "[PHONE_NUMBER] Incoming call from queue [Test] All" at bounding box center [98, 39] width 91 height 26
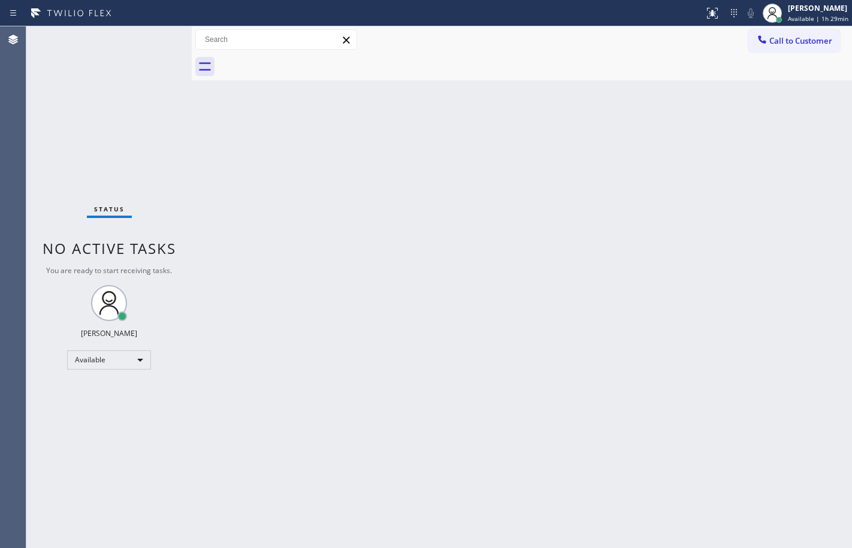
click at [160, 35] on div "Status No active tasks You are ready to start receiving tasks. [PERSON_NAME] Av…" at bounding box center [108, 287] width 165 height 522
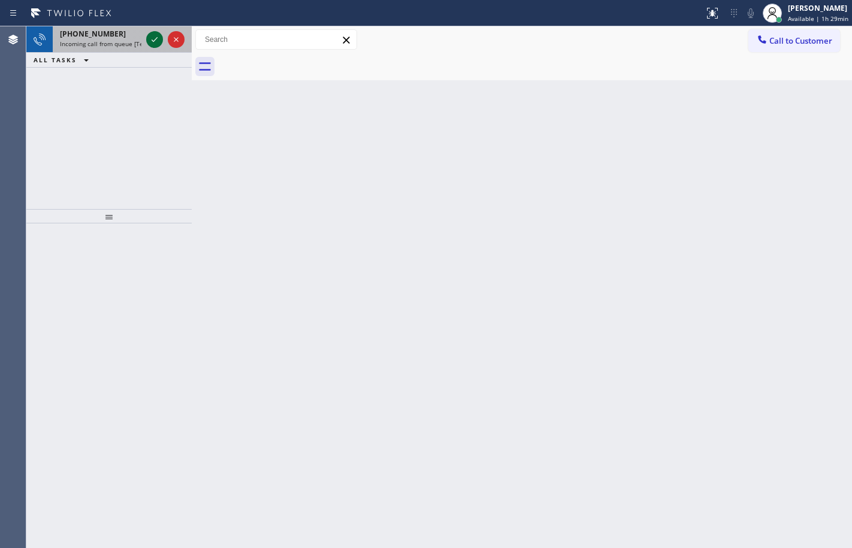
click at [158, 43] on icon at bounding box center [154, 39] width 14 height 14
click at [159, 41] on icon at bounding box center [154, 39] width 14 height 14
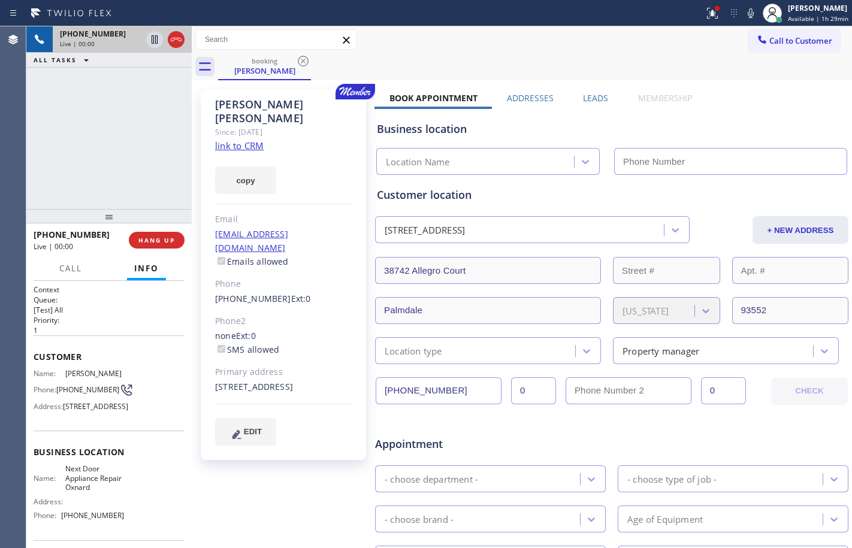
type input "[PHONE_NUMBER]"
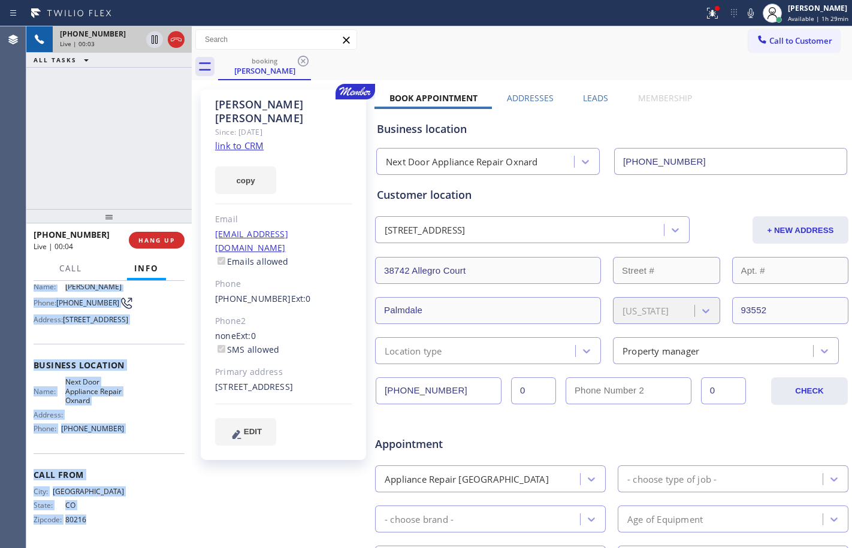
scroll to position [110, 0]
drag, startPoint x: 34, startPoint y: 356, endPoint x: 154, endPoint y: 427, distance: 139.1
click at [154, 427] on div "Context Queue: [Test] All Priority: 1 Customer Name: [PERSON_NAME] Phone: [PHON…" at bounding box center [109, 371] width 151 height 347
copy div "Customer Name: [PERSON_NAME] Phone: [PHONE_NUMBER] Address: [STREET_ADDRESS] Bu…"
click at [261, 140] on link "link to CRM" at bounding box center [239, 146] width 49 height 12
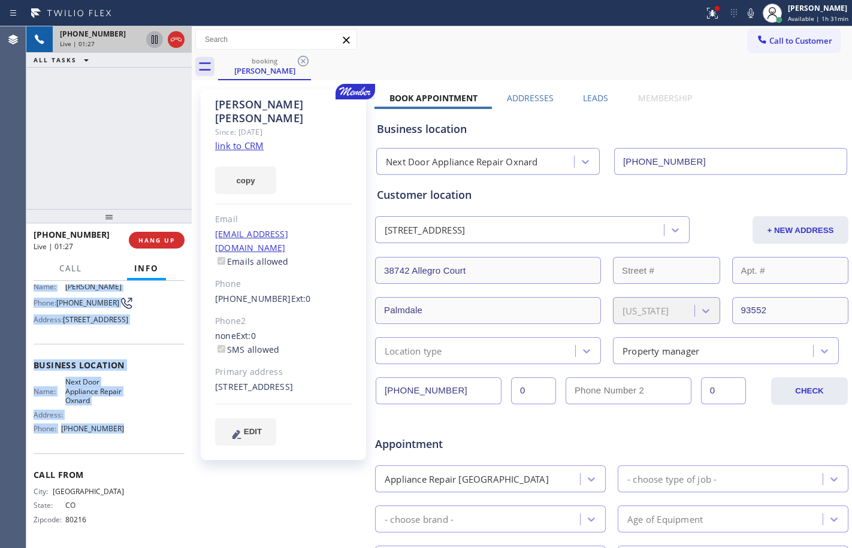
click at [155, 41] on icon at bounding box center [154, 39] width 14 height 14
click at [743, 18] on icon at bounding box center [750, 13] width 14 height 14
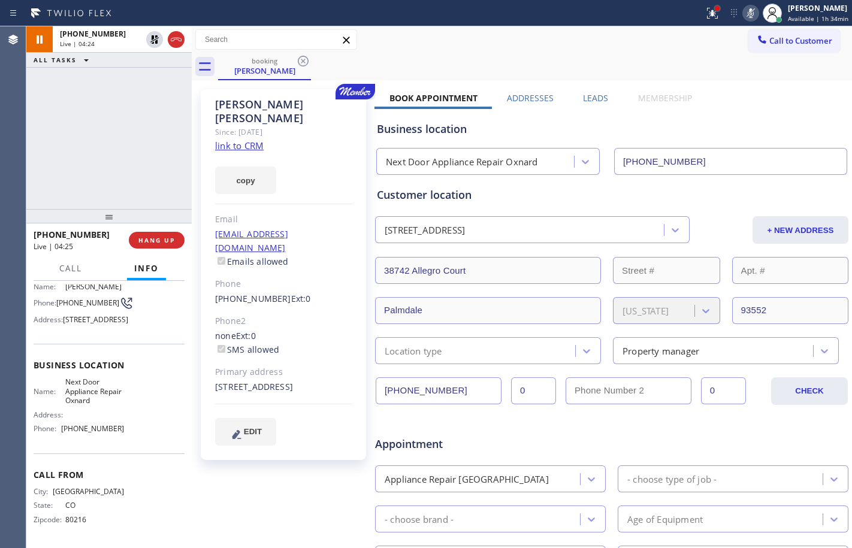
click at [715, 8] on div at bounding box center [717, 8] width 5 height 5
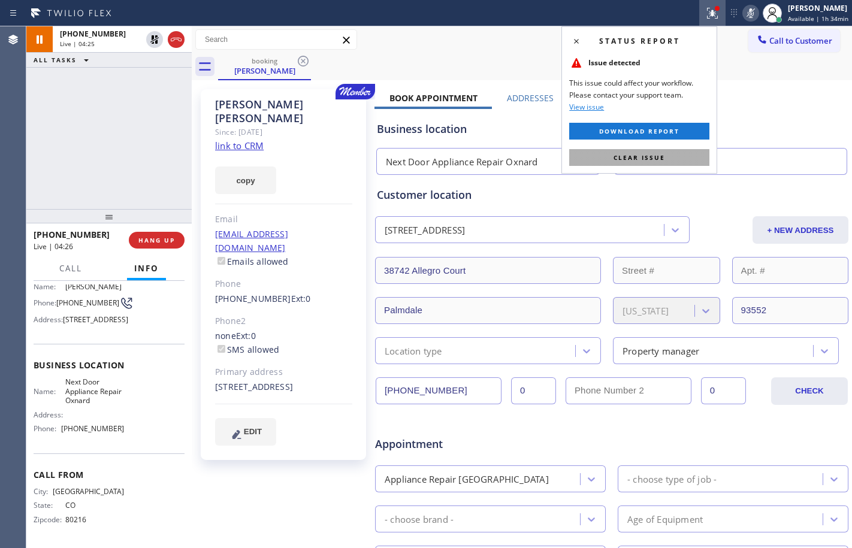
click at [629, 153] on span "Clear issue" at bounding box center [639, 157] width 52 height 8
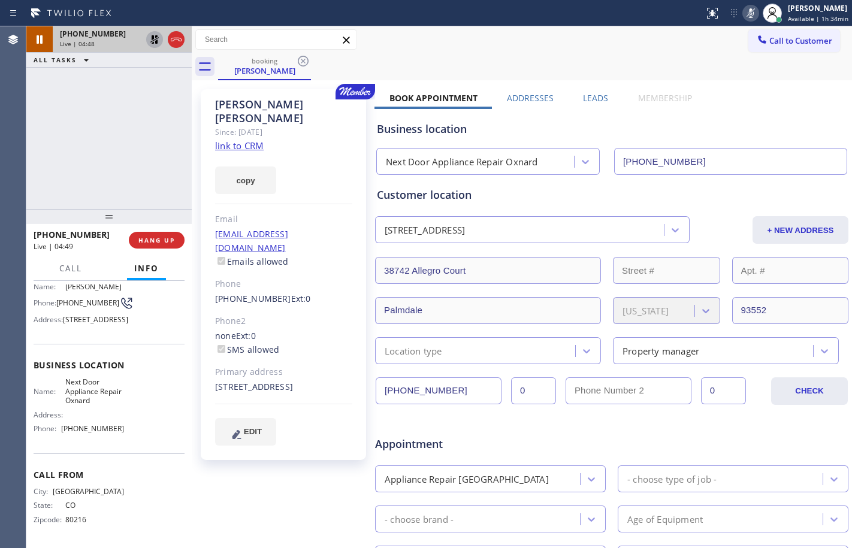
click at [154, 32] on icon at bounding box center [154, 39] width 14 height 14
click at [743, 6] on icon at bounding box center [750, 13] width 14 height 14
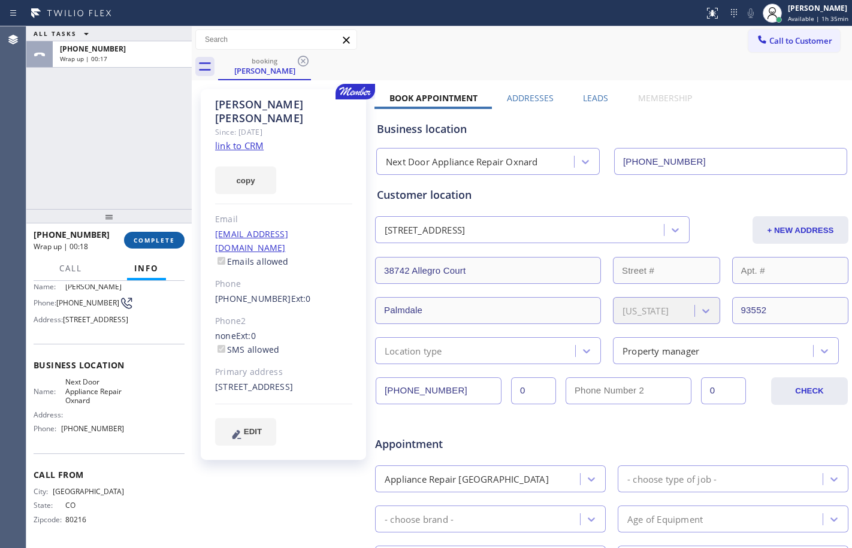
click at [138, 244] on button "COMPLETE" at bounding box center [154, 240] width 60 height 17
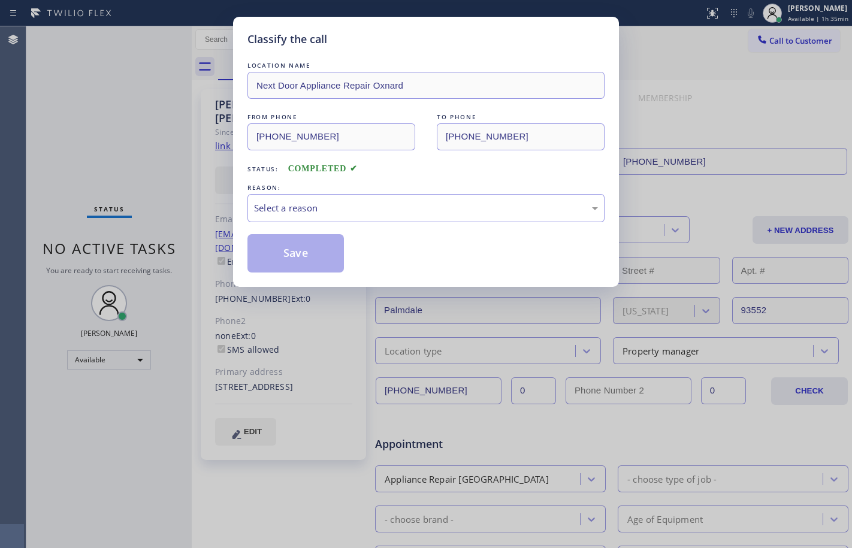
click at [401, 223] on div "LOCATION NAME Next Door Appliance Repair Oxnard FROM PHONE [PHONE_NUMBER] TO PH…" at bounding box center [425, 165] width 357 height 213
click at [400, 214] on div "Select a reason" at bounding box center [426, 208] width 344 height 14
click at [284, 259] on button "Save" at bounding box center [295, 253] width 96 height 38
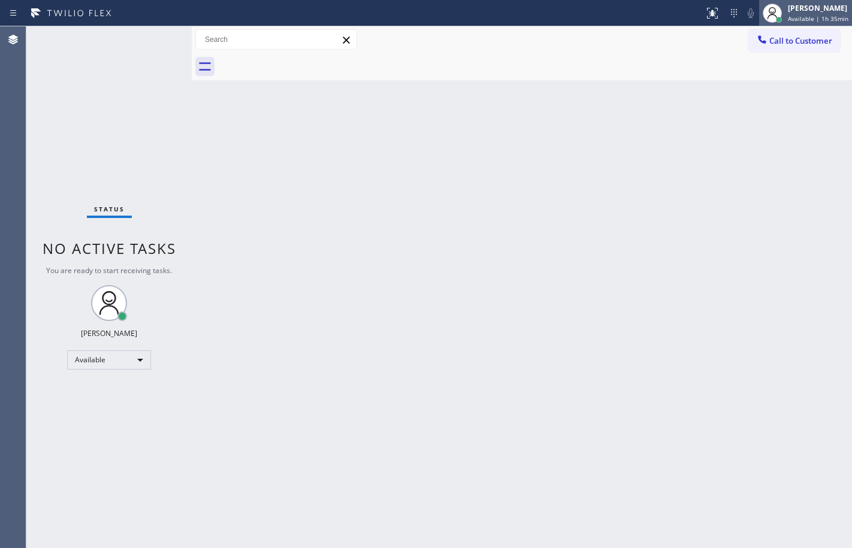
click at [797, 17] on span "Available | 1h 35min" at bounding box center [818, 18] width 60 height 8
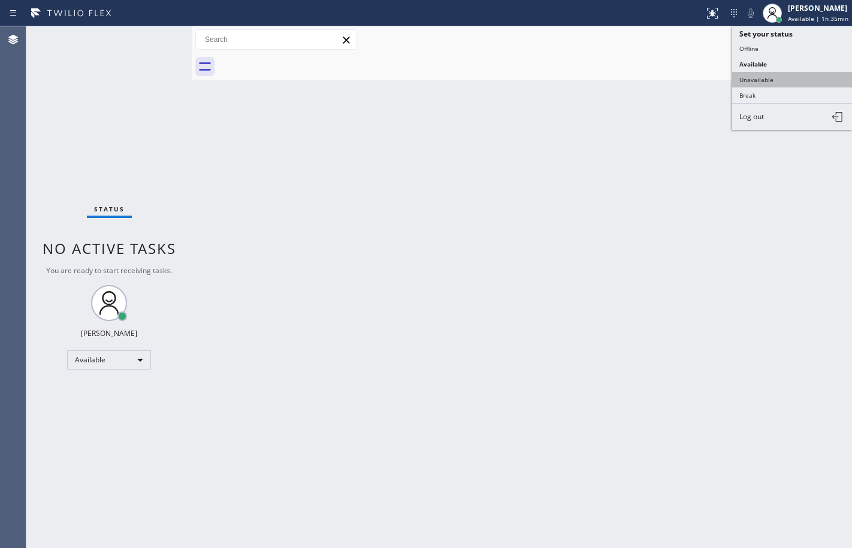
click at [770, 84] on button "Unavailable" at bounding box center [792, 80] width 120 height 16
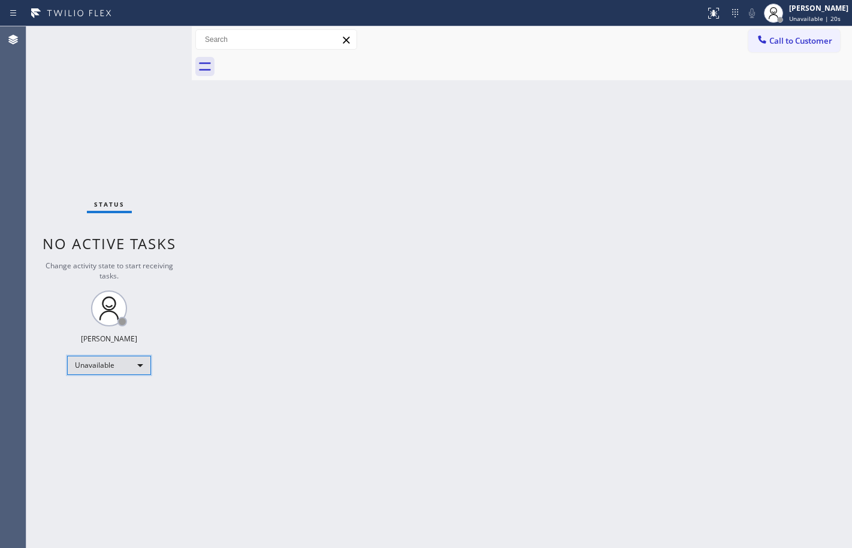
click at [111, 371] on div "Unavailable" at bounding box center [109, 365] width 84 height 19
click at [104, 394] on li "Available" at bounding box center [108, 397] width 81 height 14
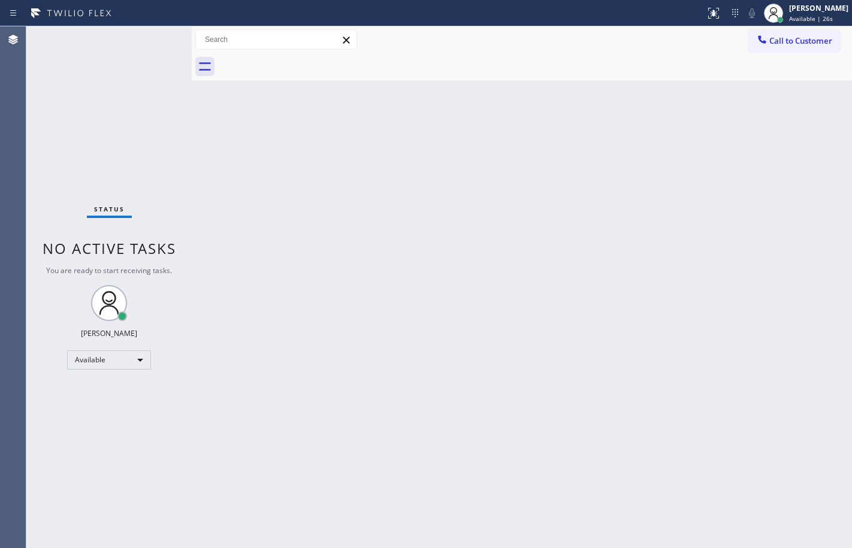
click at [192, 156] on div at bounding box center [192, 287] width 0 height 522
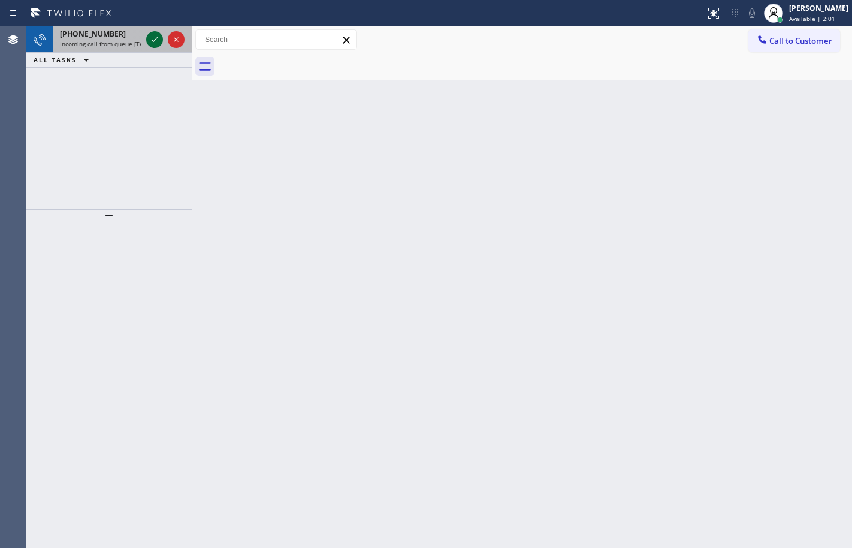
click at [150, 37] on icon at bounding box center [154, 39] width 14 height 14
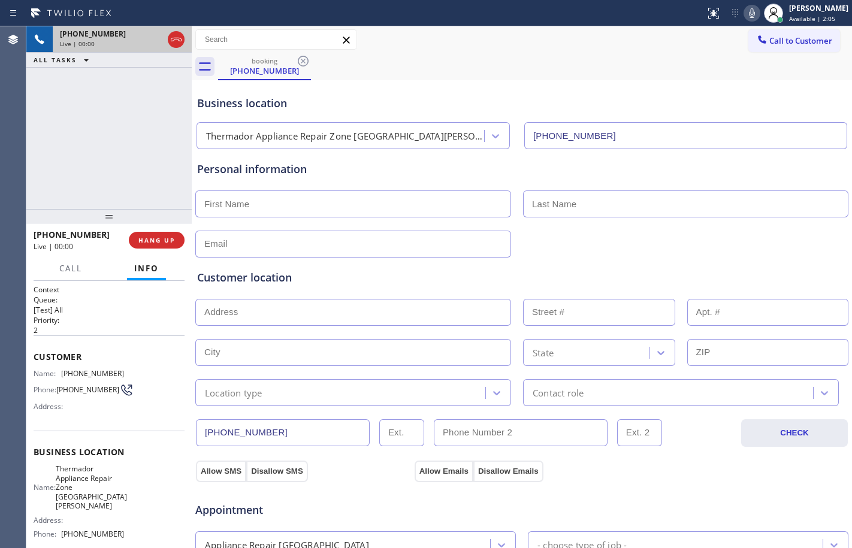
type input "[PHONE_NUMBER]"
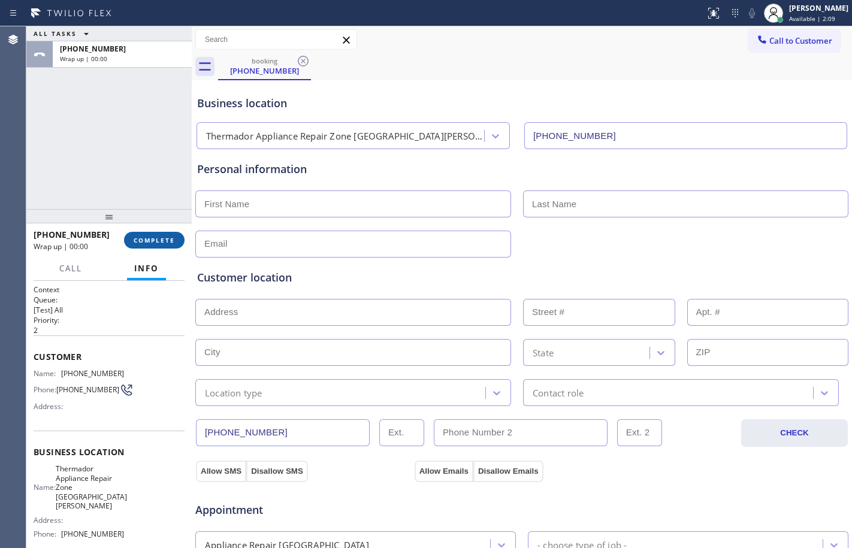
click at [171, 241] on span "COMPLETE" at bounding box center [154, 240] width 41 height 8
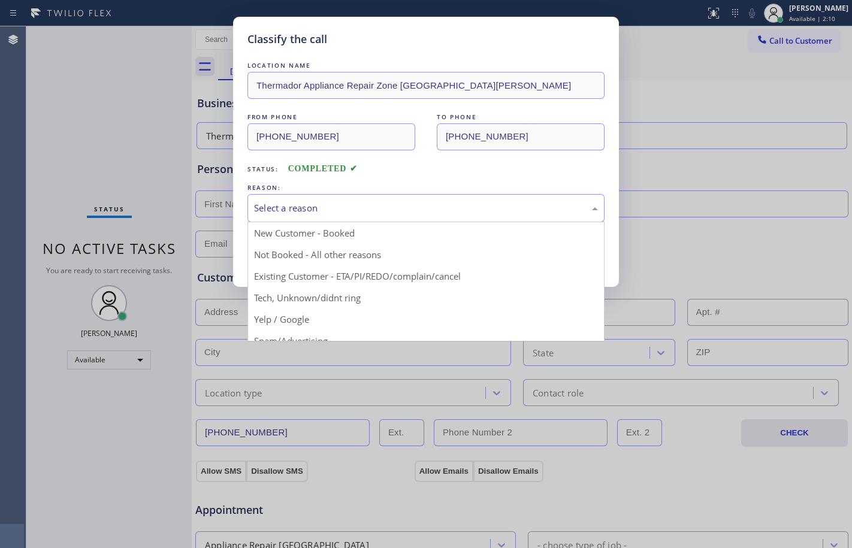
click at [320, 194] on div "Select a reason" at bounding box center [425, 208] width 357 height 28
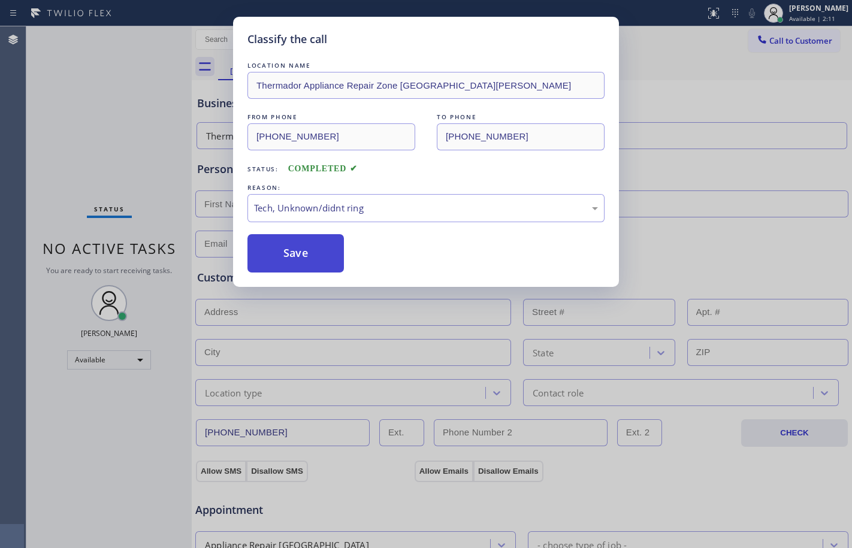
click at [293, 248] on button "Save" at bounding box center [295, 253] width 96 height 38
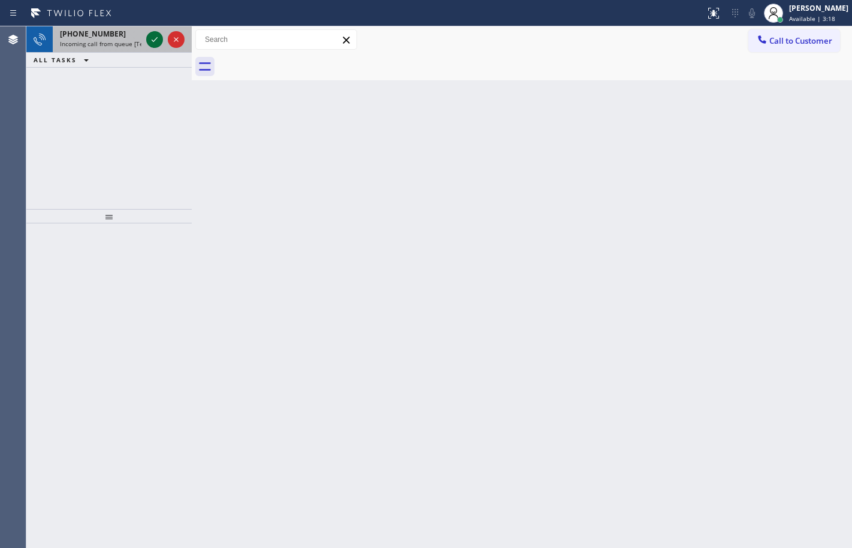
click at [153, 40] on icon at bounding box center [154, 39] width 14 height 14
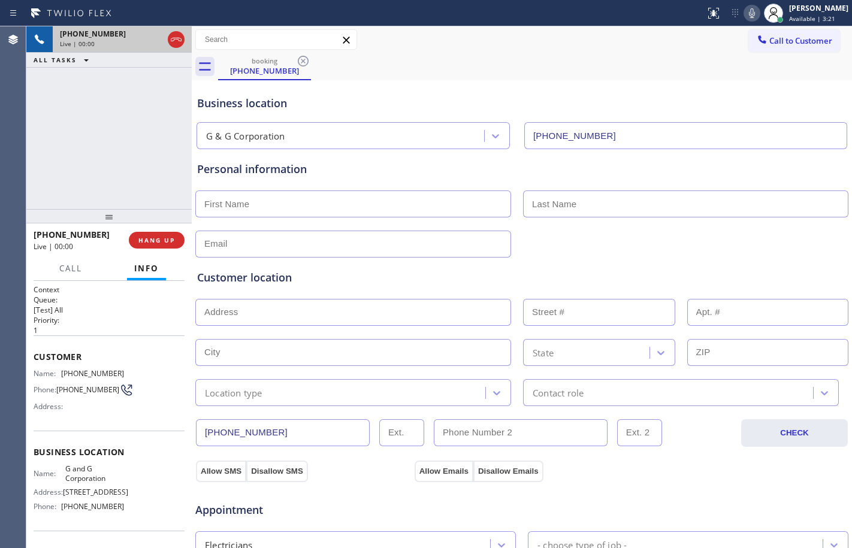
type input "[PHONE_NUMBER]"
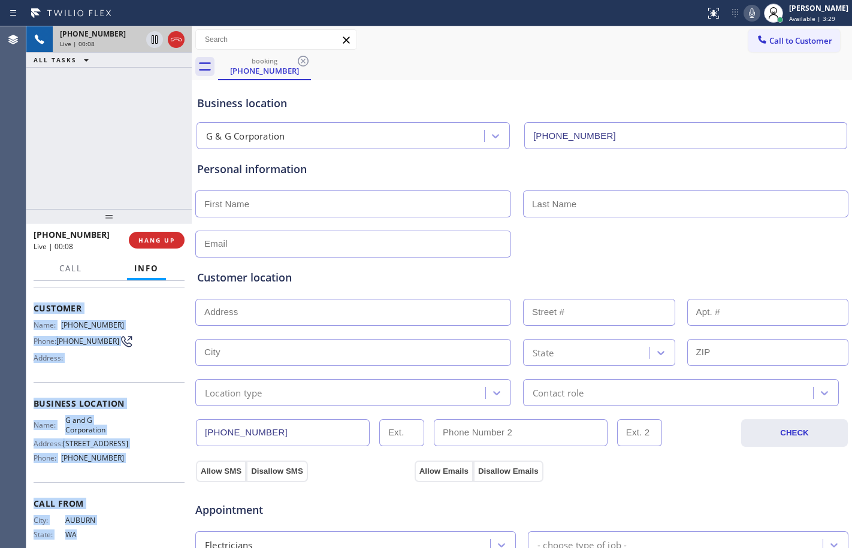
scroll to position [110, 0]
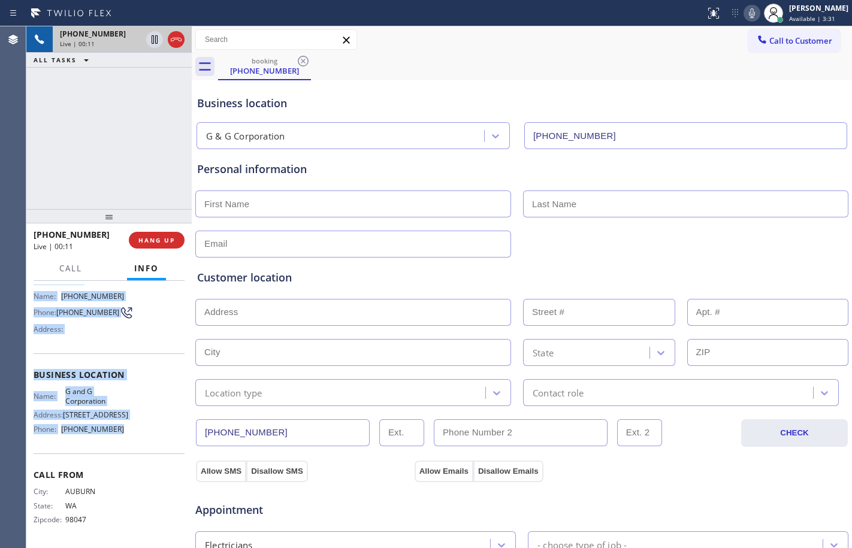
drag, startPoint x: 30, startPoint y: 355, endPoint x: 162, endPoint y: 431, distance: 152.5
click at [162, 431] on div "Context Queue: [Test] All Priority: 1 Customer Name: [PHONE_NUMBER] Phone: [PHO…" at bounding box center [108, 414] width 165 height 267
copy div "Customer Name: [PHONE_NUMBER] Phone: [PHONE_NUMBER] Address: Business location …"
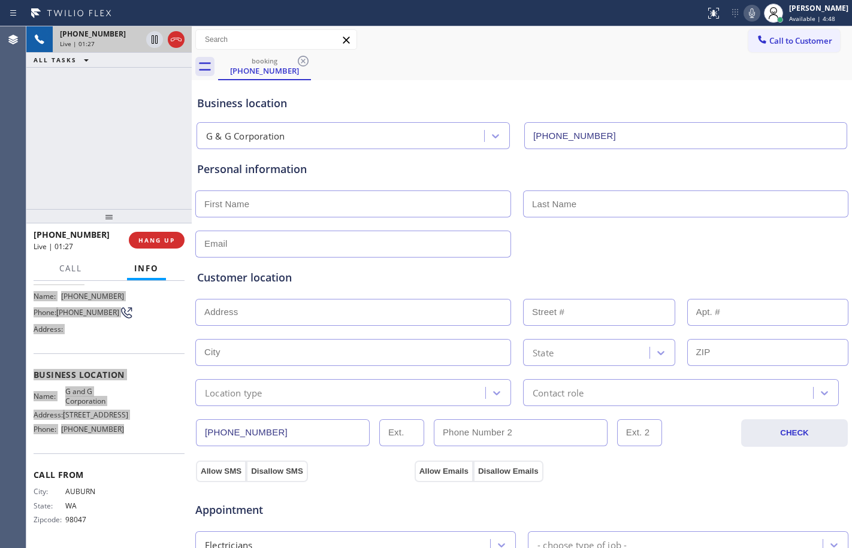
scroll to position [380, 0]
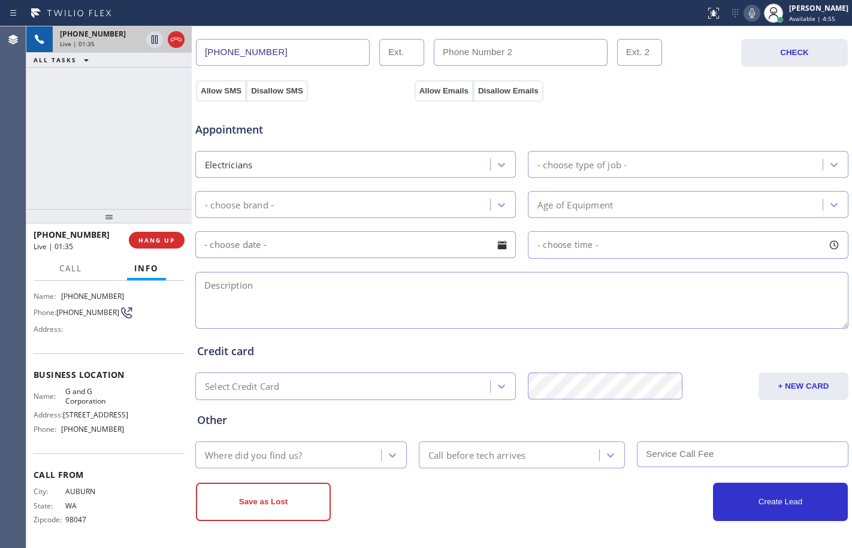
click at [20, 163] on div "Agent Desktop" at bounding box center [13, 287] width 26 height 522
click at [169, 237] on span "HANG UP" at bounding box center [156, 240] width 37 height 8
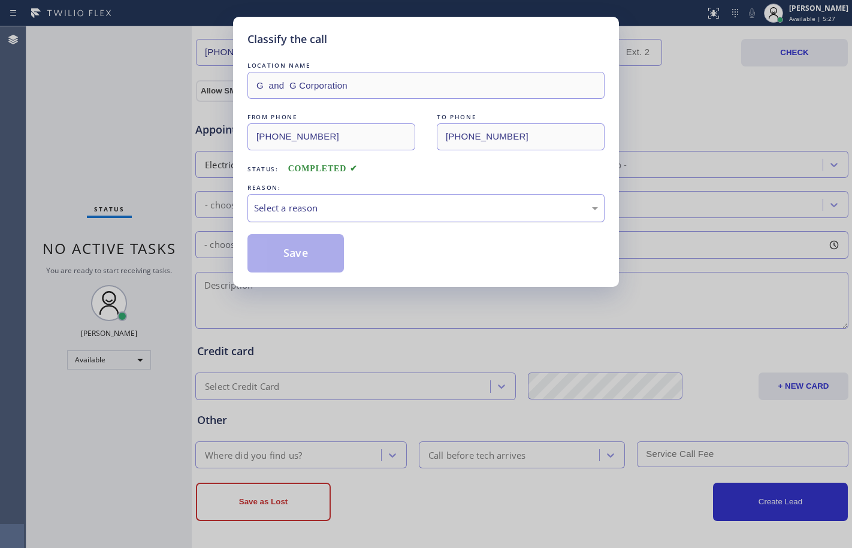
click at [387, 212] on div "Select a reason" at bounding box center [426, 208] width 344 height 14
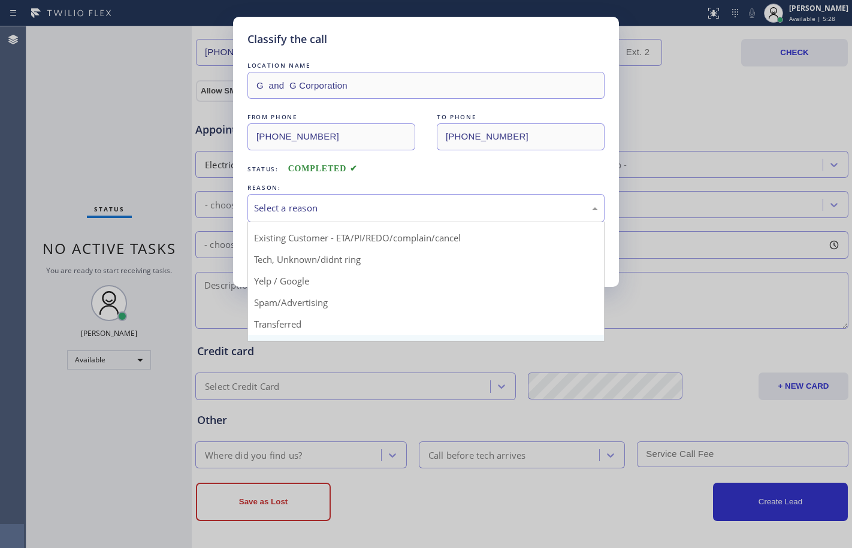
scroll to position [75, 0]
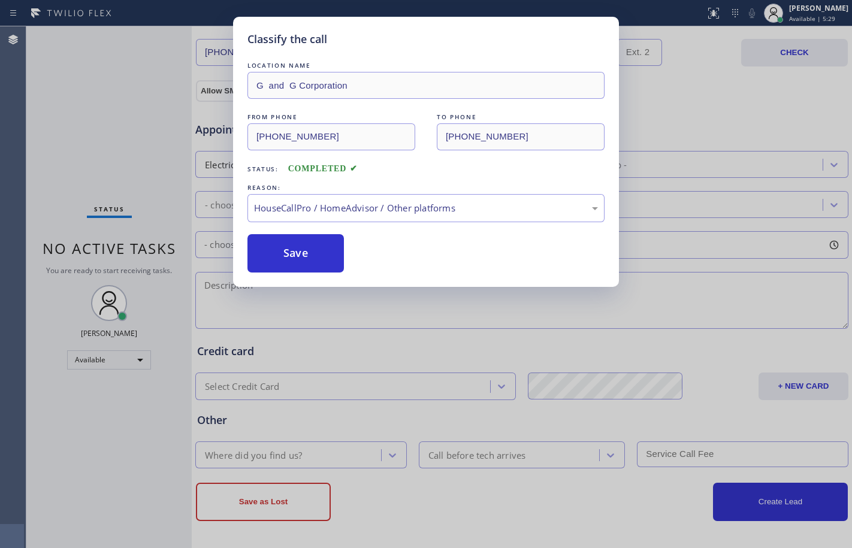
click at [345, 273] on div "Classify the call LOCATION NAME G and G Corporation FROM PHONE [PHONE_NUMBER] T…" at bounding box center [426, 152] width 386 height 270
click at [303, 259] on button "Save" at bounding box center [295, 253] width 96 height 38
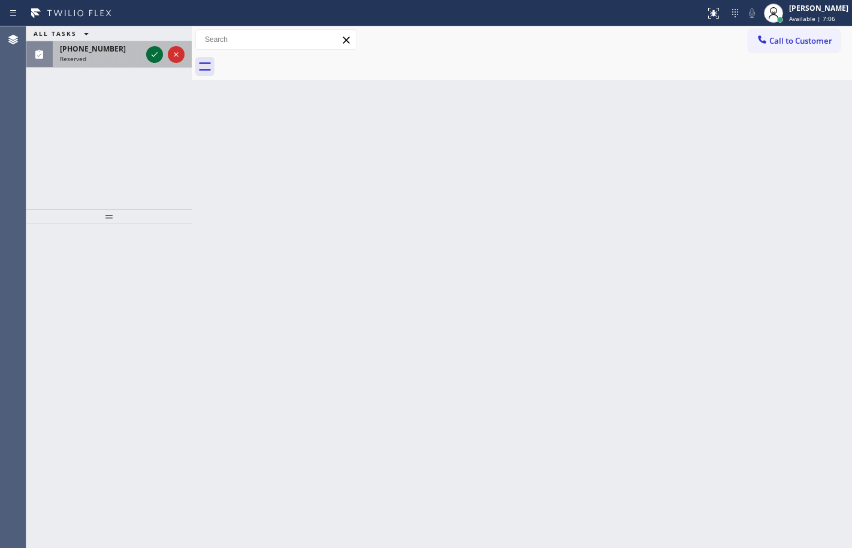
click at [159, 53] on icon at bounding box center [154, 54] width 14 height 14
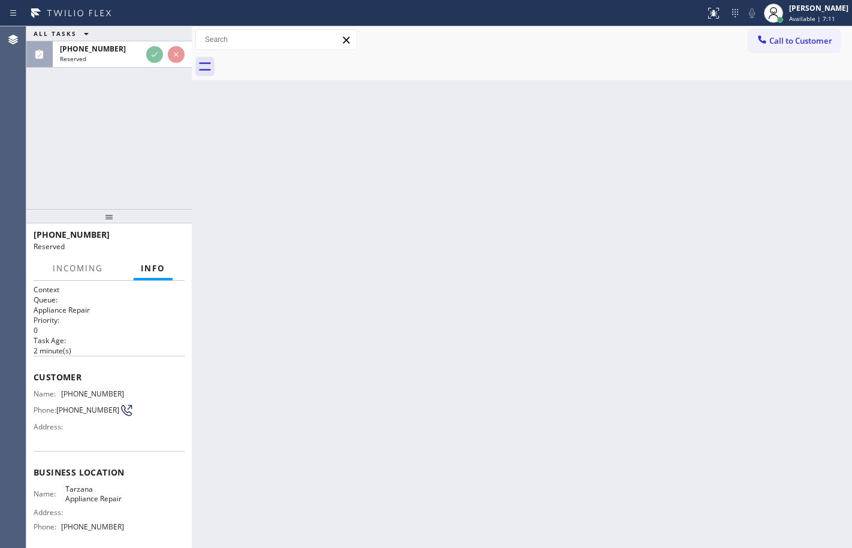
click at [40, 379] on span "Customer" at bounding box center [109, 376] width 151 height 11
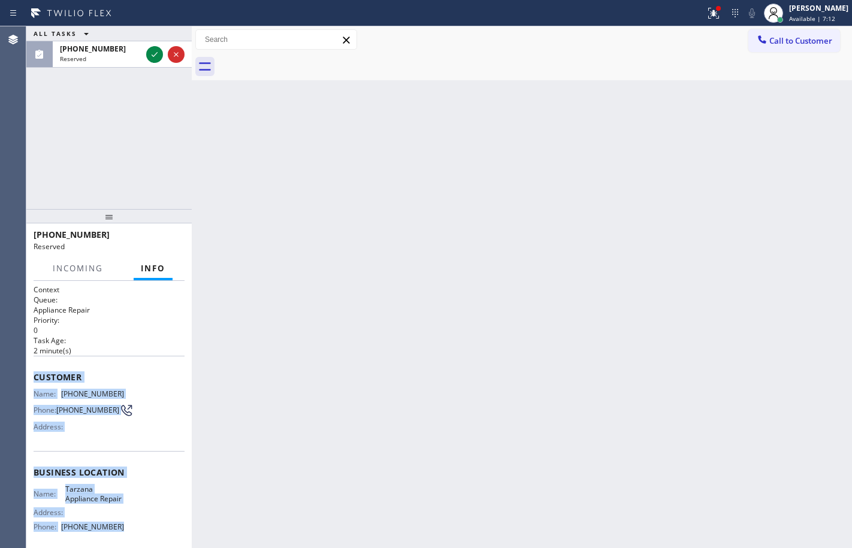
scroll to position [111, 0]
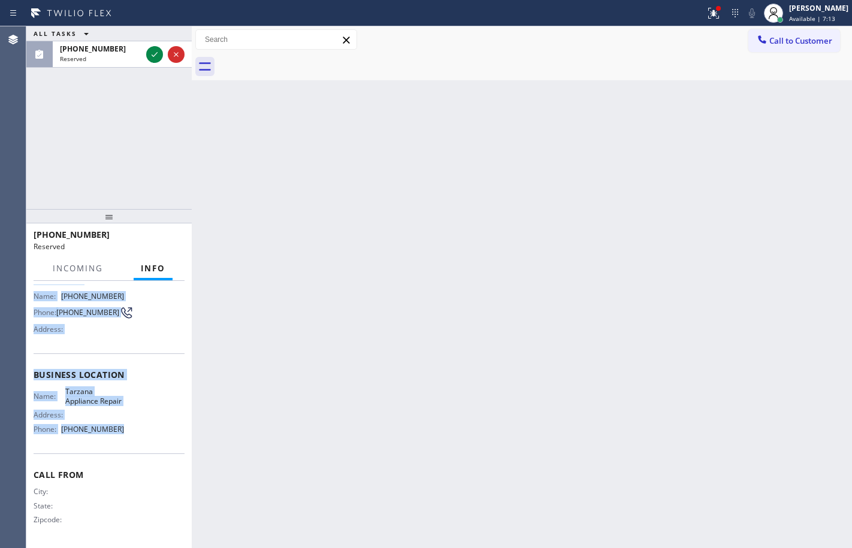
drag, startPoint x: 30, startPoint y: 381, endPoint x: 160, endPoint y: 432, distance: 139.8
click at [160, 432] on div "Context Queue: Appliance Repair Priority: 0 Task Age: [DEMOGRAPHIC_DATA] minute…" at bounding box center [108, 414] width 165 height 267
copy div "Customer Name: [PHONE_NUMBER] Phone: [PHONE_NUMBER] Address: Business location …"
click at [155, 54] on icon at bounding box center [154, 54] width 14 height 14
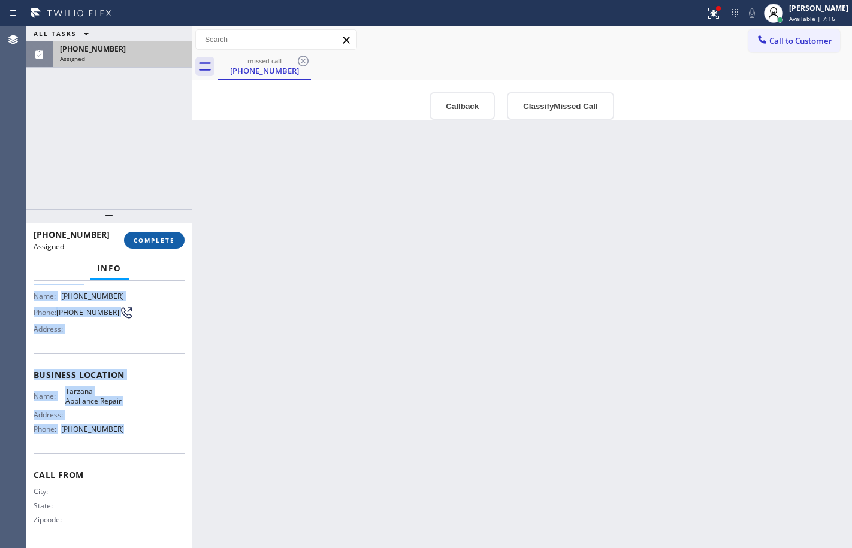
click at [159, 238] on span "COMPLETE" at bounding box center [154, 240] width 41 height 8
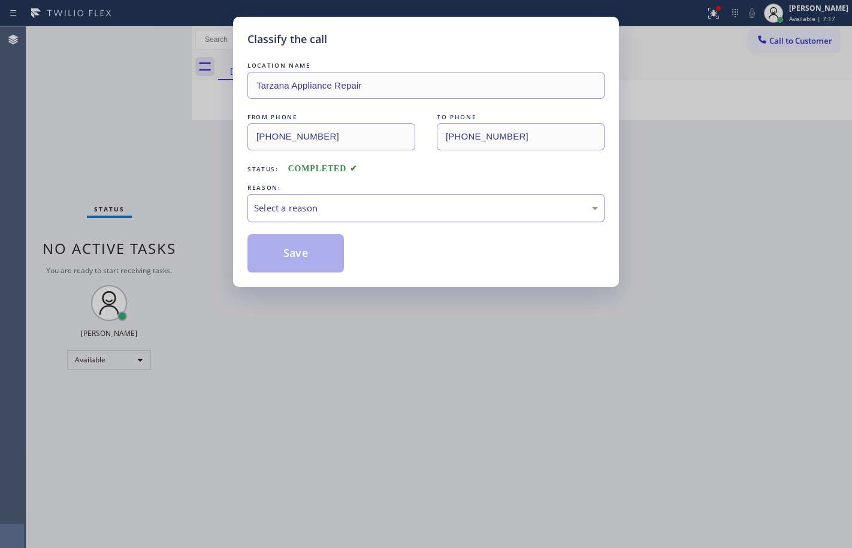
click at [290, 216] on div "Select a reason" at bounding box center [425, 208] width 357 height 28
click at [289, 252] on button "Save" at bounding box center [295, 253] width 96 height 38
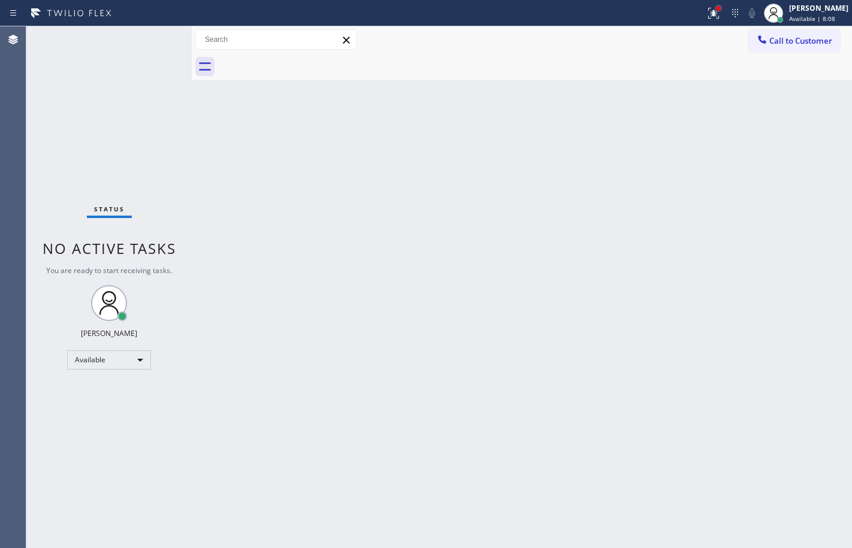
click at [716, 8] on div at bounding box center [718, 8] width 5 height 5
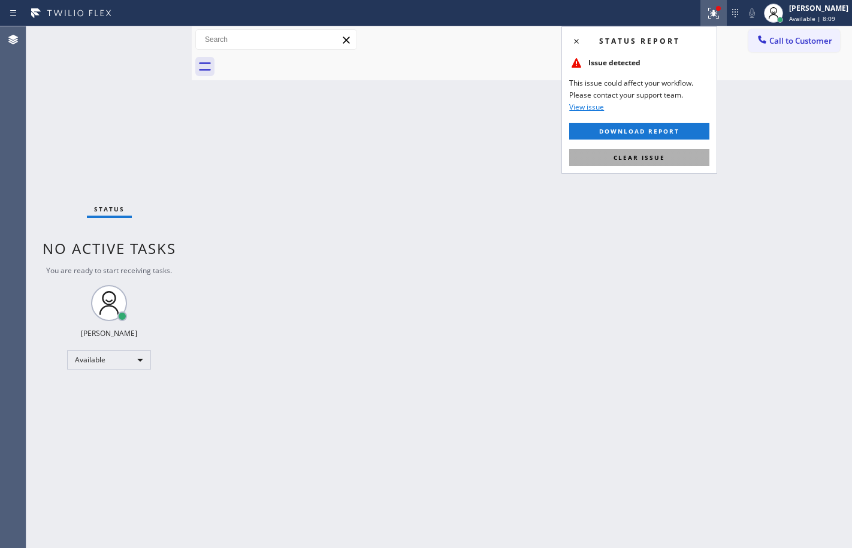
click at [646, 159] on span "Clear issue" at bounding box center [639, 157] width 52 height 8
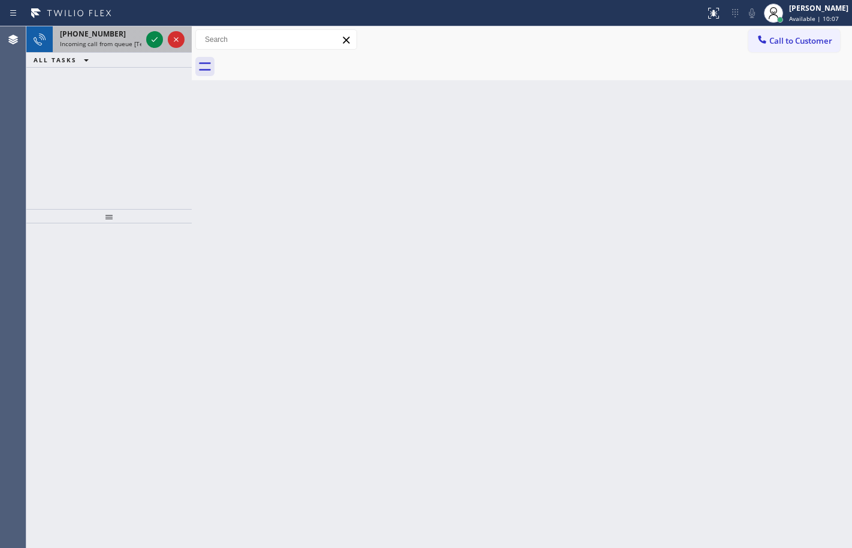
drag, startPoint x: 105, startPoint y: 50, endPoint x: 142, endPoint y: 48, distance: 36.6
click at [105, 50] on div "[PHONE_NUMBER] Incoming call from queue [Test] All" at bounding box center [98, 39] width 91 height 26
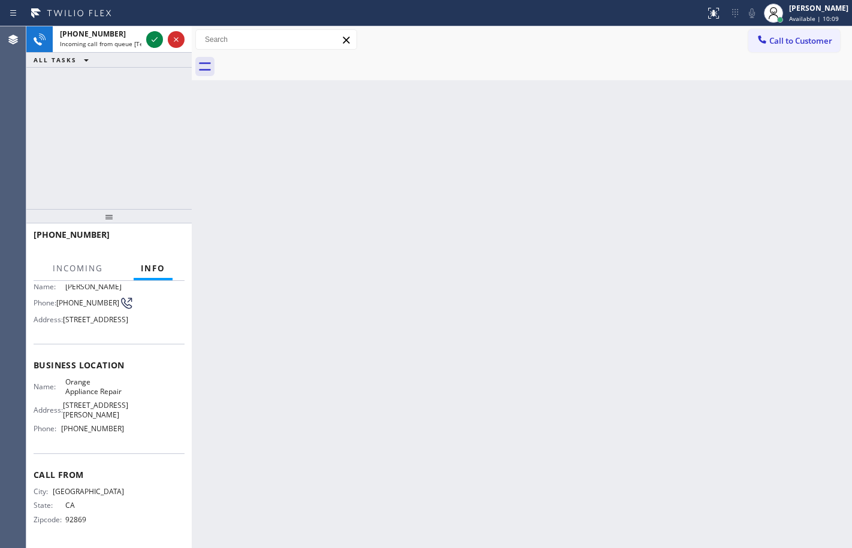
scroll to position [146, 0]
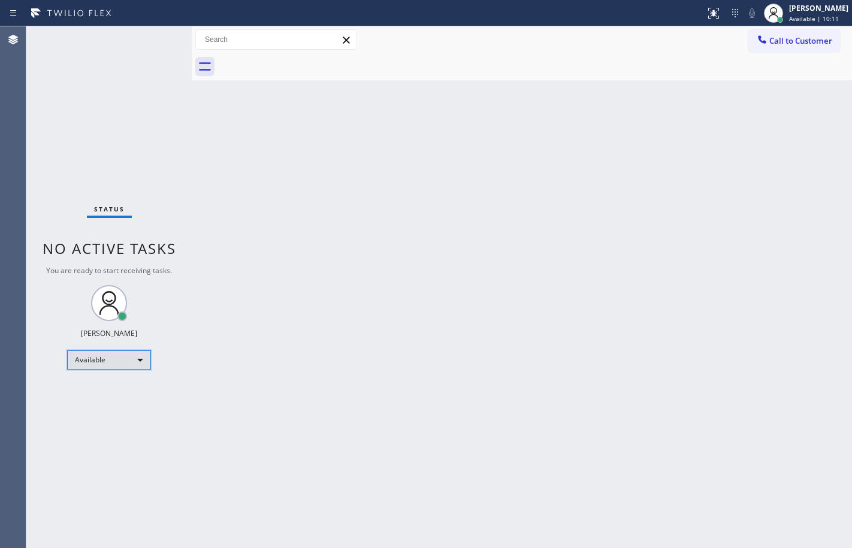
click at [108, 355] on div "Available" at bounding box center [109, 359] width 84 height 19
click at [101, 420] on li "Break" at bounding box center [108, 421] width 81 height 14
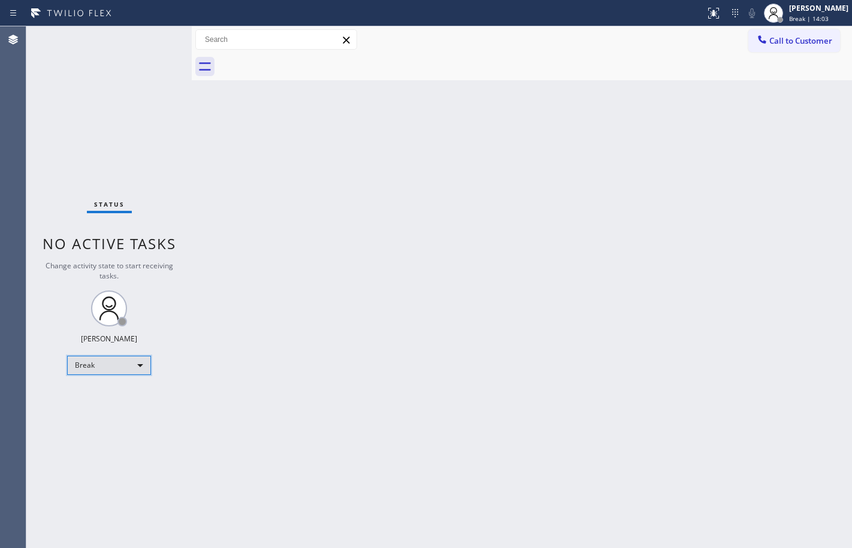
click at [137, 369] on div "Break" at bounding box center [109, 365] width 84 height 19
click at [114, 400] on li "Available" at bounding box center [108, 397] width 81 height 14
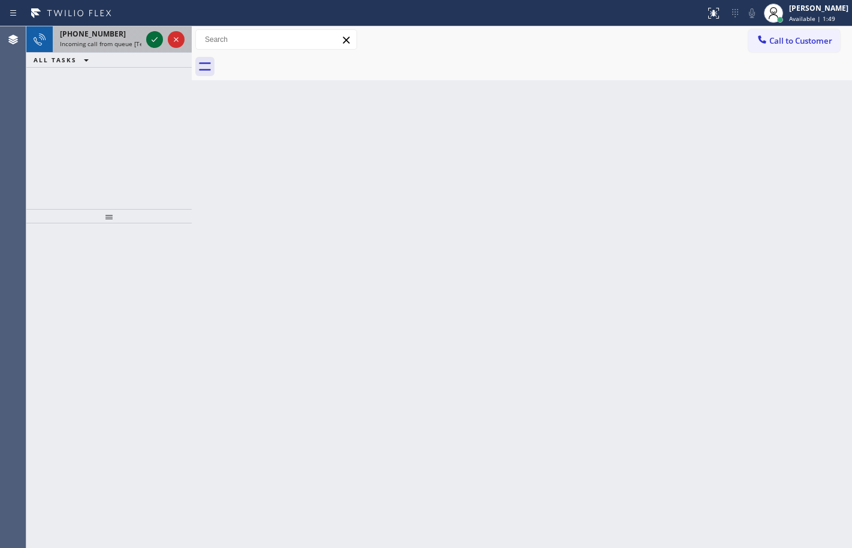
click at [159, 40] on icon at bounding box center [154, 39] width 14 height 14
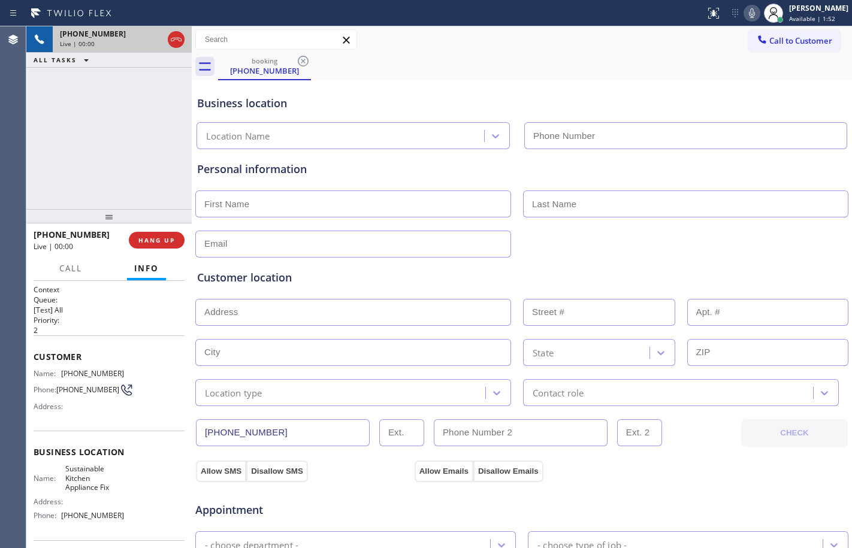
type input "[PHONE_NUMBER]"
click at [165, 232] on button "HANG UP" at bounding box center [157, 240] width 56 height 17
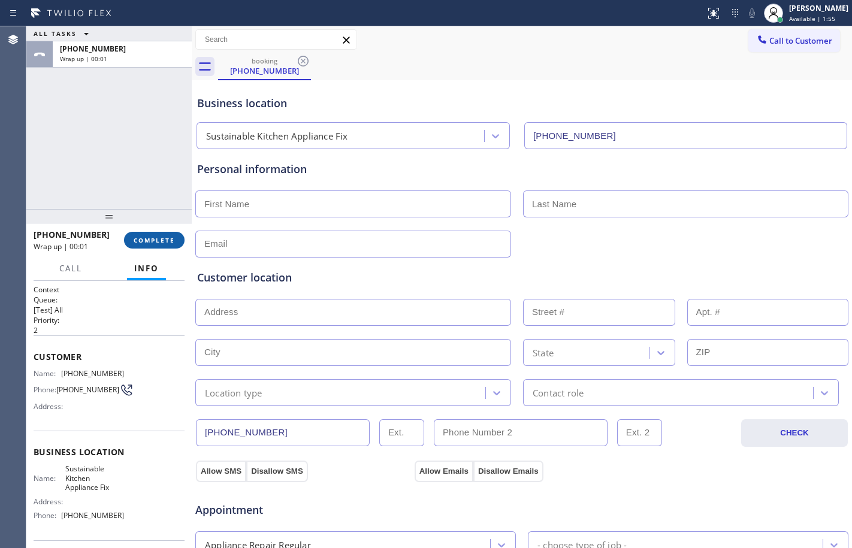
click at [167, 238] on span "COMPLETE" at bounding box center [154, 240] width 41 height 8
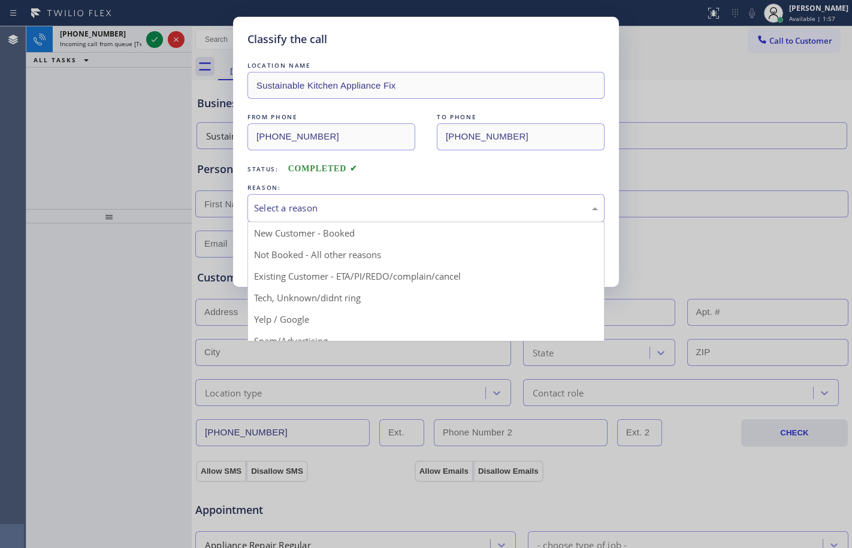
click at [353, 205] on div "Select a reason" at bounding box center [426, 208] width 344 height 14
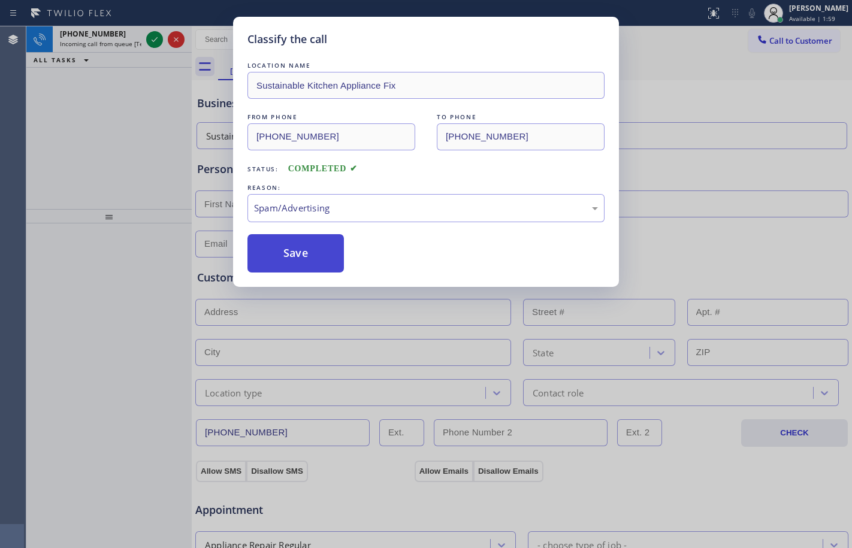
click at [299, 252] on button "Save" at bounding box center [295, 253] width 96 height 38
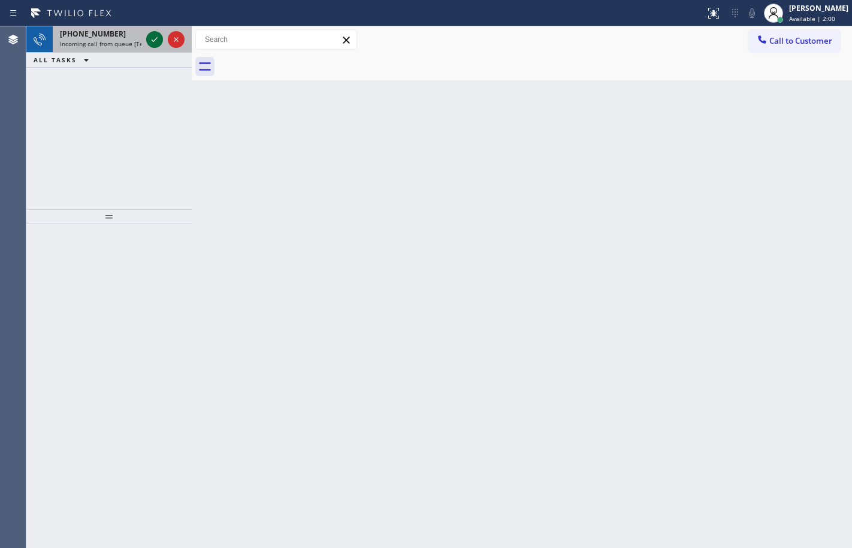
click at [156, 43] on icon at bounding box center [154, 39] width 14 height 14
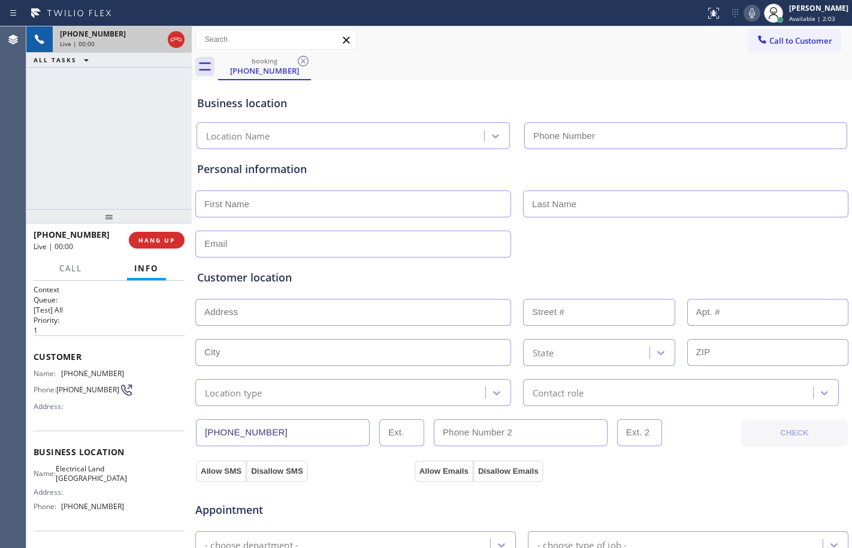
type input "[PHONE_NUMBER]"
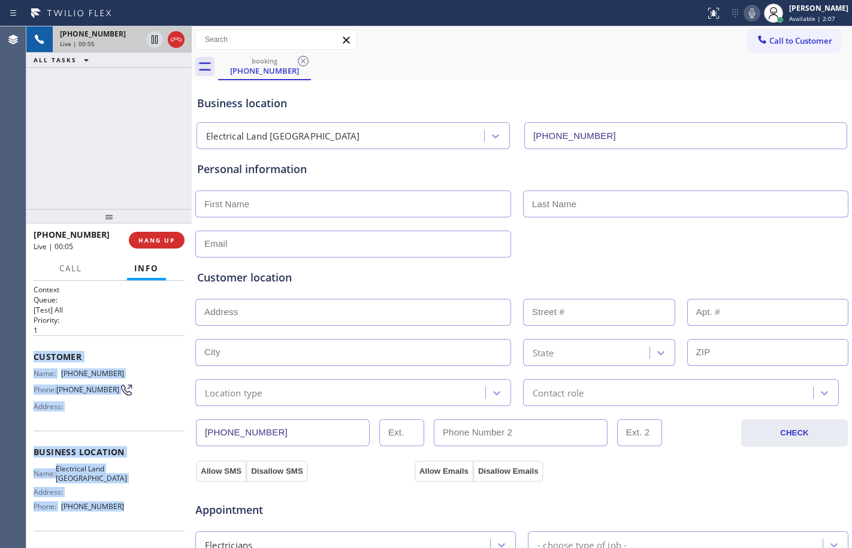
drag, startPoint x: 34, startPoint y: 358, endPoint x: 149, endPoint y: 520, distance: 198.1
click at [149, 520] on div "Context Queue: [Test] All Priority: 1 Customer Name: [PHONE_NUMBER] Phone: [PHO…" at bounding box center [109, 458] width 151 height 347
copy div "Customer Name: [PHONE_NUMBER] Phone: [PHONE_NUMBER] Address: Business location …"
click at [156, 42] on icon at bounding box center [155, 39] width 6 height 8
click at [745, 20] on button at bounding box center [751, 13] width 17 height 17
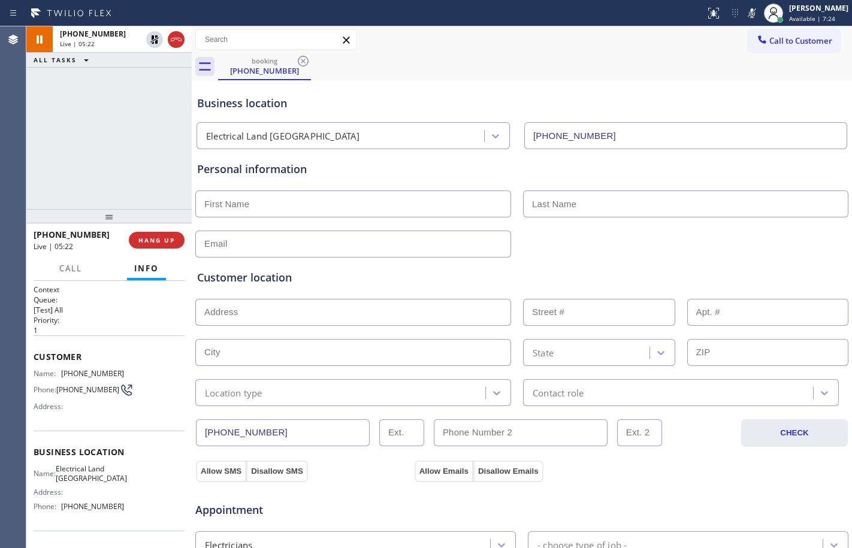
click at [89, 100] on div "[PHONE_NUMBER] Live | 05:22 ALL TASKS ALL TASKS ACTIVE TASKS TASKS IN WRAP UP" at bounding box center [108, 117] width 165 height 183
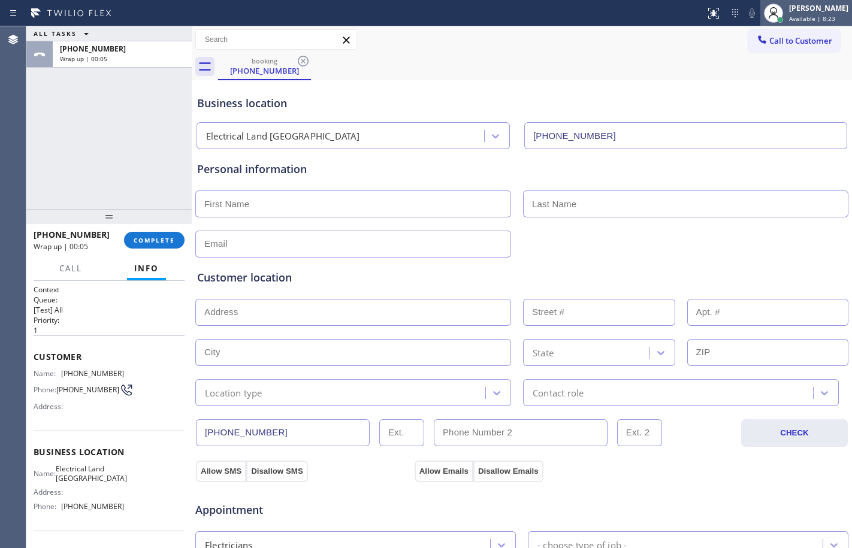
click at [770, 10] on circle at bounding box center [773, 10] width 7 height 7
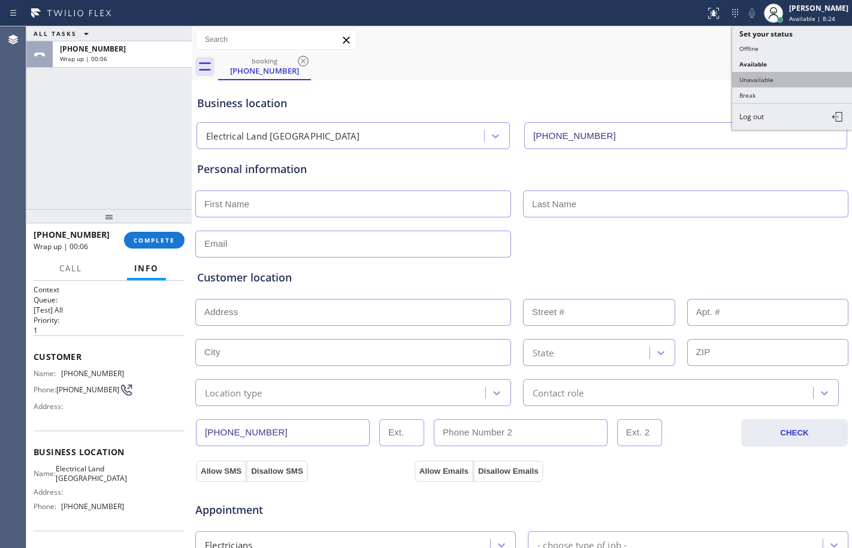
click at [778, 76] on button "Unavailable" at bounding box center [792, 80] width 120 height 16
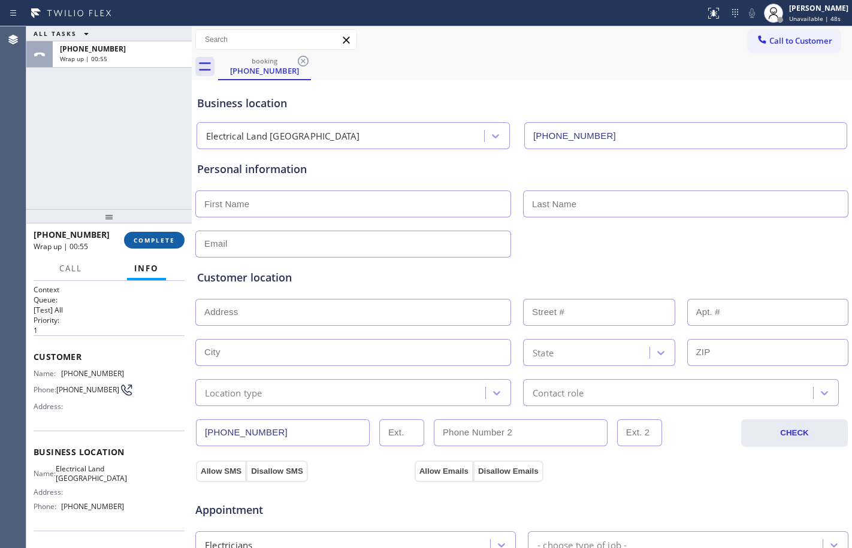
click at [156, 242] on span "COMPLETE" at bounding box center [154, 240] width 41 height 8
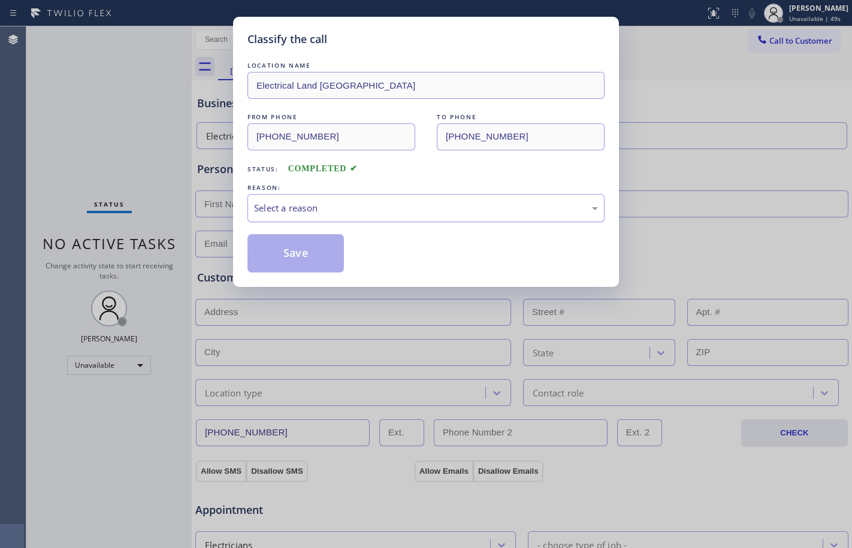
click at [314, 214] on div "Select a reason" at bounding box center [426, 208] width 344 height 14
click at [291, 247] on button "Save" at bounding box center [295, 253] width 96 height 38
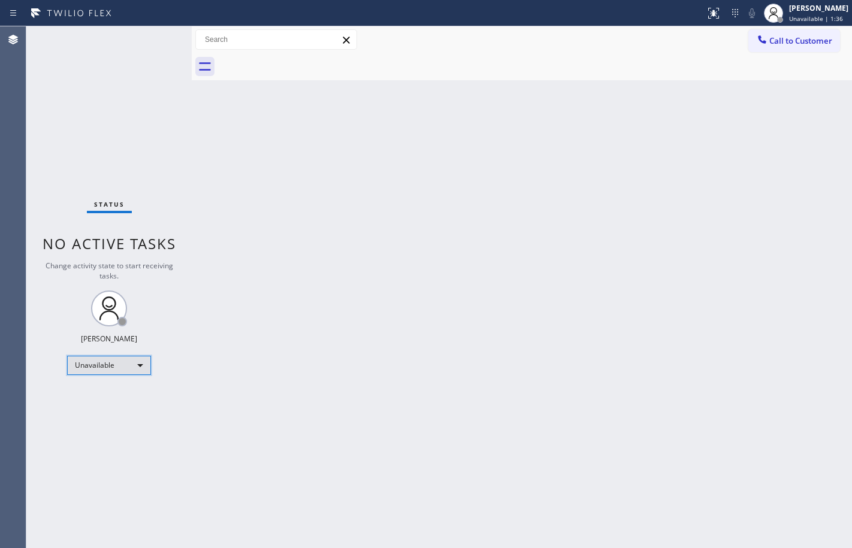
click at [92, 356] on div "Unavailable" at bounding box center [109, 365] width 84 height 19
click at [104, 394] on li "Available" at bounding box center [108, 397] width 81 height 14
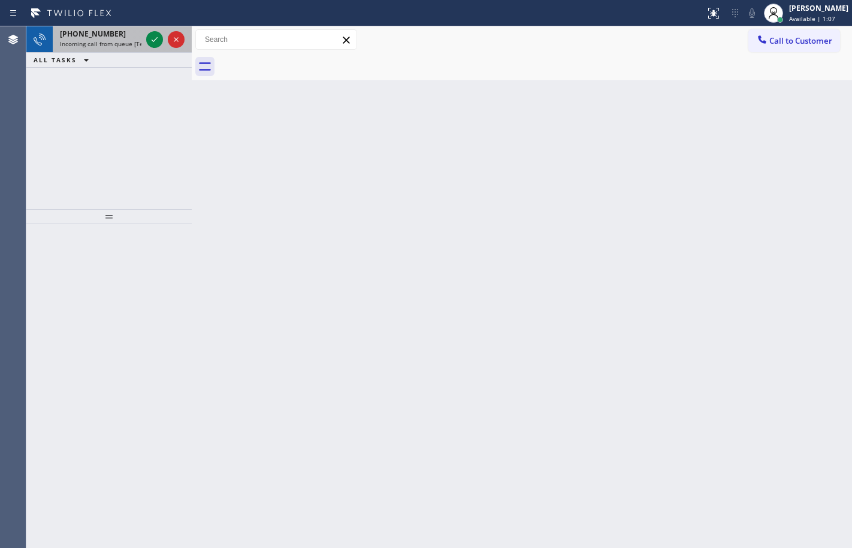
click at [98, 34] on span "[PHONE_NUMBER]" at bounding box center [93, 34] width 66 height 10
click at [83, 34] on span "[PHONE_NUMBER]" at bounding box center [93, 34] width 66 height 10
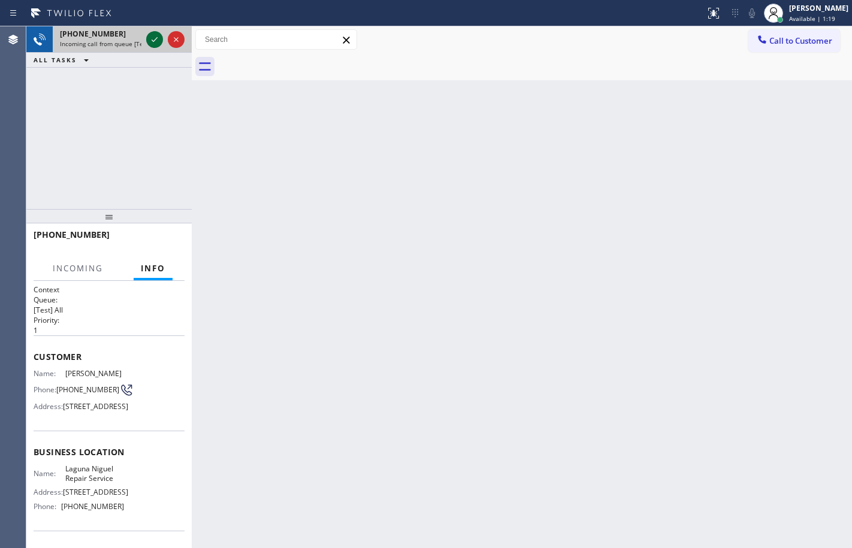
click at [152, 44] on icon at bounding box center [154, 39] width 14 height 14
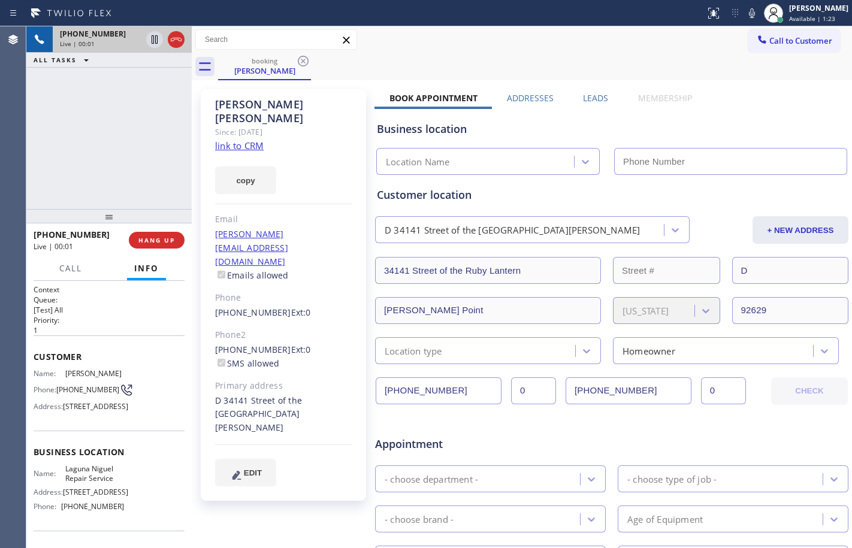
type input "[PHONE_NUMBER]"
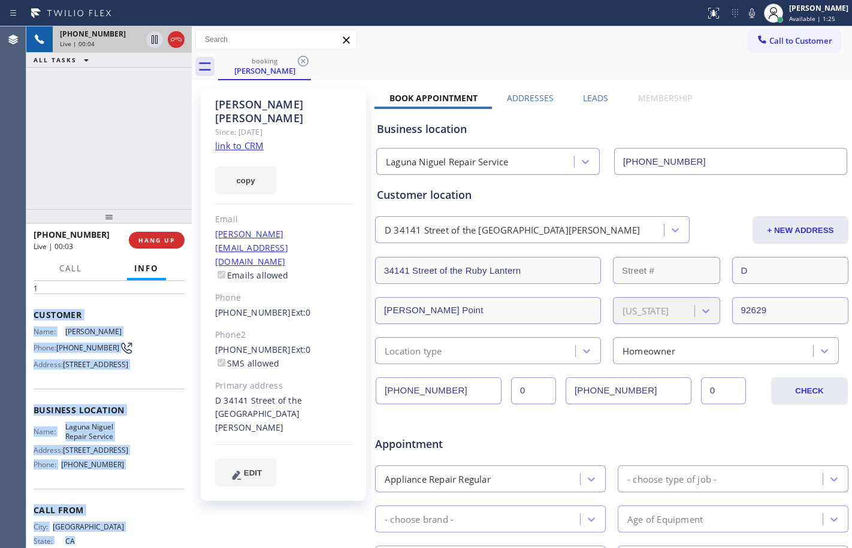
scroll to position [128, 0]
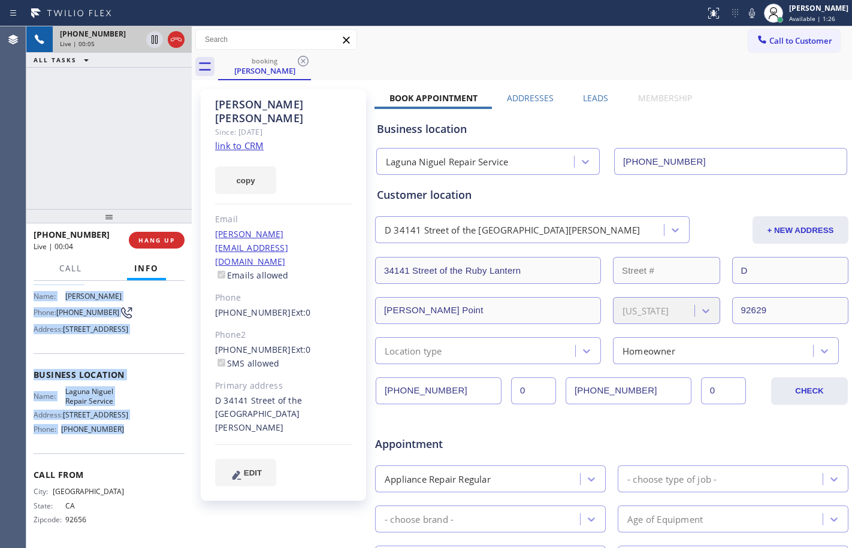
drag, startPoint x: 36, startPoint y: 358, endPoint x: 123, endPoint y: 443, distance: 121.1
click at [123, 443] on div "Context Queue: [Test] All Priority: 1 Customer Name: [PERSON_NAME] Phone: [PHON…" at bounding box center [109, 375] width 151 height 337
copy div "Customer Name: [PERSON_NAME] Phone: [PHONE_NUMBER] Address: [STREET_ADDRESS] Bu…"
click at [234, 140] on link "link to CRM" at bounding box center [239, 146] width 49 height 12
click at [152, 42] on icon at bounding box center [155, 39] width 6 height 8
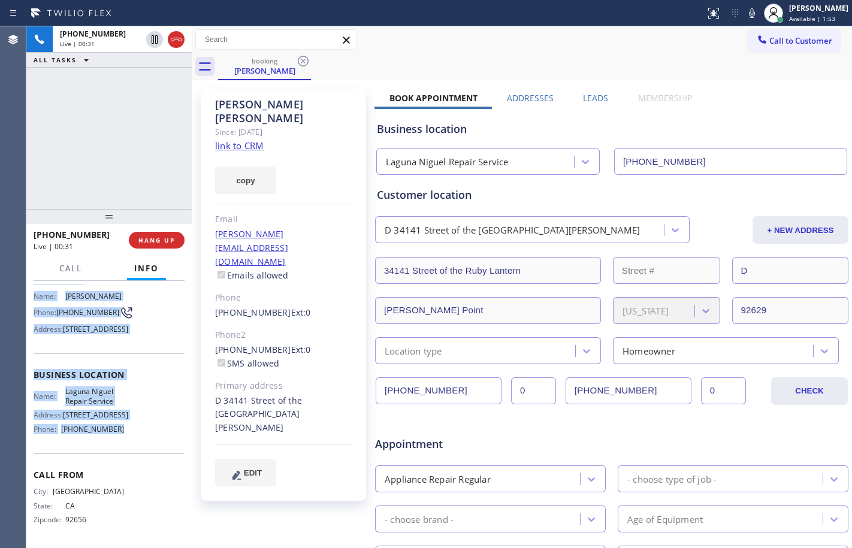
click at [745, 19] on icon at bounding box center [752, 13] width 14 height 14
click at [141, 339] on div "Customer Name: [PERSON_NAME] Phone: [PHONE_NUMBER] Address: [STREET_ADDRESS]" at bounding box center [109, 306] width 151 height 96
drag, startPoint x: 32, startPoint y: 359, endPoint x: 146, endPoint y: 438, distance: 138.1
click at [146, 438] on div "Context Queue: [Test] All Priority: 1 Customer Name: [PERSON_NAME] Phone: [PHON…" at bounding box center [108, 414] width 165 height 267
click at [152, 42] on icon at bounding box center [154, 39] width 14 height 14
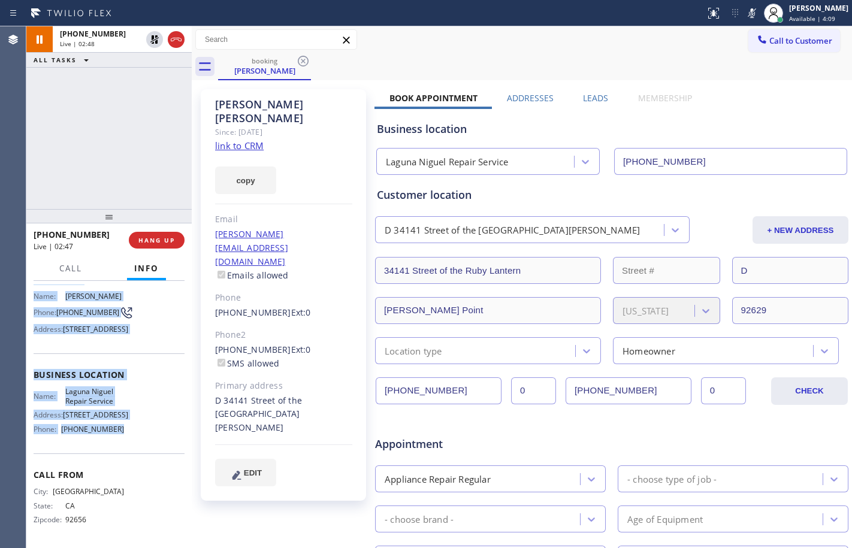
click at [748, 13] on icon at bounding box center [752, 13] width 14 height 14
click at [153, 38] on icon at bounding box center [155, 39] width 6 height 8
click at [747, 16] on icon at bounding box center [752, 13] width 14 height 14
click at [155, 44] on icon at bounding box center [154, 39] width 14 height 14
click at [745, 12] on icon at bounding box center [752, 13] width 14 height 14
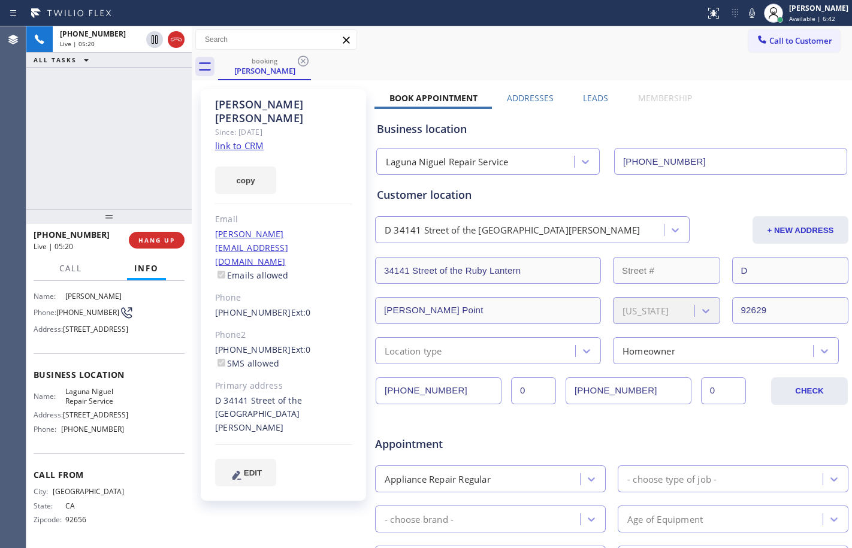
click at [88, 135] on div "[PHONE_NUMBER] Live | 05:20 ALL TASKS ALL TASKS ACTIVE TASKS TASKS IN WRAP UP" at bounding box center [108, 117] width 165 height 183
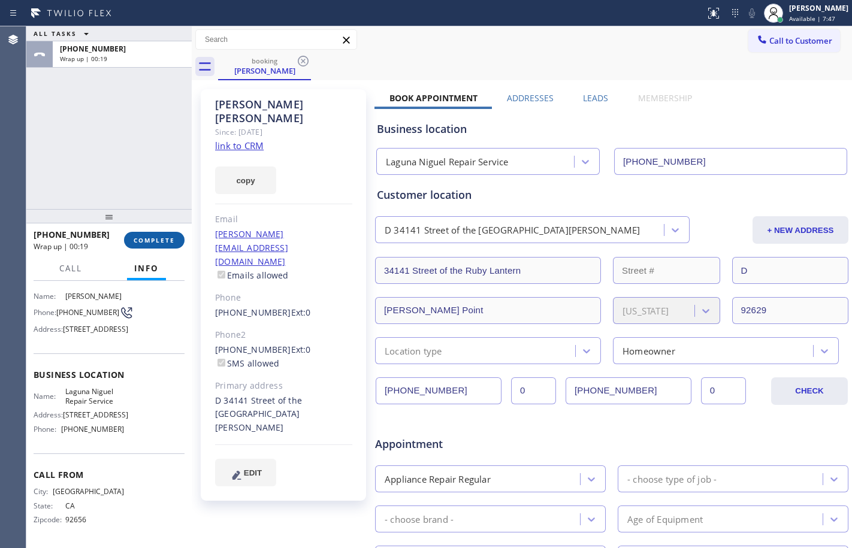
click at [150, 235] on button "COMPLETE" at bounding box center [154, 240] width 60 height 17
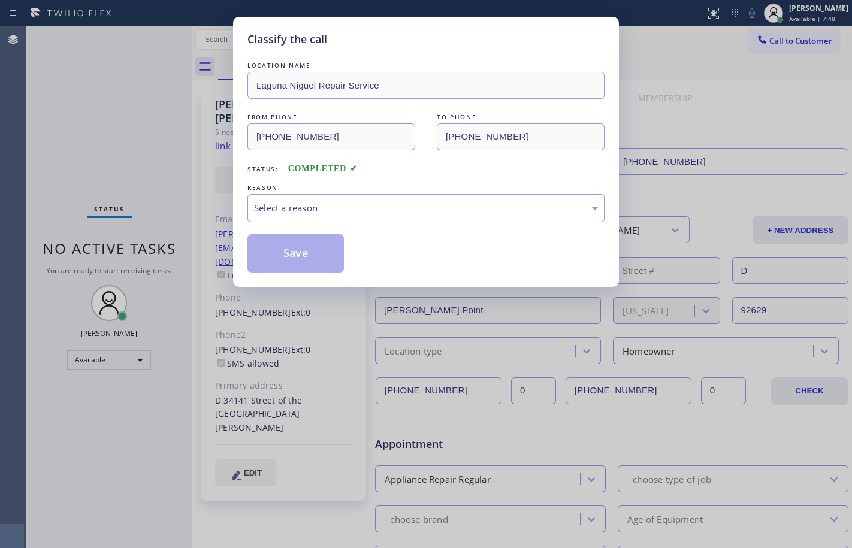
click at [341, 208] on div "Select a reason" at bounding box center [426, 208] width 344 height 14
click at [308, 255] on button "Save" at bounding box center [295, 253] width 96 height 38
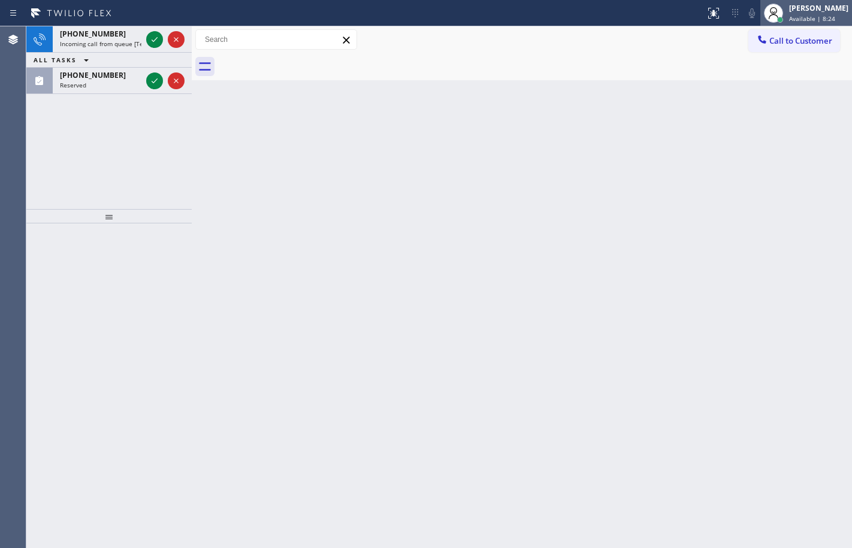
click at [813, 9] on div "[PERSON_NAME]" at bounding box center [818, 8] width 59 height 10
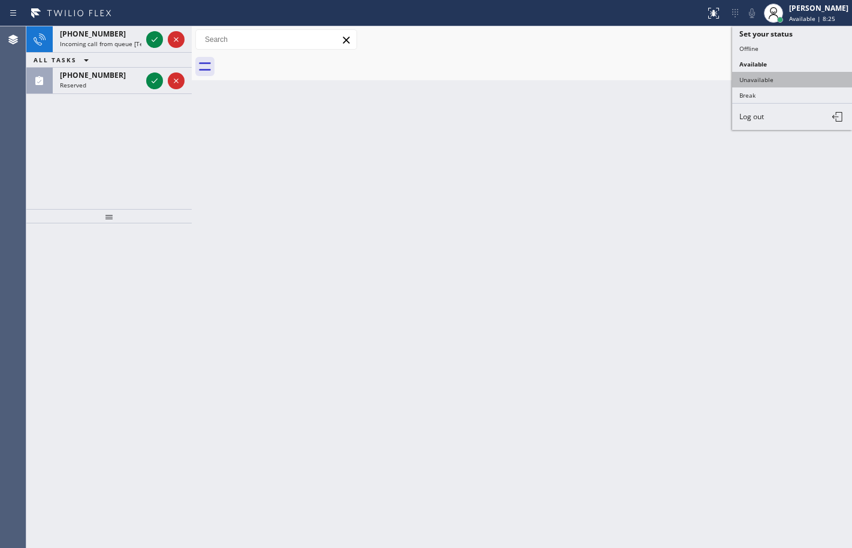
click at [770, 83] on button "Unavailable" at bounding box center [792, 80] width 120 height 16
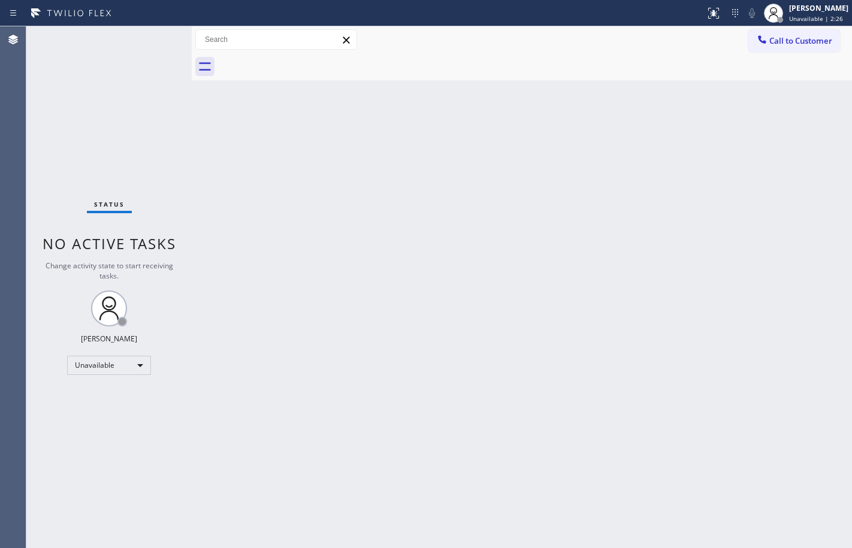
click at [122, 376] on div "Status No active tasks Change activity state to start receiving tasks. [PERSON_…" at bounding box center [108, 287] width 165 height 522
click at [122, 372] on div "Unavailable" at bounding box center [109, 365] width 84 height 19
click at [116, 397] on li "Available" at bounding box center [108, 397] width 81 height 14
click at [104, 366] on div "Unavailable" at bounding box center [109, 365] width 84 height 19
click at [106, 397] on li "Available" at bounding box center [108, 397] width 81 height 14
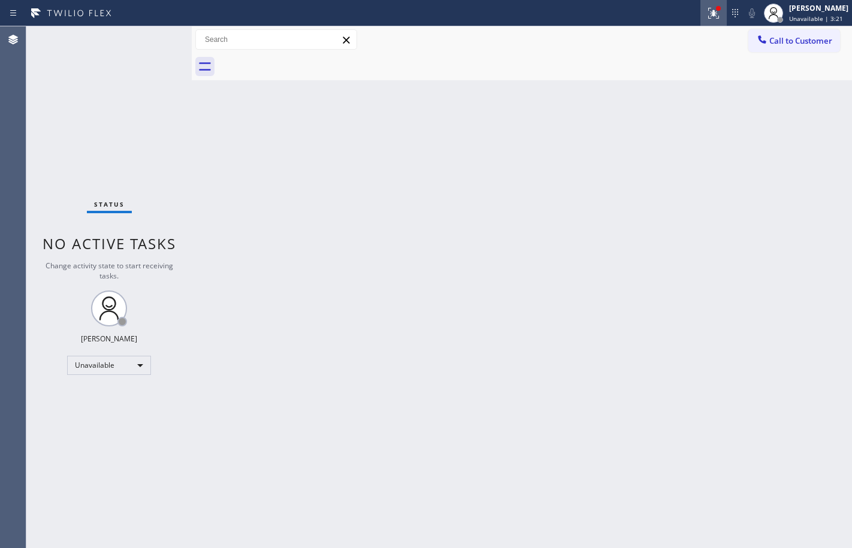
click at [706, 14] on icon at bounding box center [713, 13] width 14 height 14
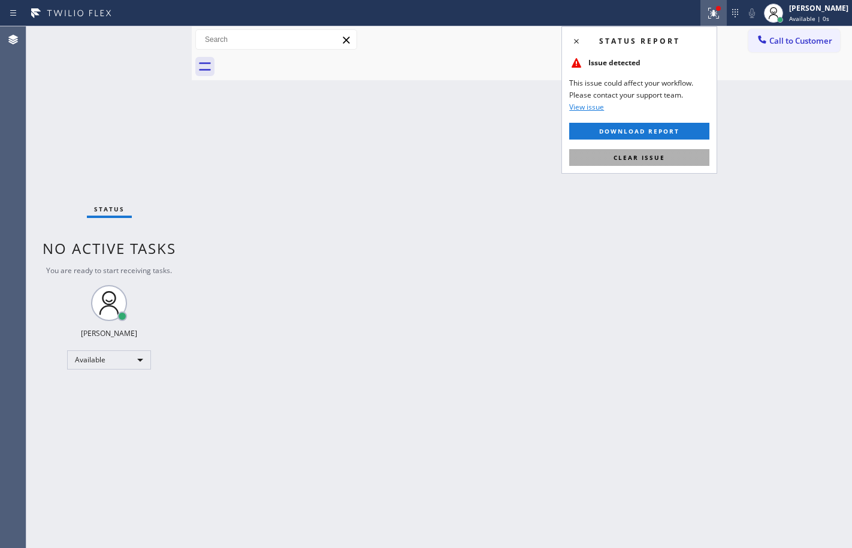
click at [651, 161] on span "Clear issue" at bounding box center [639, 157] width 52 height 8
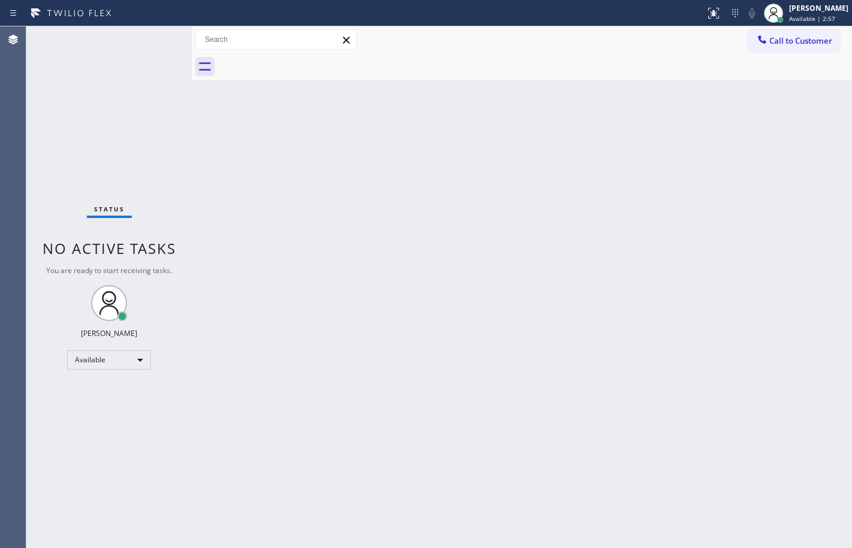
drag, startPoint x: 155, startPoint y: 117, endPoint x: 207, endPoint y: 108, distance: 52.2
click at [155, 117] on div "Status No active tasks You are ready to start receiving tasks. [PERSON_NAME] Av…" at bounding box center [108, 287] width 165 height 522
click at [789, 5] on div "[PERSON_NAME]" at bounding box center [818, 8] width 59 height 10
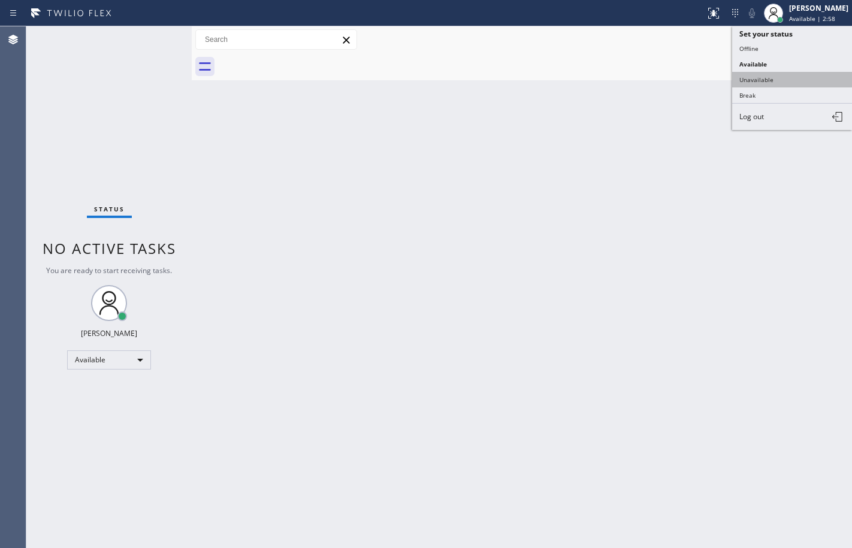
click at [764, 72] on button "Unavailable" at bounding box center [792, 80] width 120 height 16
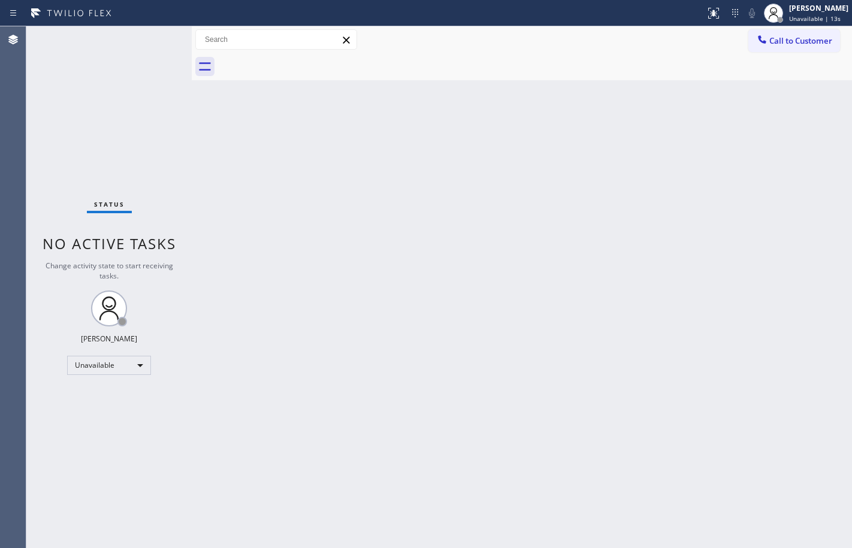
drag, startPoint x: 155, startPoint y: 180, endPoint x: 241, endPoint y: 151, distance: 90.9
click at [155, 180] on div "Status No active tasks Change activity state to start receiving tasks. [PERSON_…" at bounding box center [108, 287] width 165 height 522
click at [824, 41] on span "Call to Customer" at bounding box center [800, 40] width 63 height 11
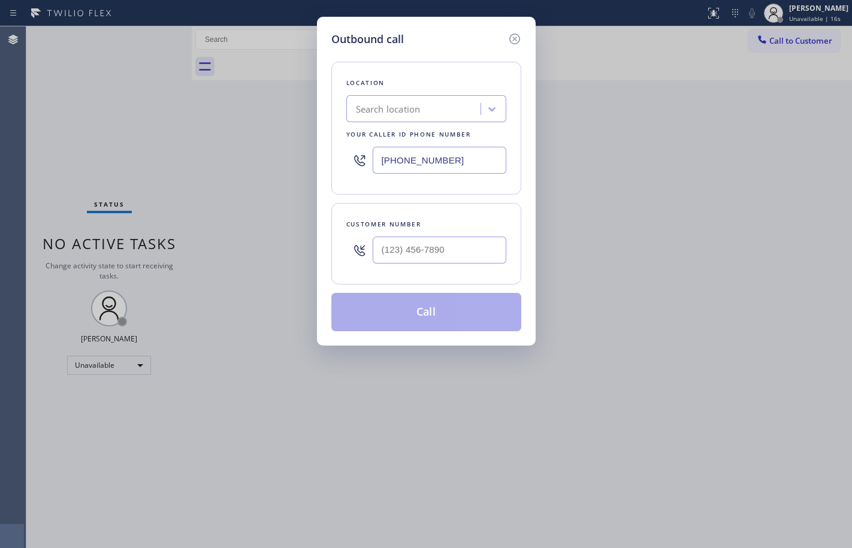
type input "(___) ___-____"
click at [428, 243] on input "(___) ___-____" at bounding box center [440, 250] width 134 height 27
drag, startPoint x: 472, startPoint y: 166, endPoint x: 143, endPoint y: 145, distance: 330.1
click at [143, 145] on div "Outbound call Location Search location Your caller id phone number [PHONE_NUMBE…" at bounding box center [426, 274] width 852 height 548
paste input "310) 736-173"
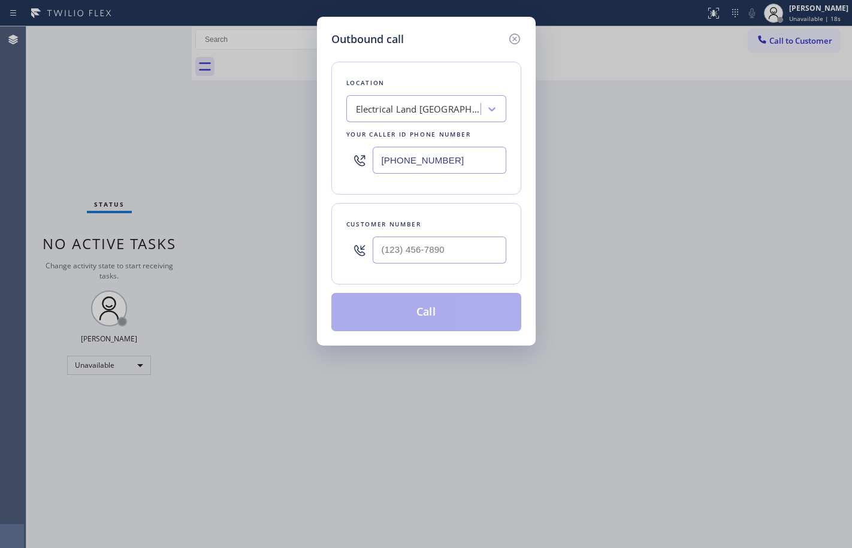
type input "[PHONE_NUMBER]"
click at [464, 256] on input "(___) ___-____" at bounding box center [440, 250] width 134 height 27
paste input "831) 345-7836"
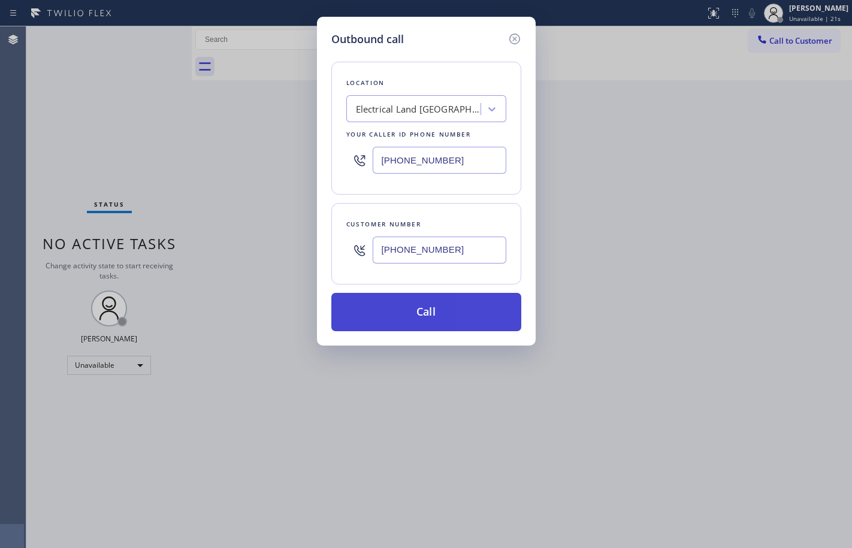
type input "[PHONE_NUMBER]"
click at [426, 313] on button "Call" at bounding box center [426, 312] width 190 height 38
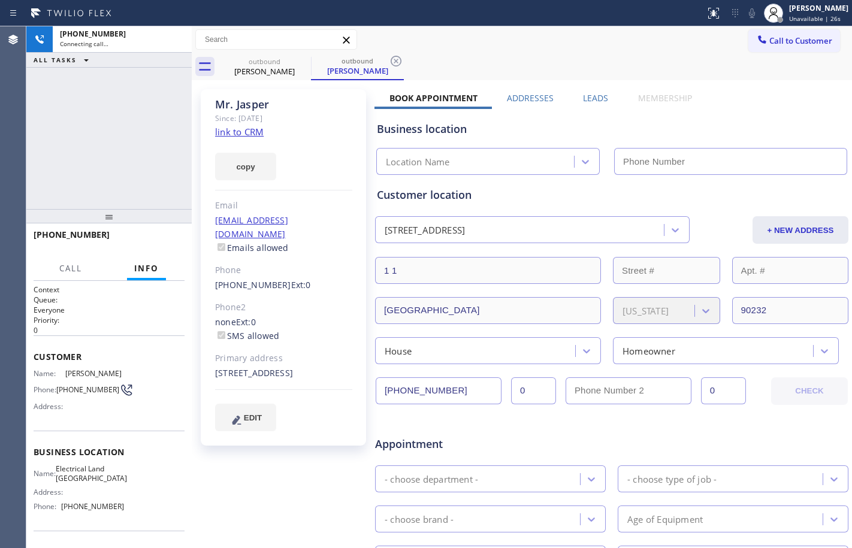
type input "[PHONE_NUMBER]"
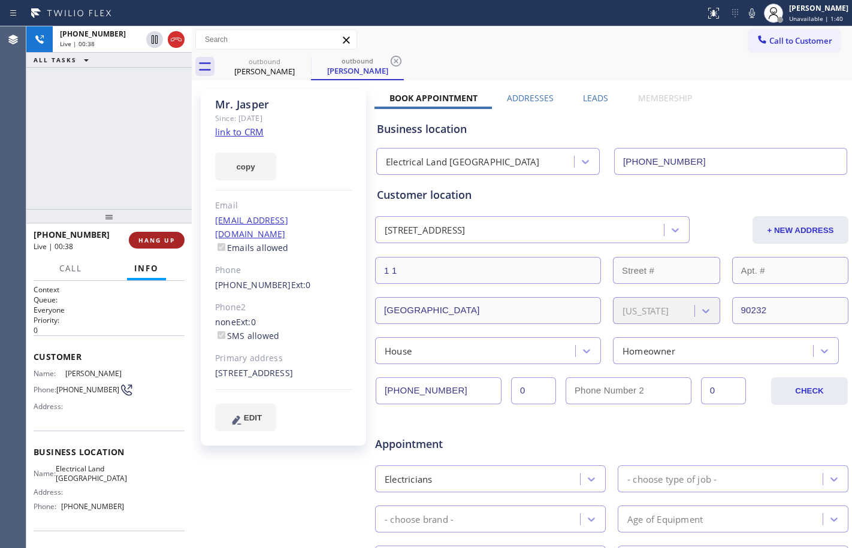
click at [160, 246] on button "HANG UP" at bounding box center [157, 240] width 56 height 17
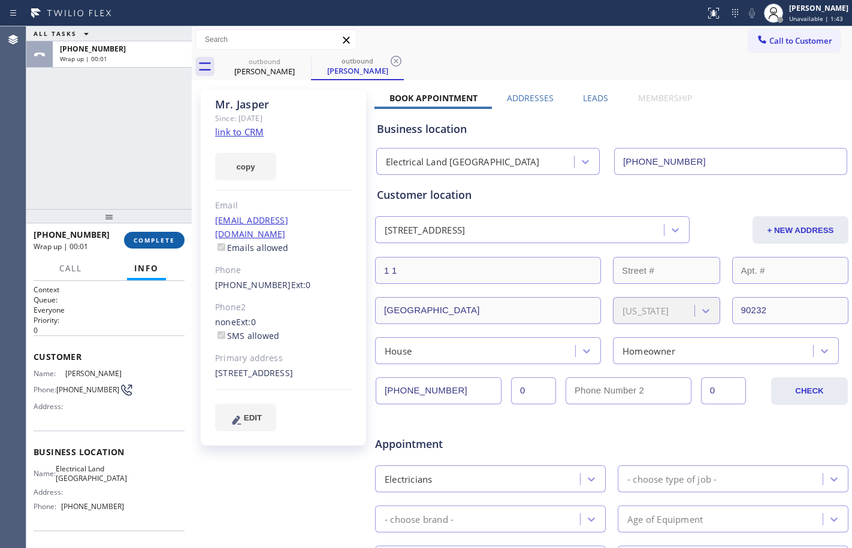
click at [160, 242] on span "COMPLETE" at bounding box center [154, 240] width 41 height 8
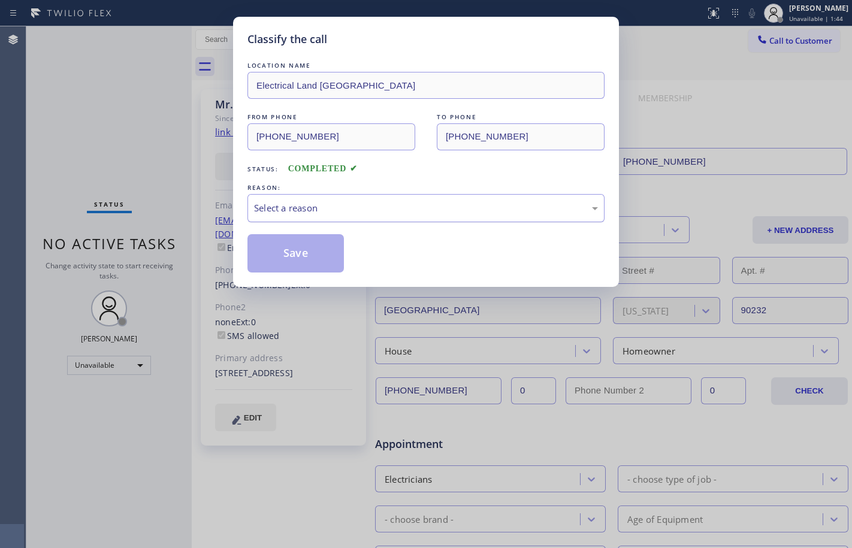
click at [316, 211] on div "Select a reason" at bounding box center [426, 208] width 344 height 14
click at [291, 261] on button "Save" at bounding box center [295, 253] width 96 height 38
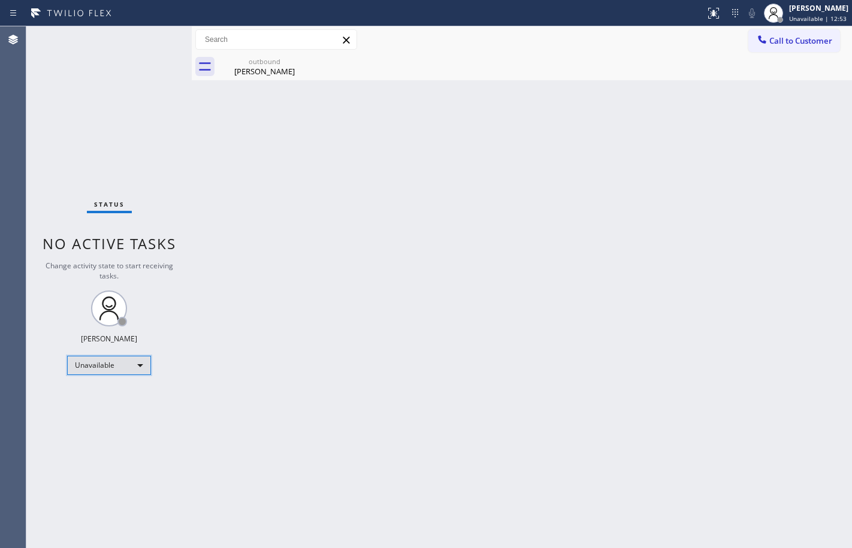
click at [148, 359] on div "Unavailable" at bounding box center [109, 365] width 84 height 19
click at [123, 402] on li "Available" at bounding box center [108, 397] width 81 height 14
click at [268, 77] on div "outbound [PERSON_NAME]" at bounding box center [264, 66] width 90 height 27
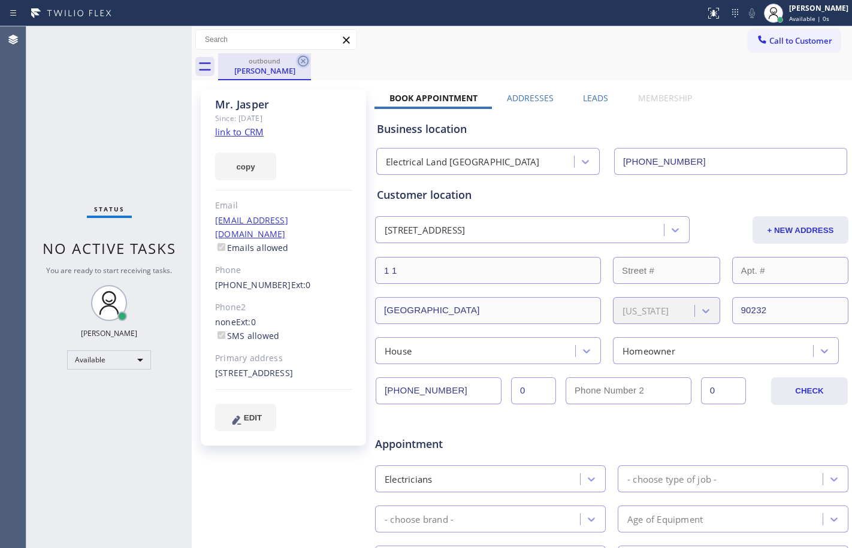
click at [301, 63] on icon at bounding box center [303, 61] width 11 height 11
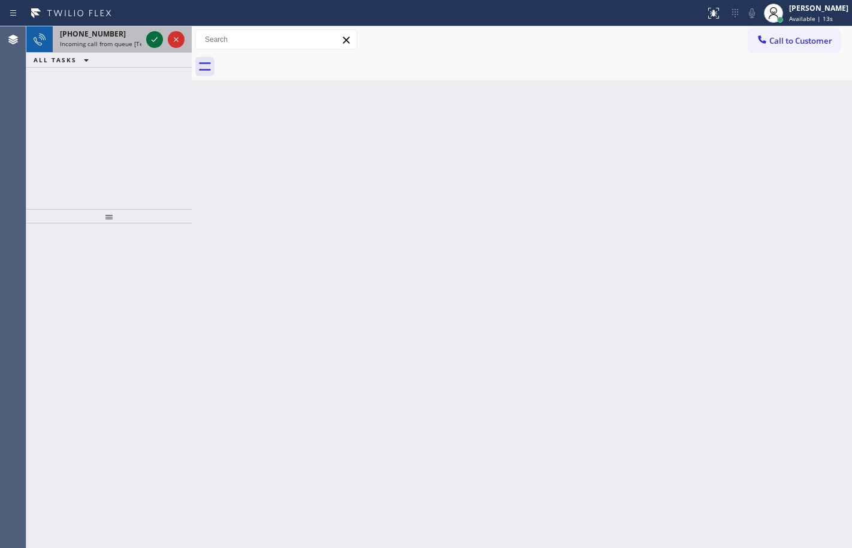
click at [152, 38] on icon at bounding box center [154, 39] width 14 height 14
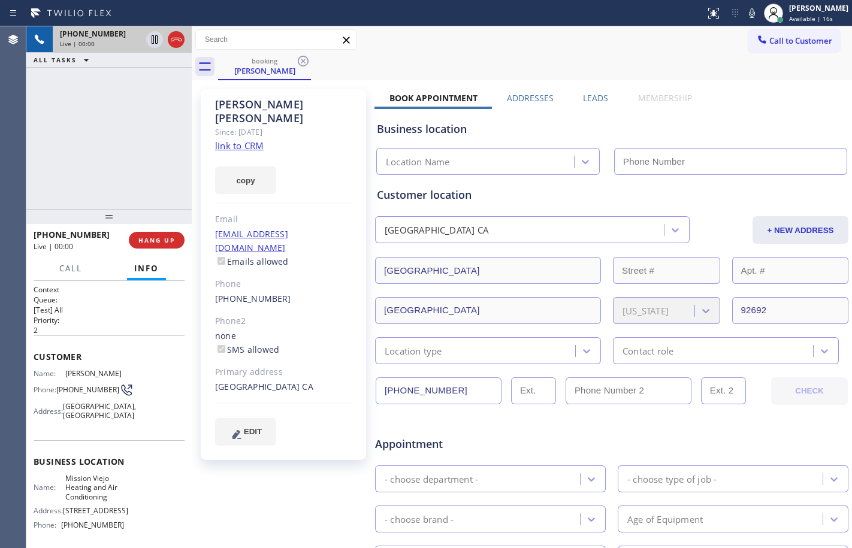
type input "[PHONE_NUMBER]"
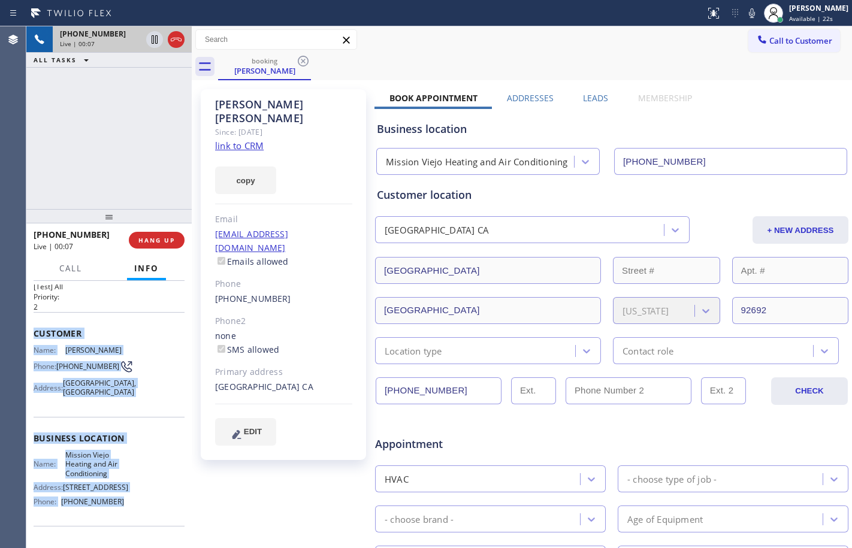
scroll to position [75, 0]
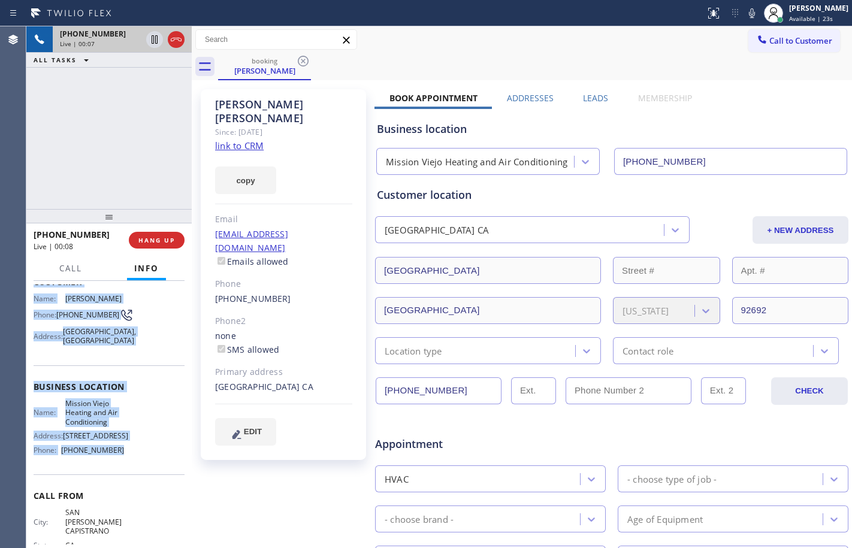
drag, startPoint x: 36, startPoint y: 355, endPoint x: 137, endPoint y: 485, distance: 164.3
click at [137, 485] on div "Context Queue: [Test] All Priority: 2 Customer Name: [PERSON_NAME] Phone: [PHON…" at bounding box center [109, 397] width 151 height 374
click at [234, 140] on link "link to CRM" at bounding box center [239, 146] width 49 height 12
drag, startPoint x: 158, startPoint y: 43, endPoint x: 398, endPoint y: 53, distance: 239.8
click at [158, 43] on icon at bounding box center [154, 39] width 14 height 14
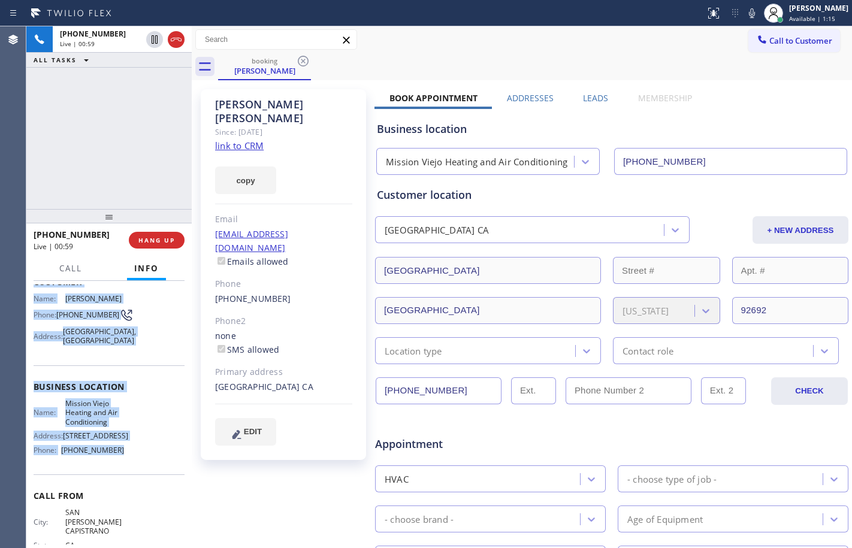
click at [748, 20] on icon at bounding box center [752, 13] width 14 height 14
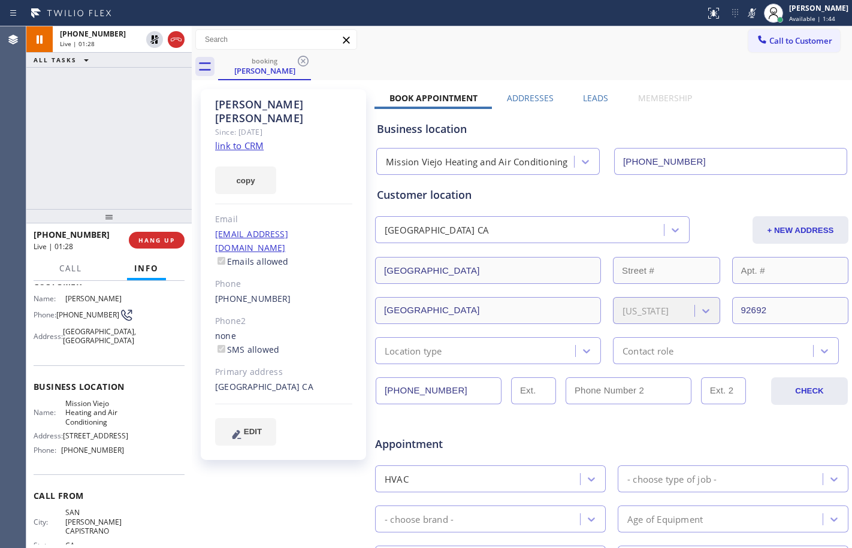
click at [155, 175] on div "[PHONE_NUMBER] Live | 01:28 ALL TASKS ALL TASKS ACTIVE TASKS TASKS IN WRAP UP" at bounding box center [108, 117] width 165 height 183
click at [152, 36] on icon at bounding box center [154, 39] width 8 height 8
click at [745, 11] on icon at bounding box center [752, 13] width 14 height 14
click at [157, 39] on icon at bounding box center [155, 39] width 6 height 8
click at [746, 8] on icon at bounding box center [752, 13] width 14 height 14
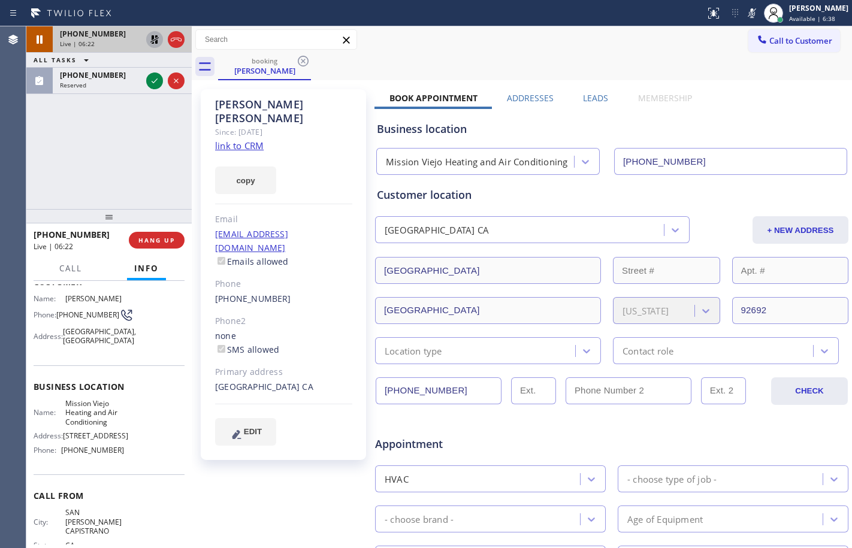
click at [149, 42] on icon at bounding box center [154, 39] width 14 height 14
click at [749, 11] on icon at bounding box center [752, 13] width 14 height 14
click at [169, 237] on span "HANG UP" at bounding box center [156, 240] width 37 height 8
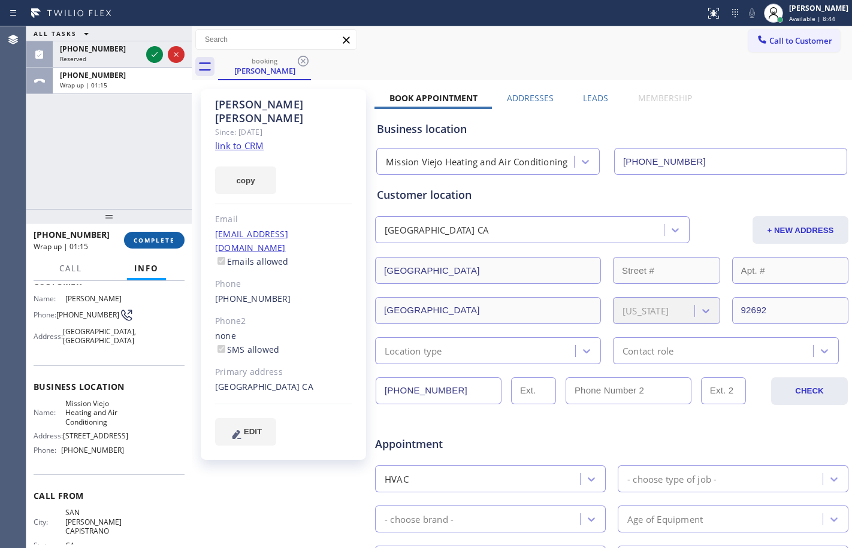
click at [177, 238] on button "COMPLETE" at bounding box center [154, 240] width 60 height 17
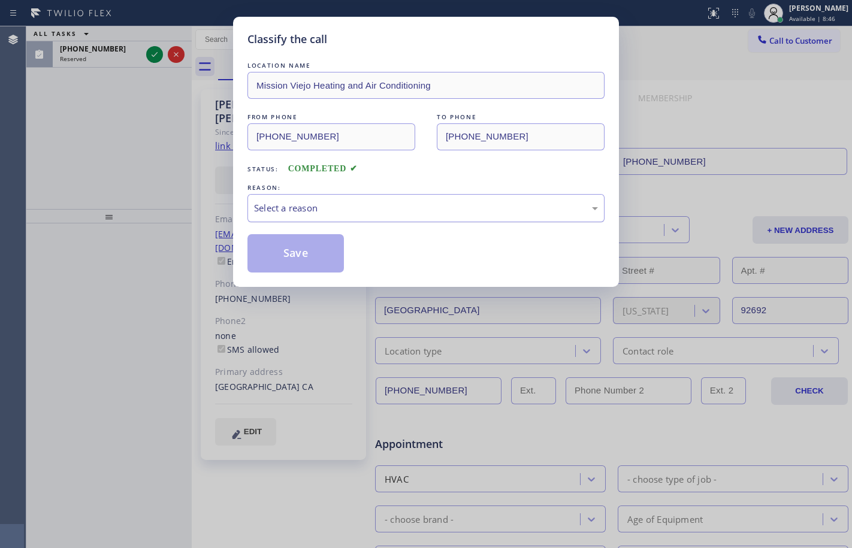
click at [432, 213] on div "Select a reason" at bounding box center [426, 208] width 344 height 14
click at [353, 225] on div "LOCATION NAME [GEOGRAPHIC_DATA] Heating and Air Conditioning FROM PHONE [PHONE_…" at bounding box center [425, 165] width 357 height 213
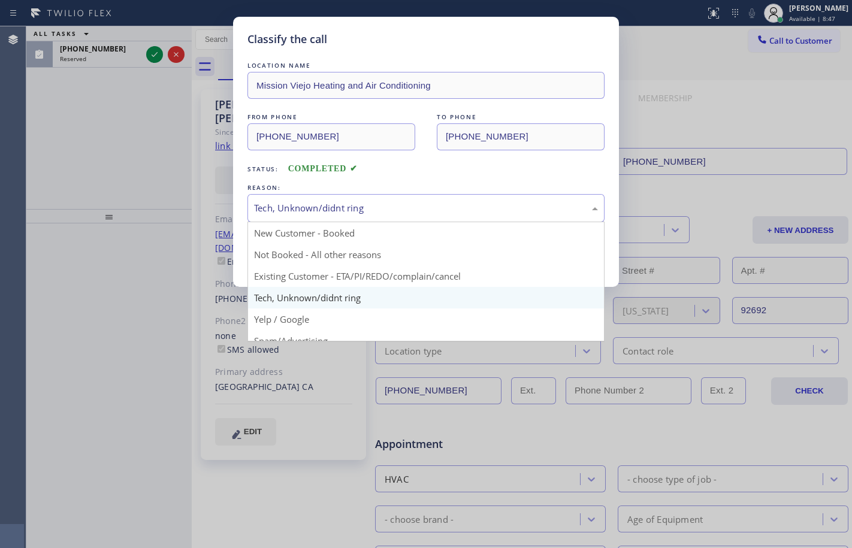
click at [357, 213] on div "Tech, Unknown/didnt ring" at bounding box center [426, 208] width 344 height 14
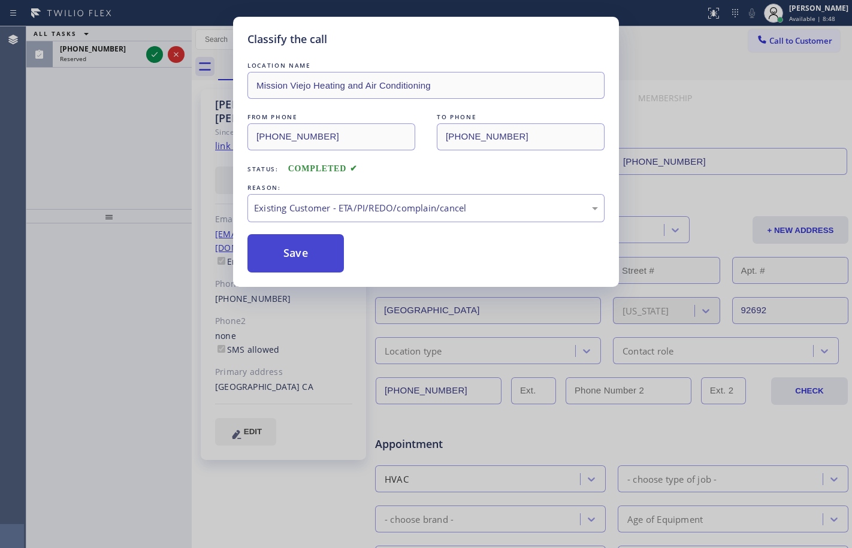
click at [312, 247] on button "Save" at bounding box center [295, 253] width 96 height 38
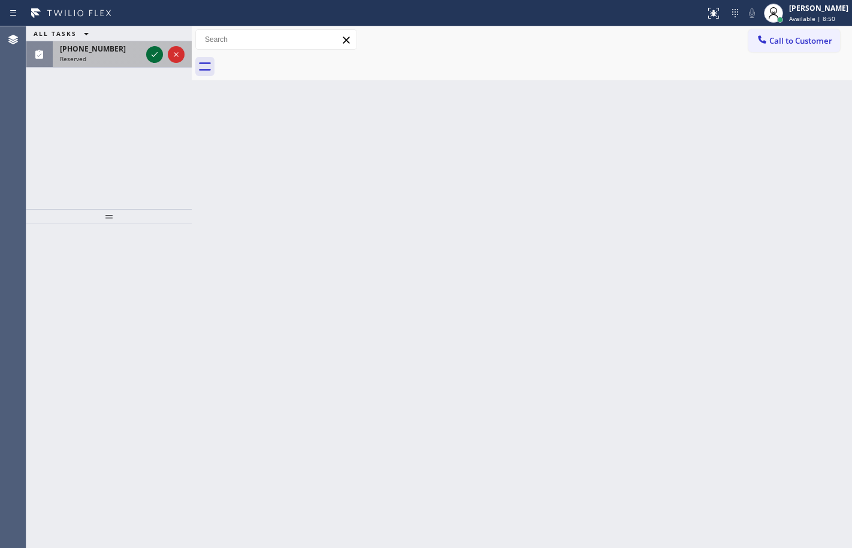
click at [161, 59] on icon at bounding box center [154, 54] width 14 height 14
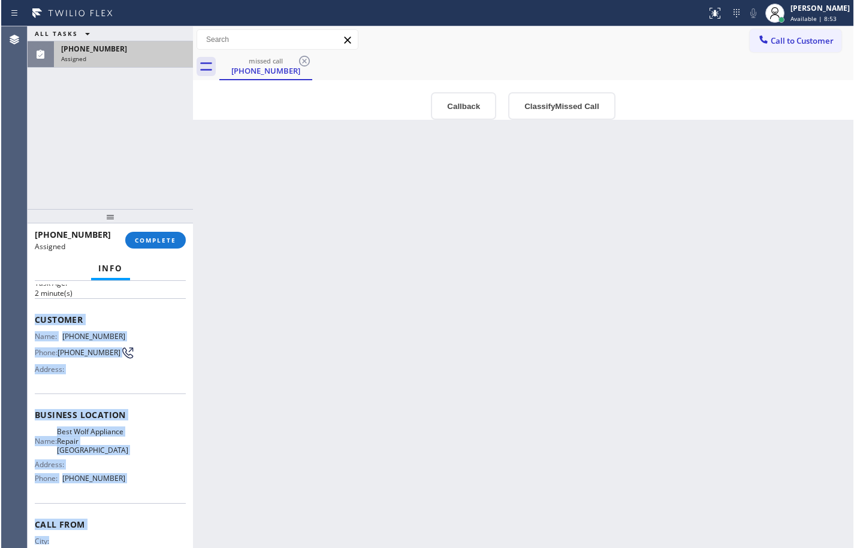
scroll to position [120, 0]
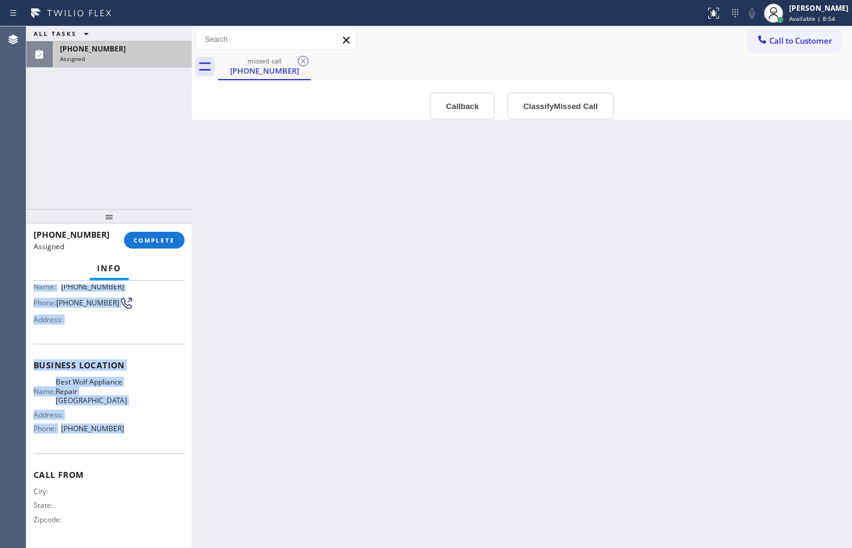
drag, startPoint x: 34, startPoint y: 376, endPoint x: 141, endPoint y: 432, distance: 121.1
click at [141, 432] on div "Context Queue: Appliance Repair High End Priority: 0 Task Age: [DEMOGRAPHIC_DAT…" at bounding box center [109, 360] width 151 height 367
click at [160, 240] on span "COMPLETE" at bounding box center [154, 240] width 41 height 8
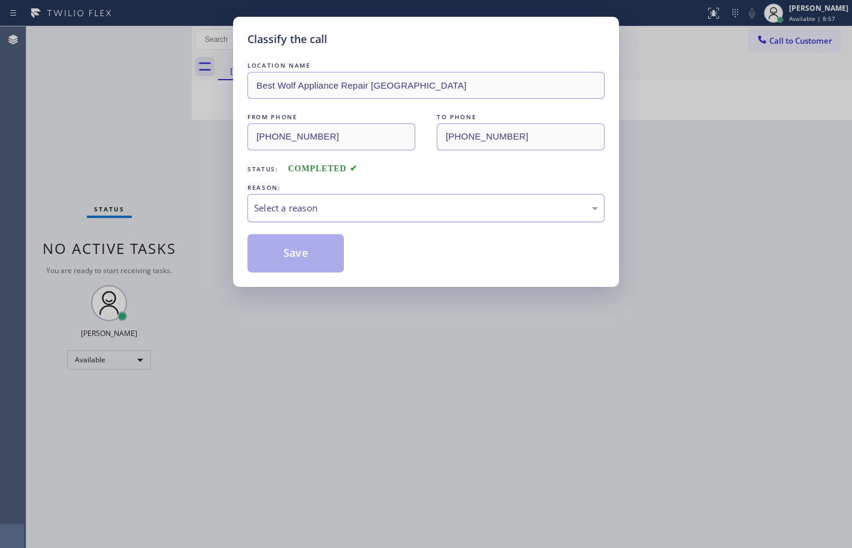
click at [337, 199] on div "Select a reason" at bounding box center [425, 208] width 357 height 28
click at [276, 270] on button "Save" at bounding box center [295, 253] width 96 height 38
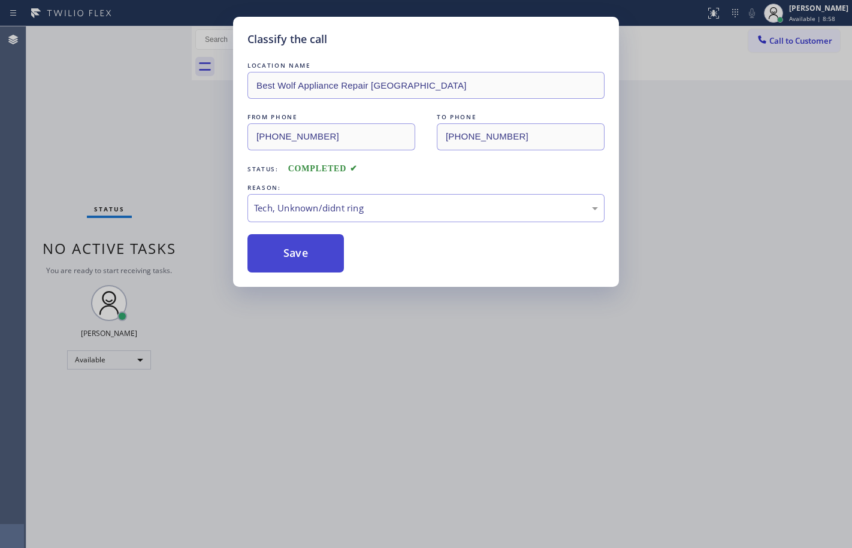
click at [282, 248] on button "Save" at bounding box center [295, 253] width 96 height 38
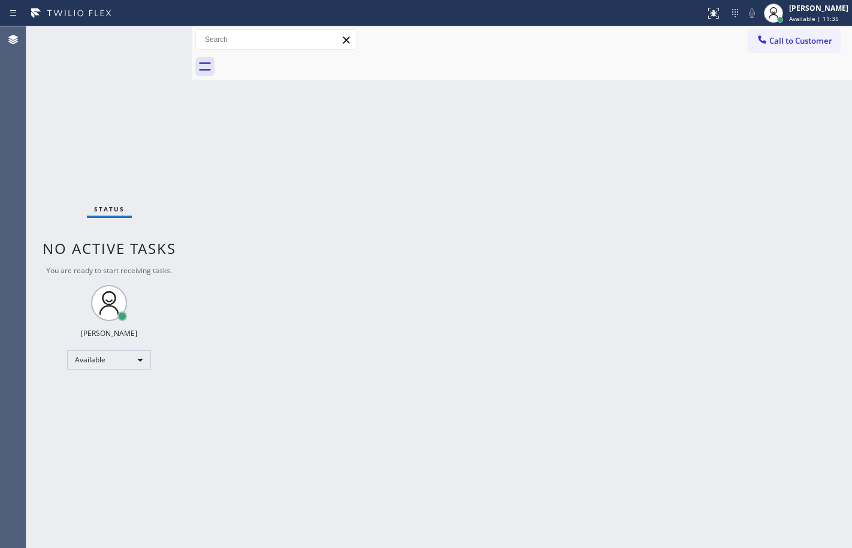
click at [175, 169] on div "Status No active tasks You are ready to start receiving tasks. [PERSON_NAME] Av…" at bounding box center [108, 287] width 165 height 522
click at [355, 510] on div "Back to Dashboard Change Sender ID Customers Technicians Select a contact Outbo…" at bounding box center [522, 287] width 660 height 522
click at [198, 336] on div "Back to Dashboard Change Sender ID Customers Technicians Select a contact Outbo…" at bounding box center [522, 287] width 660 height 522
click at [217, 195] on div "Back to Dashboard Change Sender ID Customers Technicians Select a contact Outbo…" at bounding box center [522, 287] width 660 height 522
click at [156, 35] on div "Status No active tasks You are ready to start receiving tasks. [PERSON_NAME] Av…" at bounding box center [108, 287] width 165 height 522
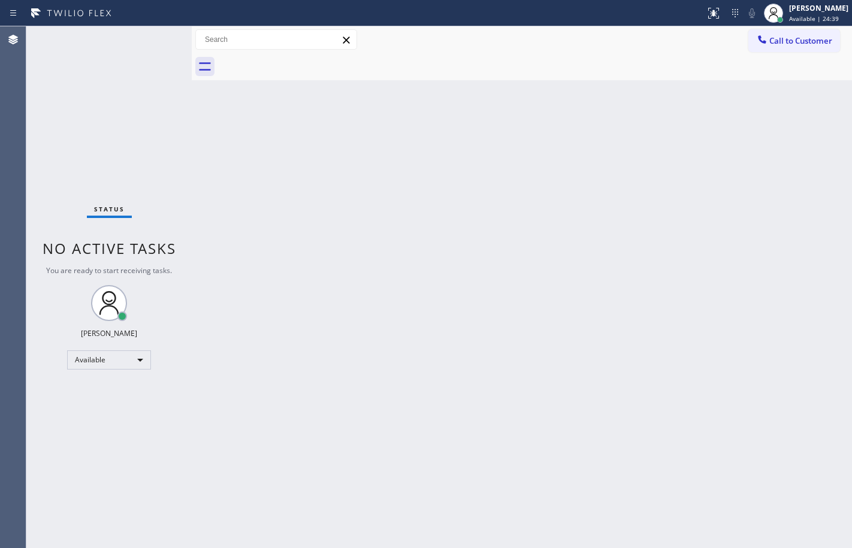
click at [207, 216] on div "Back to Dashboard Change Sender ID Customers Technicians Select a contact Outbo…" at bounding box center [522, 287] width 660 height 522
click at [208, 138] on div "Back to Dashboard Change Sender ID Customers Technicians Select a contact Outbo…" at bounding box center [522, 287] width 660 height 522
click at [116, 148] on div "Status No active tasks You are ready to start receiving tasks. [PERSON_NAME] Av…" at bounding box center [108, 287] width 165 height 522
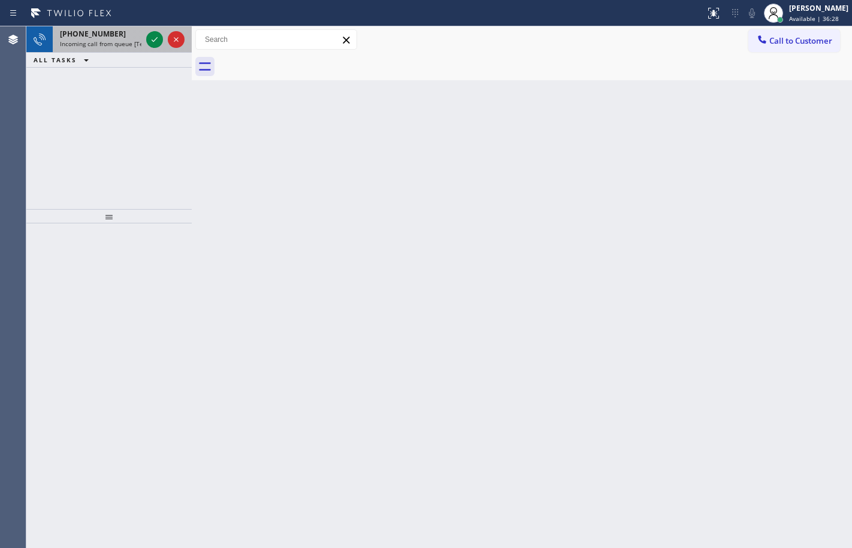
click at [90, 44] on span "Incoming call from queue [Test] All" at bounding box center [109, 44] width 99 height 8
click at [116, 41] on span "Incoming call from queue [Test] All" at bounding box center [109, 44] width 99 height 8
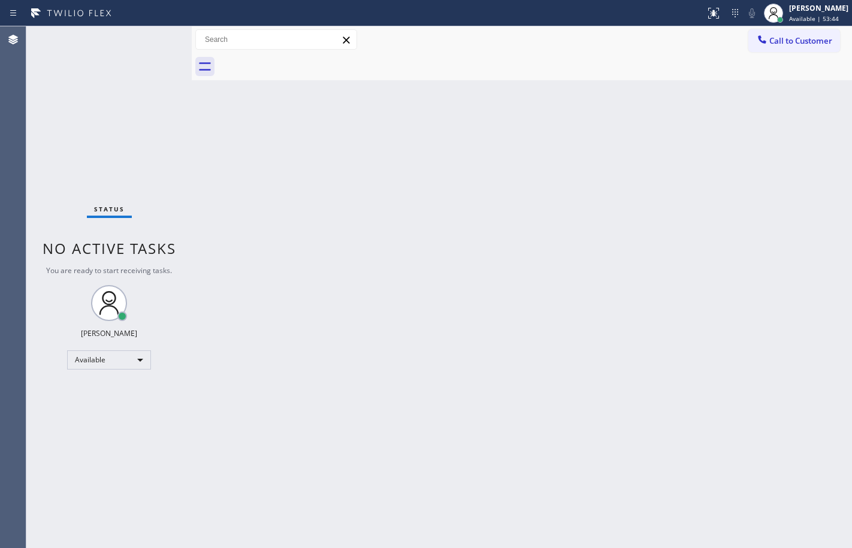
click at [434, 257] on div "Back to Dashboard Change Sender ID Customers Technicians Select a contact Outbo…" at bounding box center [522, 287] width 660 height 522
click at [143, 118] on div "Status No active tasks You are ready to start receiving tasks. [PERSON_NAME] Av…" at bounding box center [108, 287] width 165 height 522
click at [671, 522] on div "Back to Dashboard Change Sender ID Customers Technicians Select a contact Outbo…" at bounding box center [523, 287] width 662 height 522
click at [366, 288] on div "Back to Dashboard Change Sender ID Customers Technicians Select a contact Outbo…" at bounding box center [523, 287] width 662 height 522
click at [336, 164] on div "Back to Dashboard Change Sender ID Customers Technicians Select a contact Outbo…" at bounding box center [523, 287] width 662 height 522
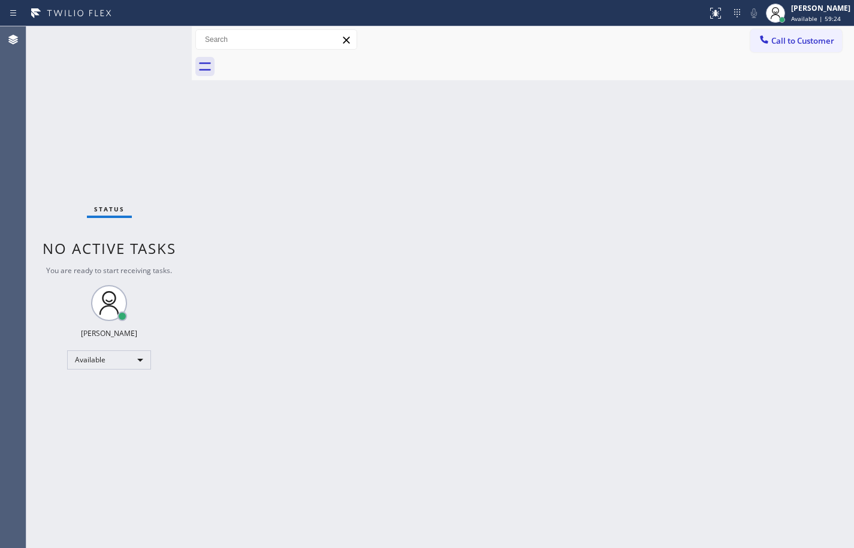
click at [453, 330] on div "Back to Dashboard Change Sender ID Customers Technicians Select a contact Outbo…" at bounding box center [523, 287] width 662 height 522
click at [104, 89] on div "Status No active tasks You are ready to start receiving tasks. [PERSON_NAME] Av…" at bounding box center [108, 287] width 165 height 522
click at [207, 156] on div "Back to Dashboard Change Sender ID Customers Technicians Select a contact Outbo…" at bounding box center [523, 287] width 662 height 522
click at [143, 368] on div "Available" at bounding box center [109, 359] width 84 height 19
click at [119, 377] on li "Offline" at bounding box center [108, 377] width 81 height 14
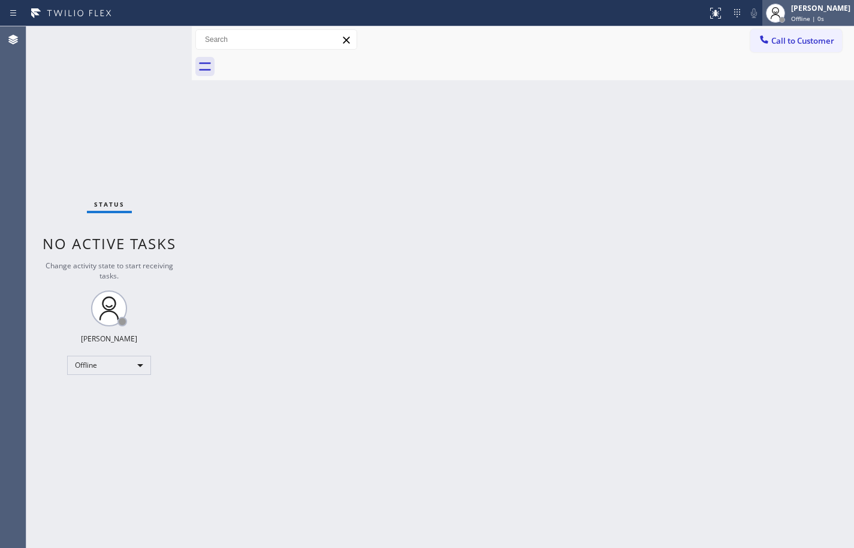
click at [831, 19] on div "Offline | 0s" at bounding box center [820, 18] width 59 height 8
click at [774, 8] on div at bounding box center [775, 13] width 26 height 26
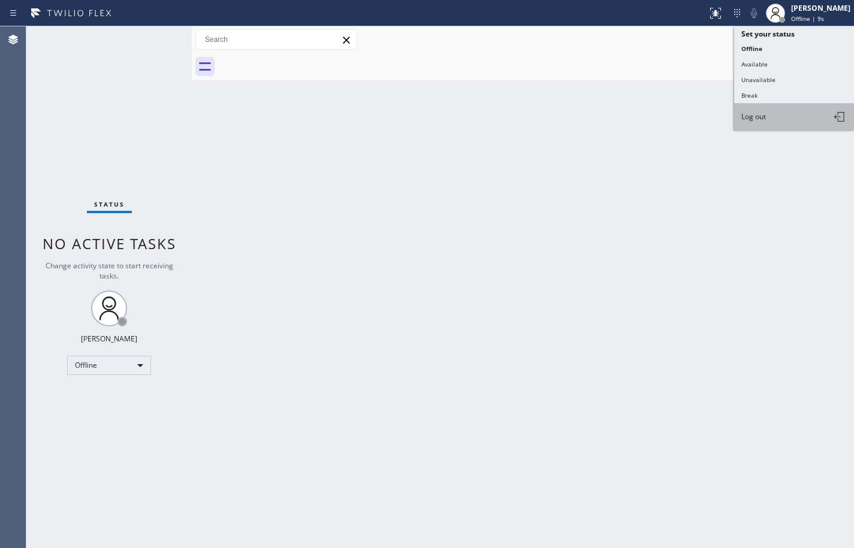
click at [776, 111] on button "Log out" at bounding box center [794, 117] width 120 height 26
